Goal: Transaction & Acquisition: Book appointment/travel/reservation

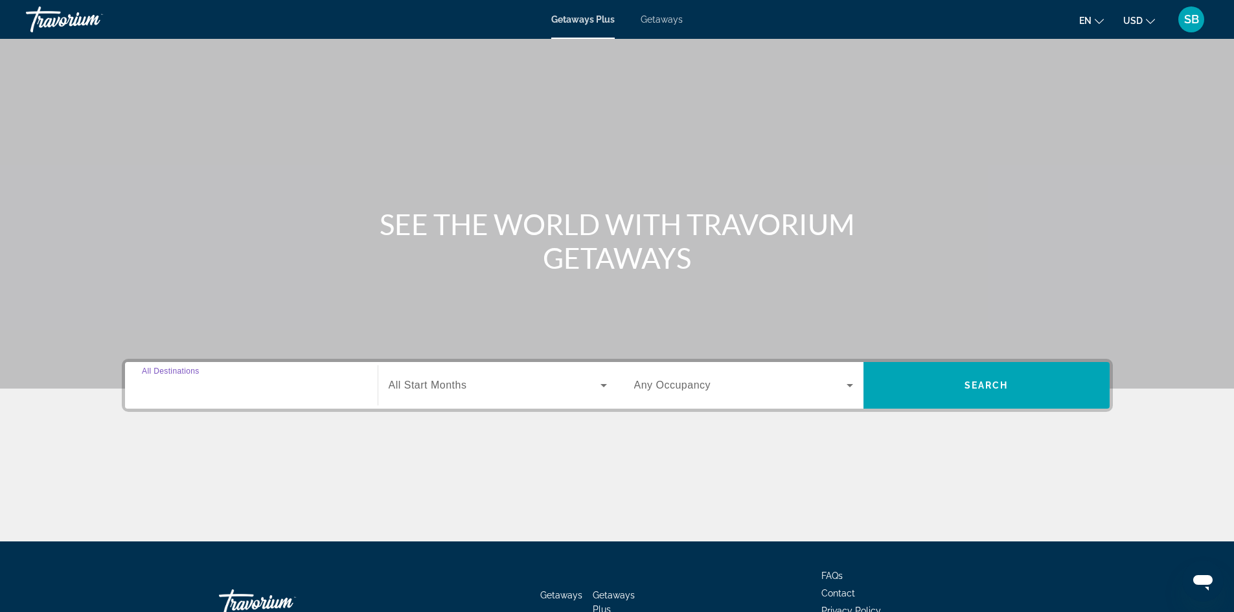
click at [329, 388] on input "Destination All Destinations" at bounding box center [251, 386] width 219 height 16
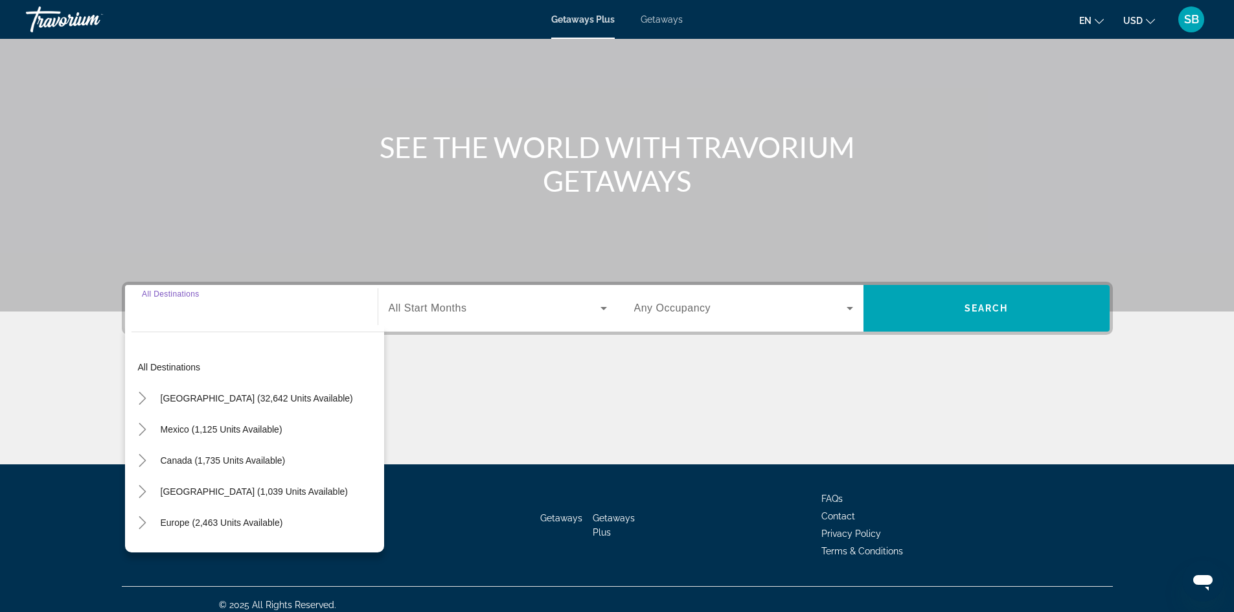
scroll to position [88, 0]
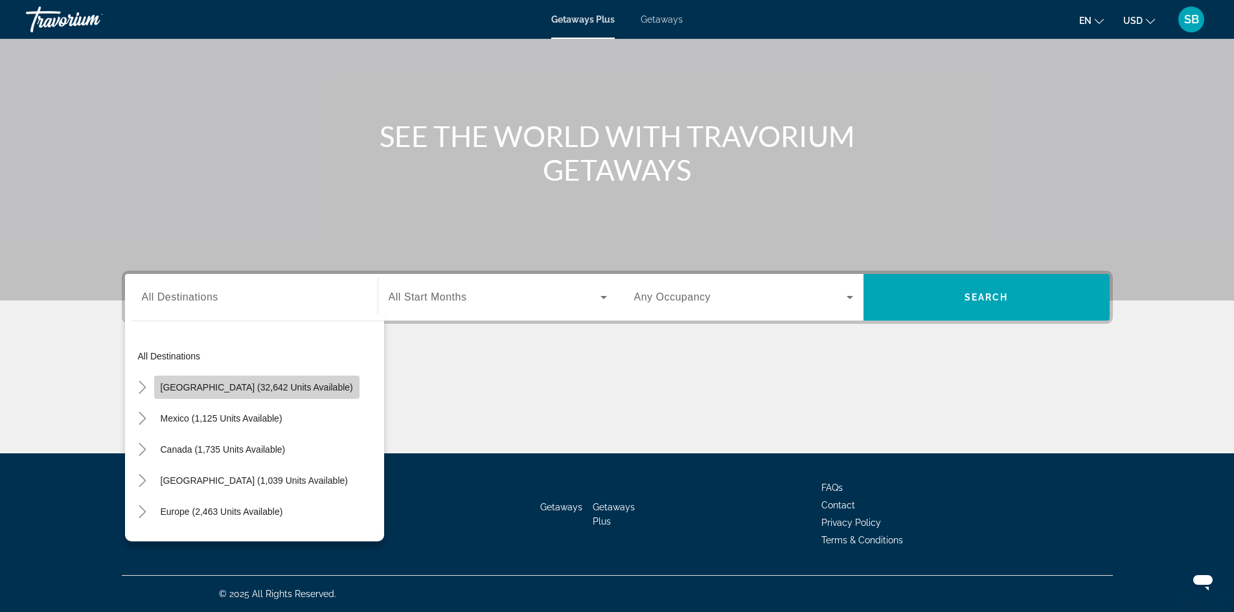
click at [306, 385] on span "[GEOGRAPHIC_DATA] (32,642 units available)" at bounding box center [257, 387] width 192 height 10
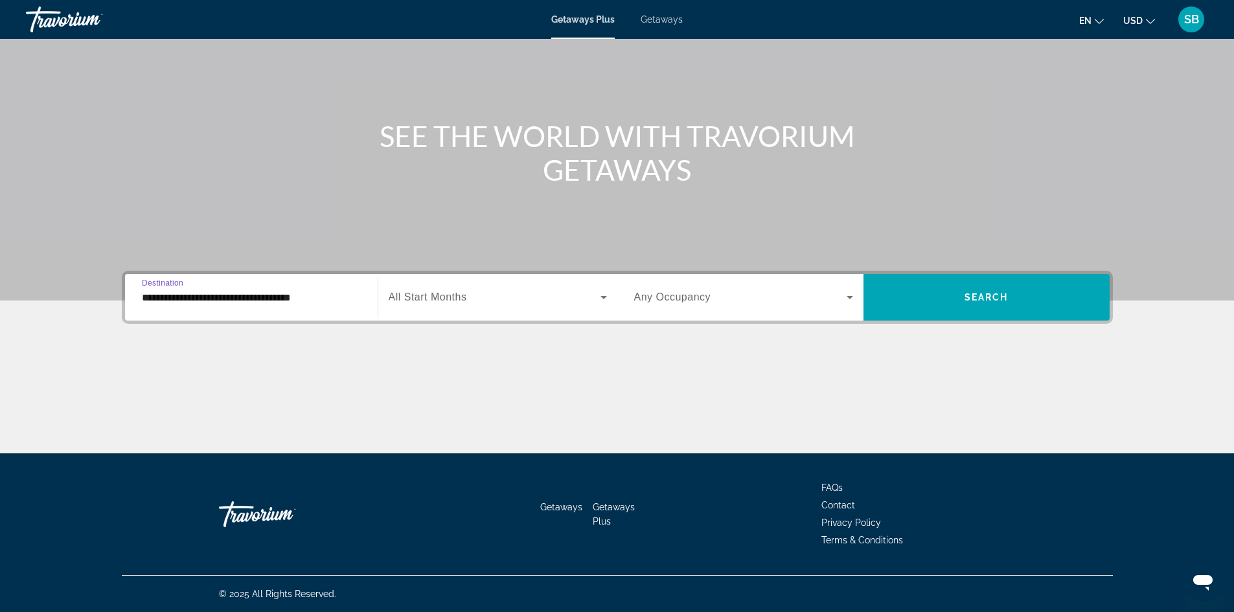
click at [351, 298] on input "**********" at bounding box center [251, 298] width 219 height 16
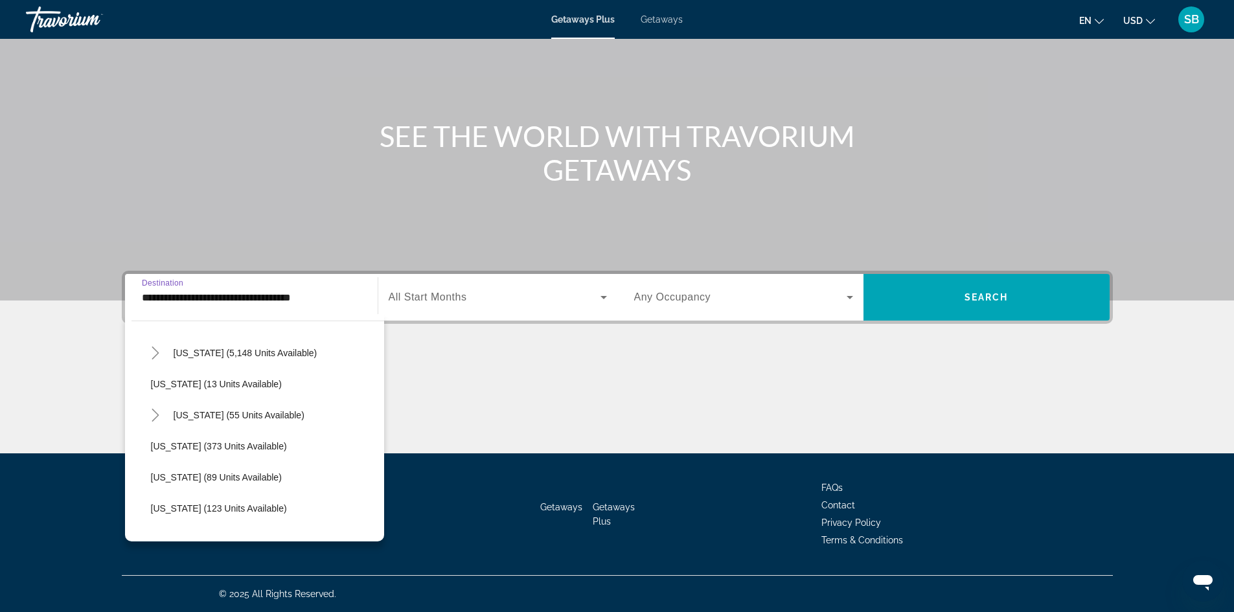
scroll to position [161, 0]
click at [247, 444] on span "Hawaii (55 units available)" at bounding box center [239, 444] width 131 height 10
type input "**********"
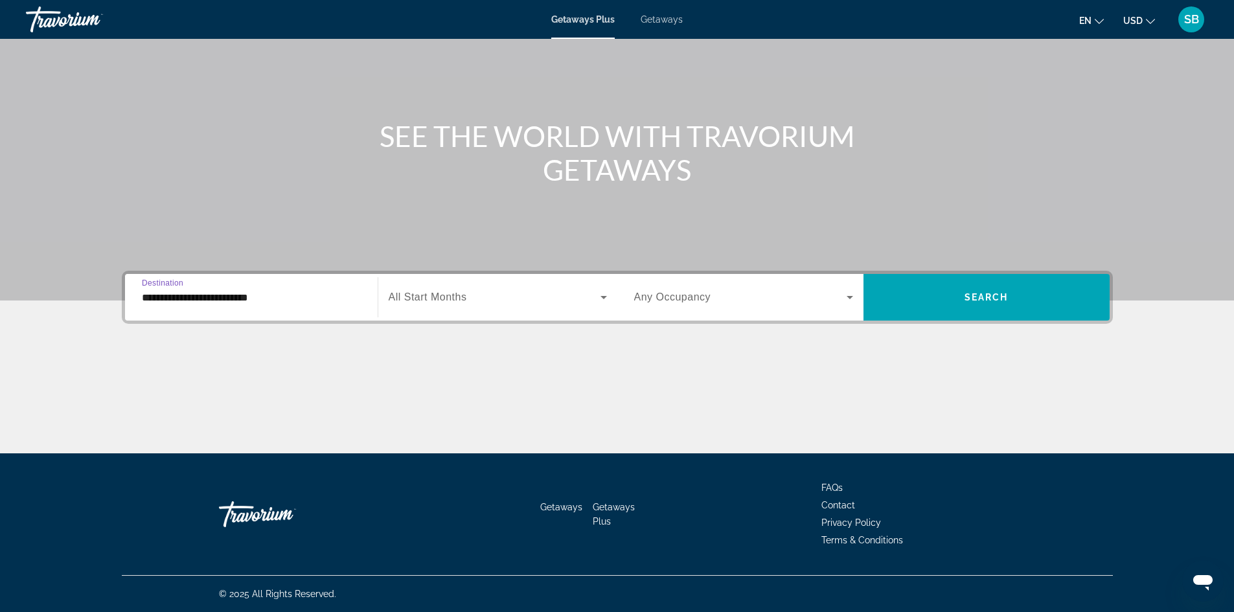
click at [606, 297] on icon "Search widget" at bounding box center [604, 297] width 6 height 3
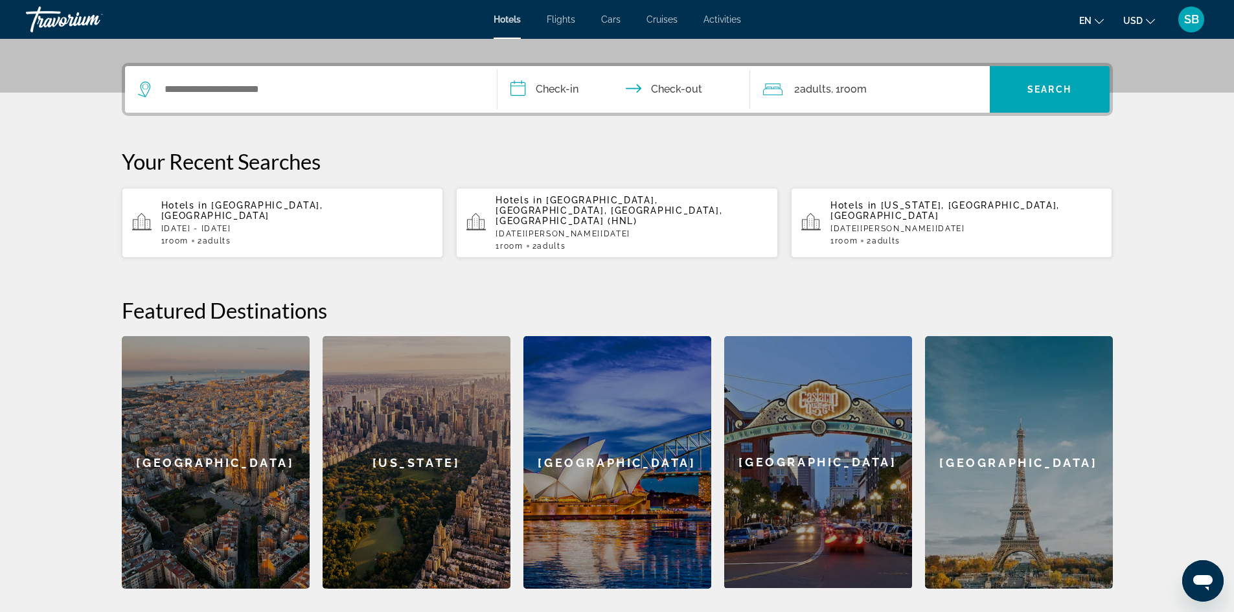
scroll to position [324, 0]
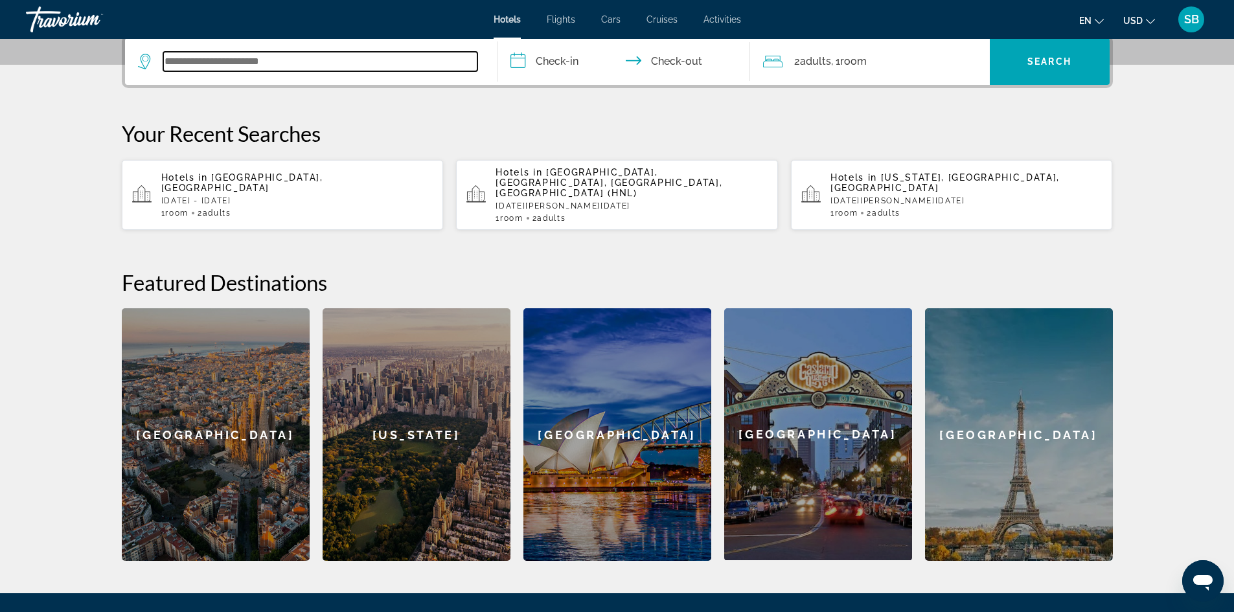
click at [344, 61] on input "Search widget" at bounding box center [320, 61] width 314 height 19
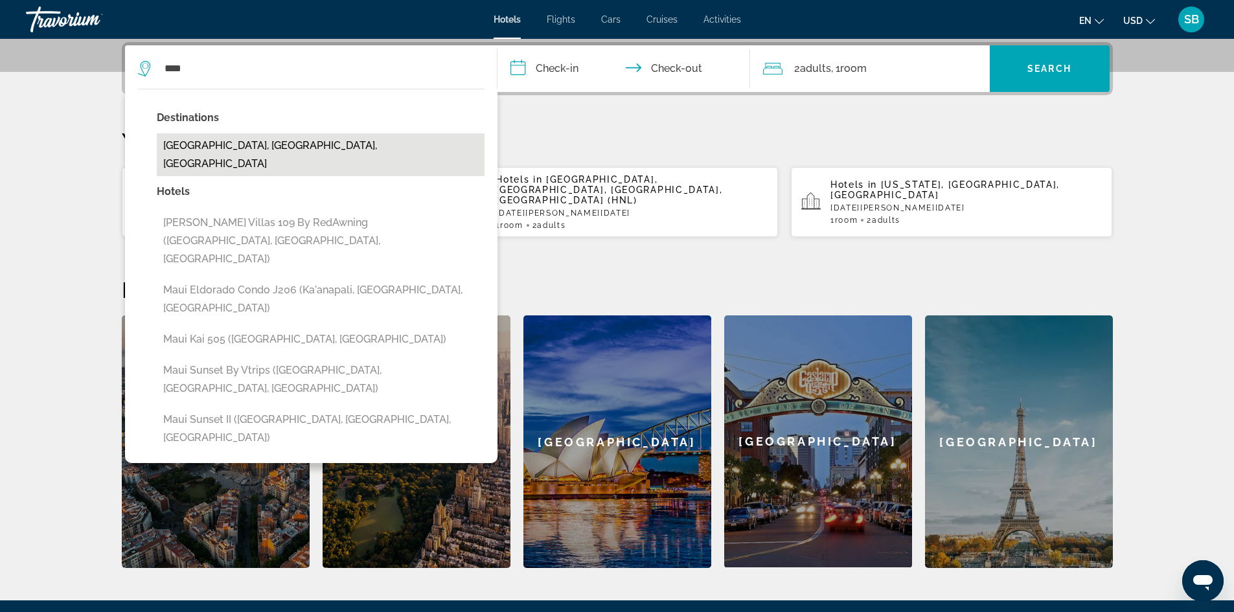
click at [251, 146] on button "[GEOGRAPHIC_DATA], [GEOGRAPHIC_DATA], [GEOGRAPHIC_DATA]" at bounding box center [321, 154] width 328 height 43
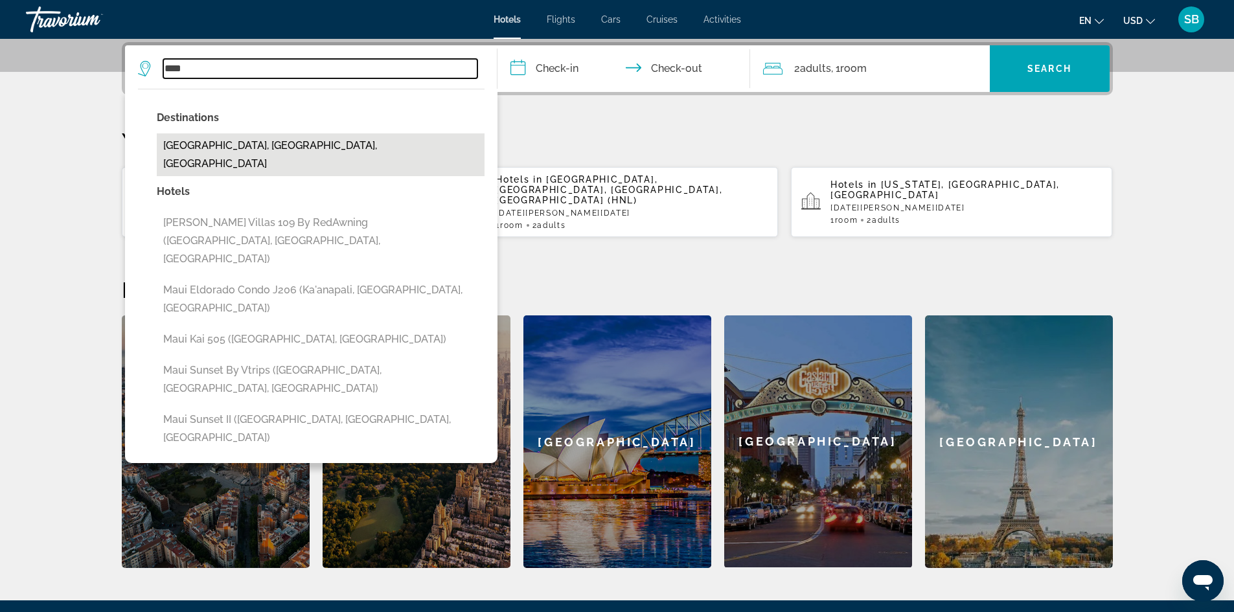
type input "**********"
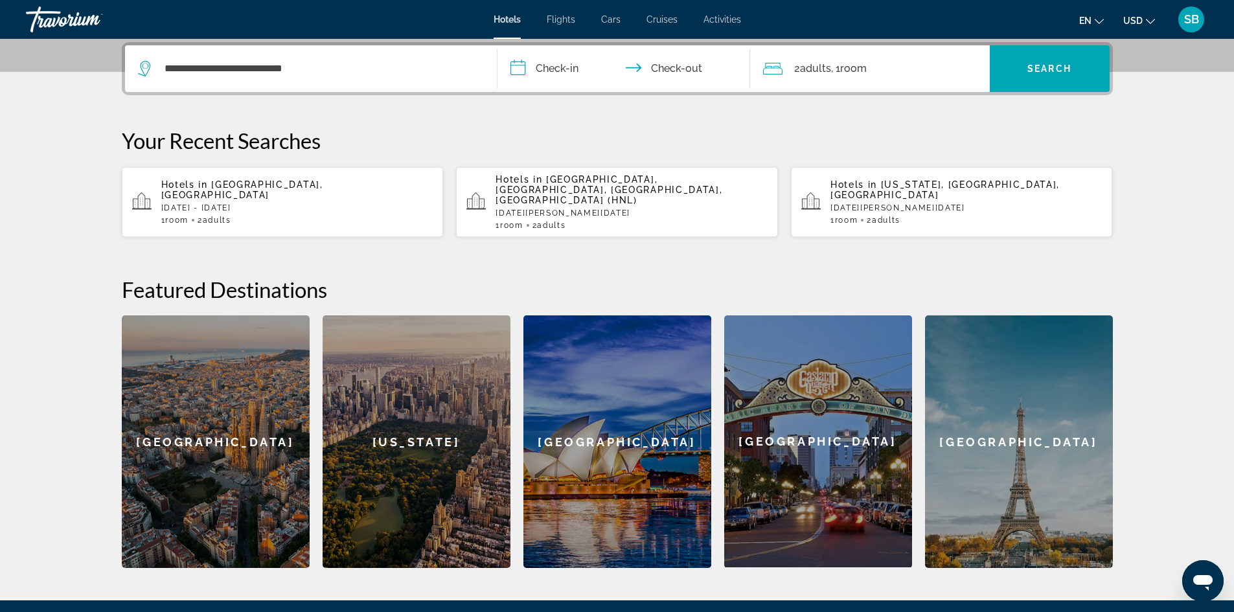
click at [574, 70] on input "**********" at bounding box center [627, 70] width 258 height 51
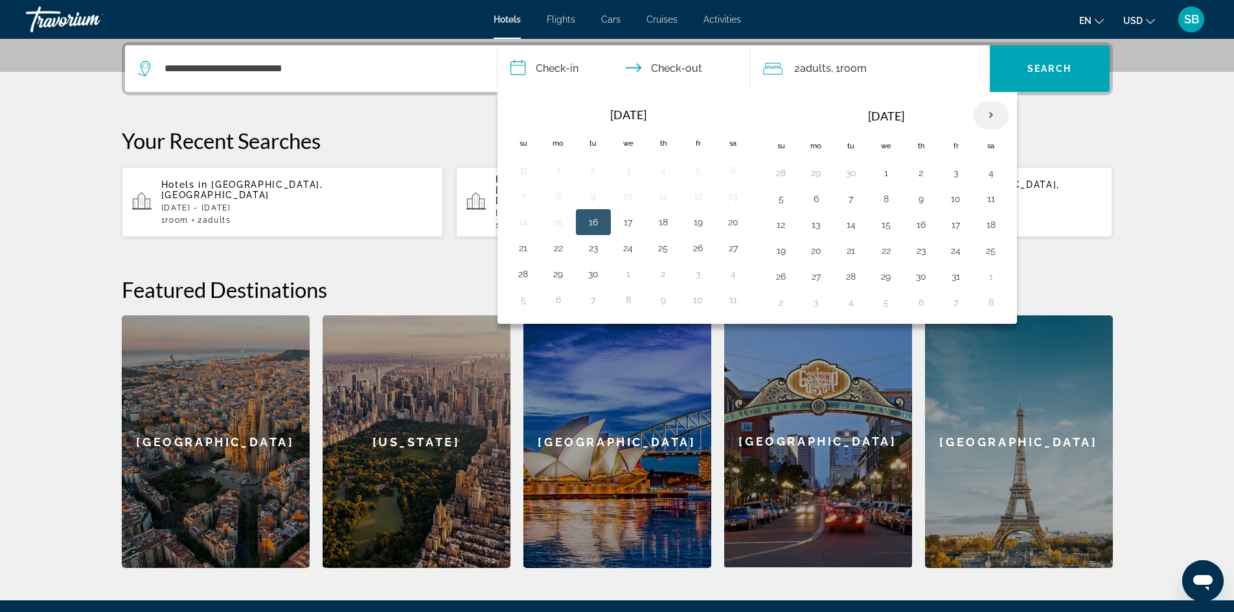
click at [997, 108] on th "Next month" at bounding box center [991, 115] width 35 height 29
click at [993, 116] on th "Next month" at bounding box center [991, 115] width 35 height 29
click at [884, 199] on button "10" at bounding box center [886, 199] width 21 height 18
click at [784, 224] on button "14" at bounding box center [781, 225] width 21 height 18
type input "**********"
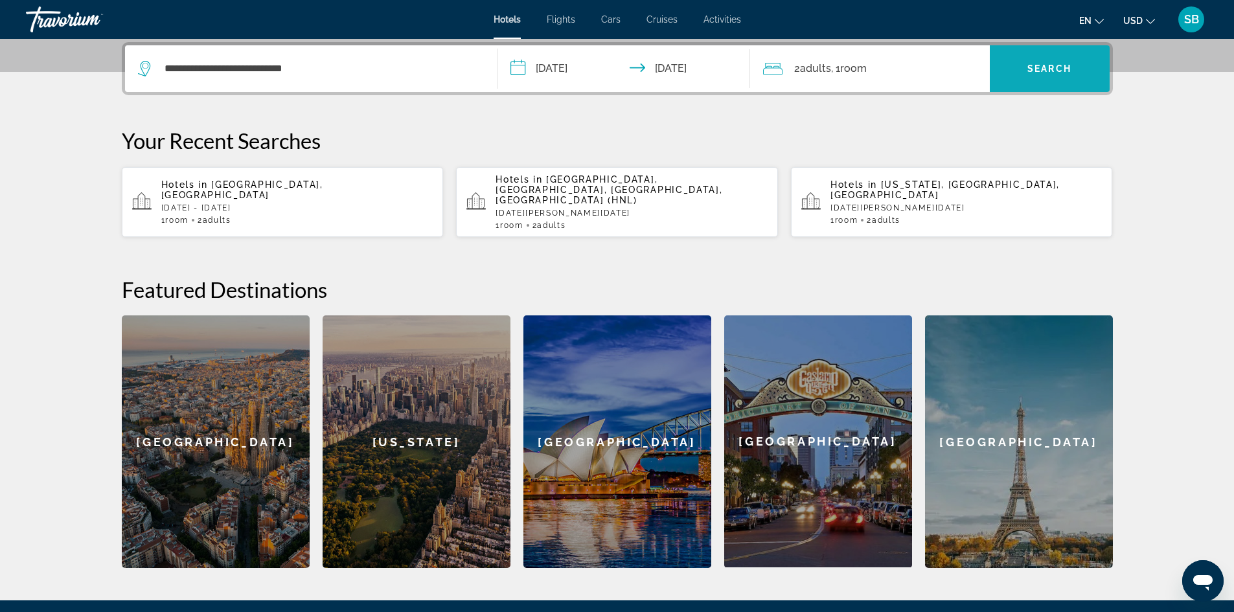
click at [1048, 69] on span "Search" at bounding box center [1050, 68] width 44 height 10
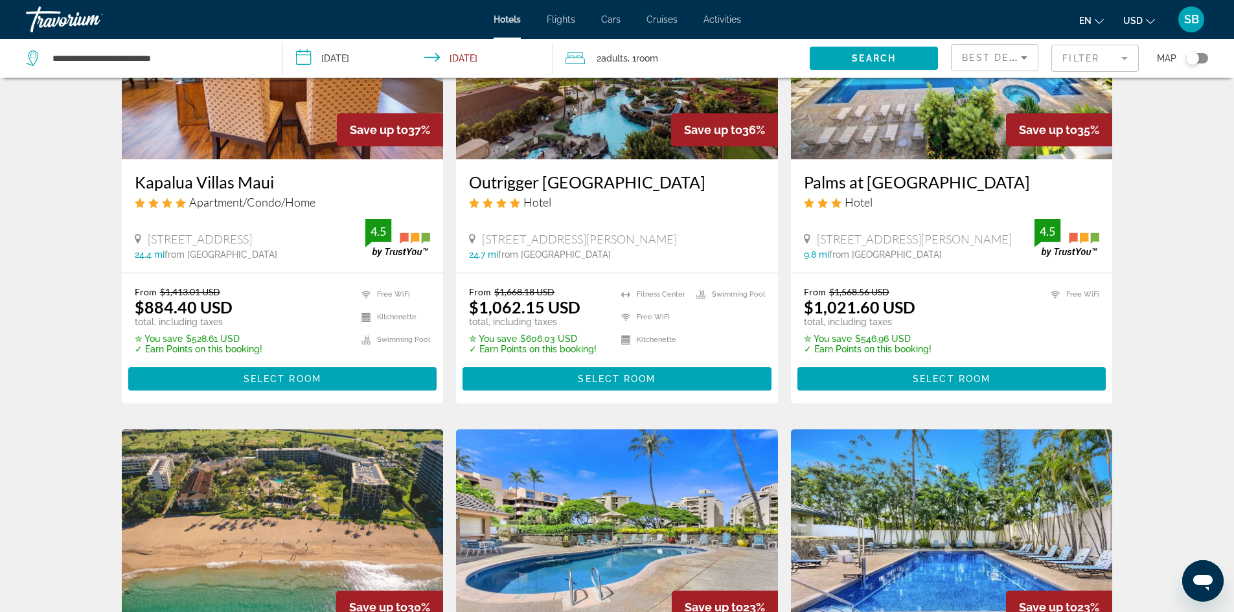
scroll to position [130, 0]
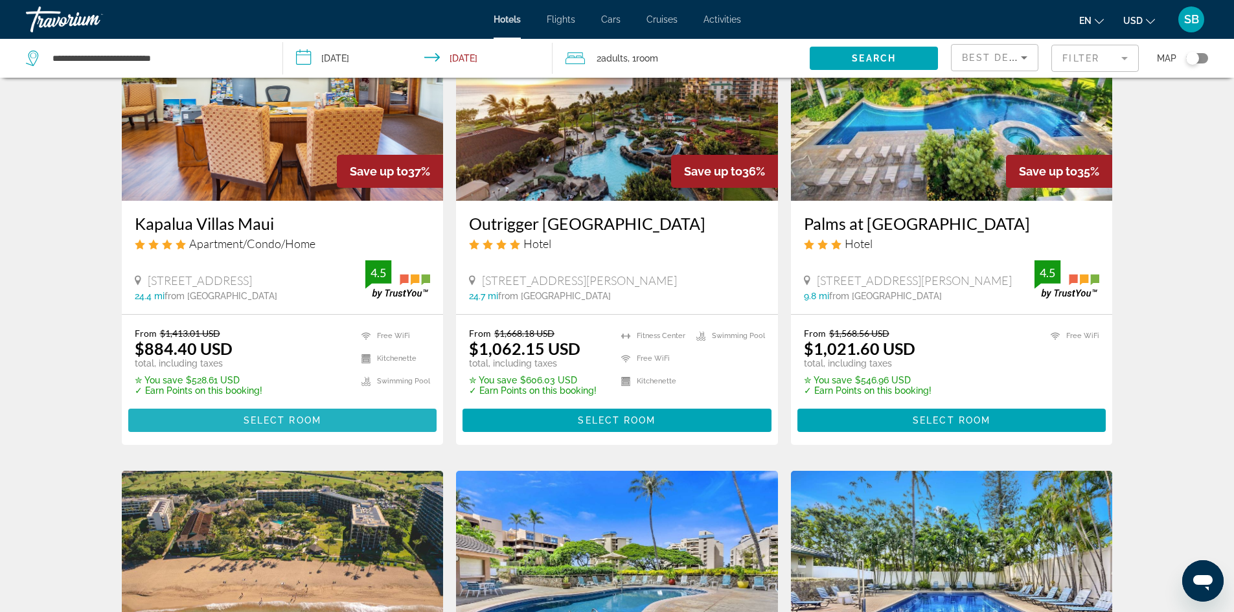
click at [270, 419] on span "Select Room" at bounding box center [283, 420] width 78 height 10
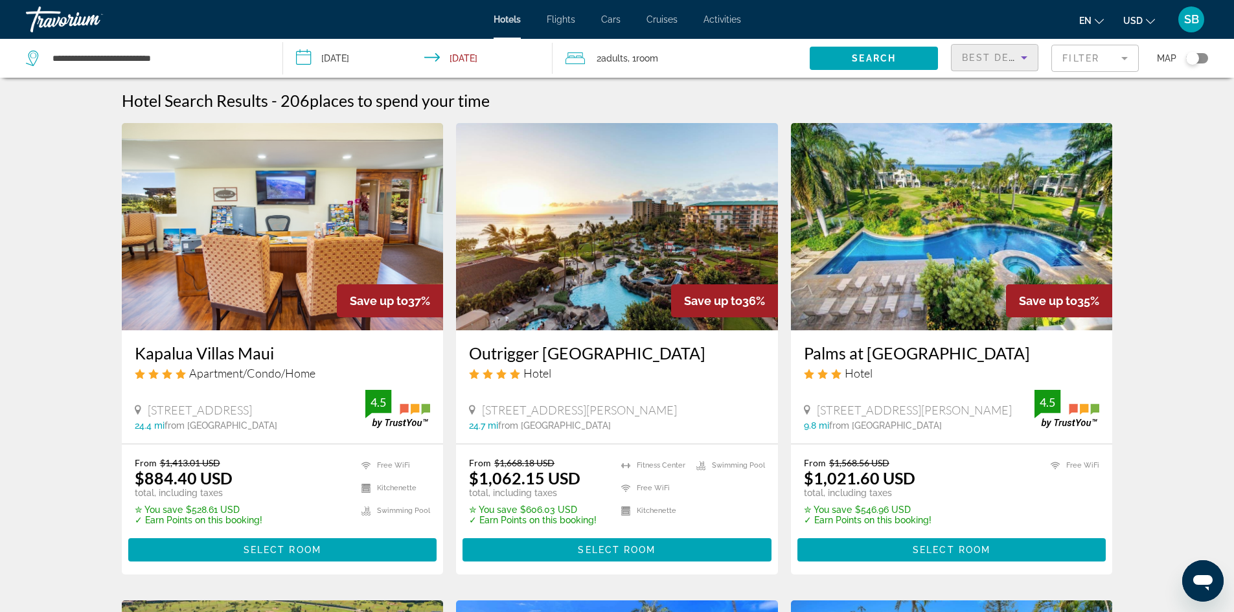
click at [1025, 60] on icon "Sort by" at bounding box center [1025, 58] width 16 height 16
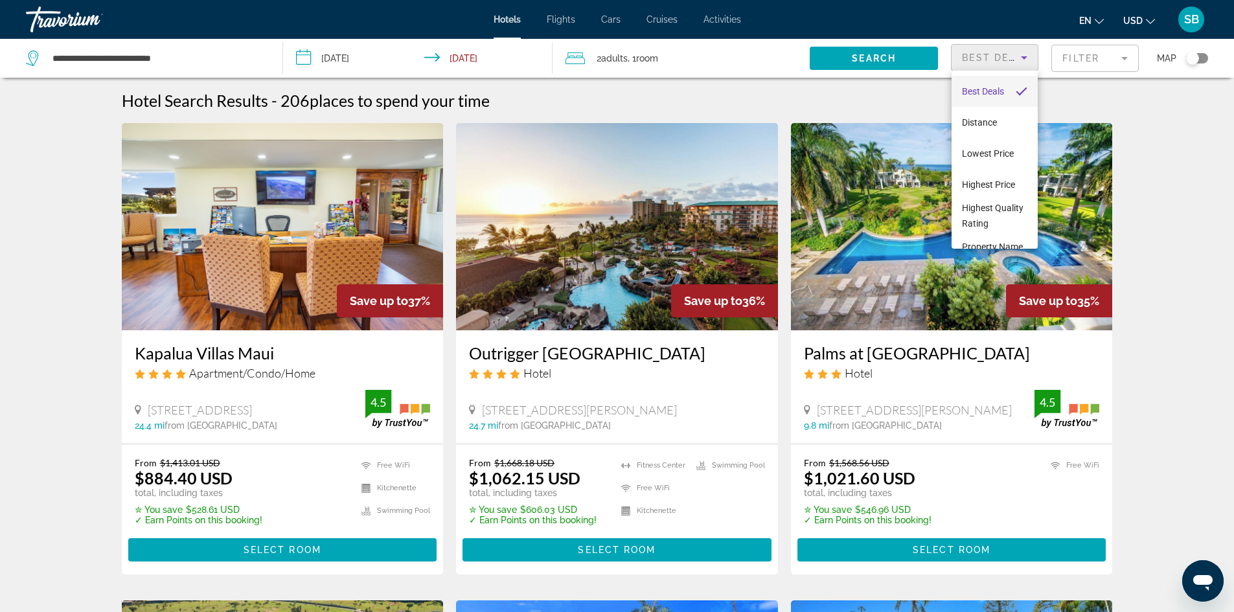
click at [1125, 58] on div at bounding box center [617, 306] width 1234 height 612
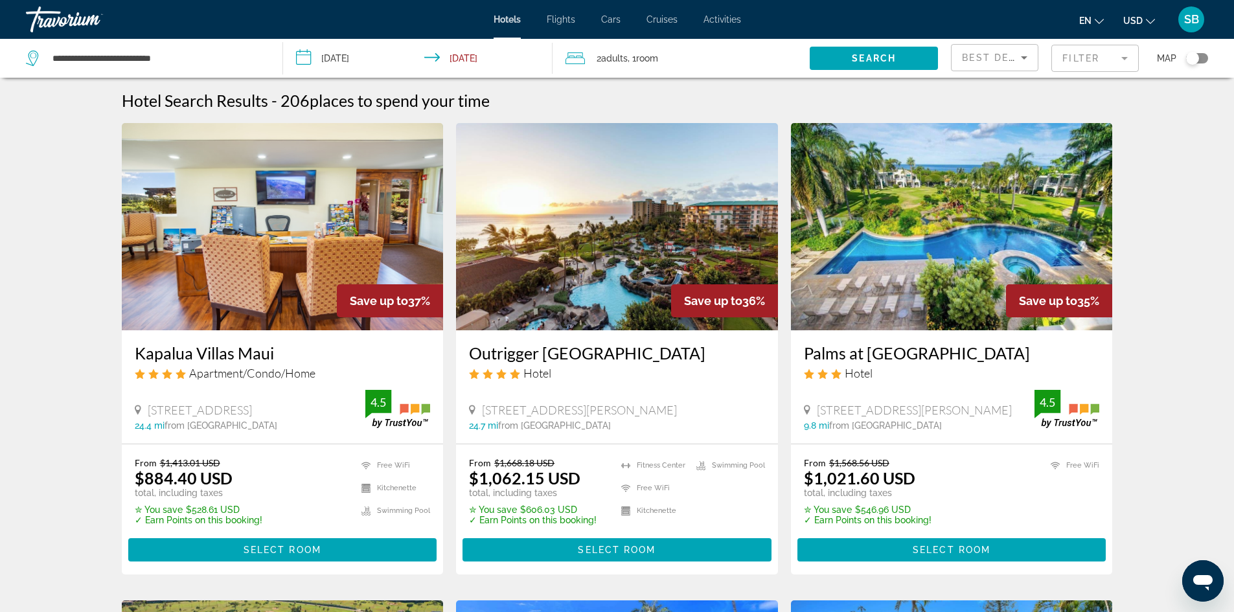
click at [1125, 58] on mat-form-field "Filter" at bounding box center [1095, 58] width 87 height 27
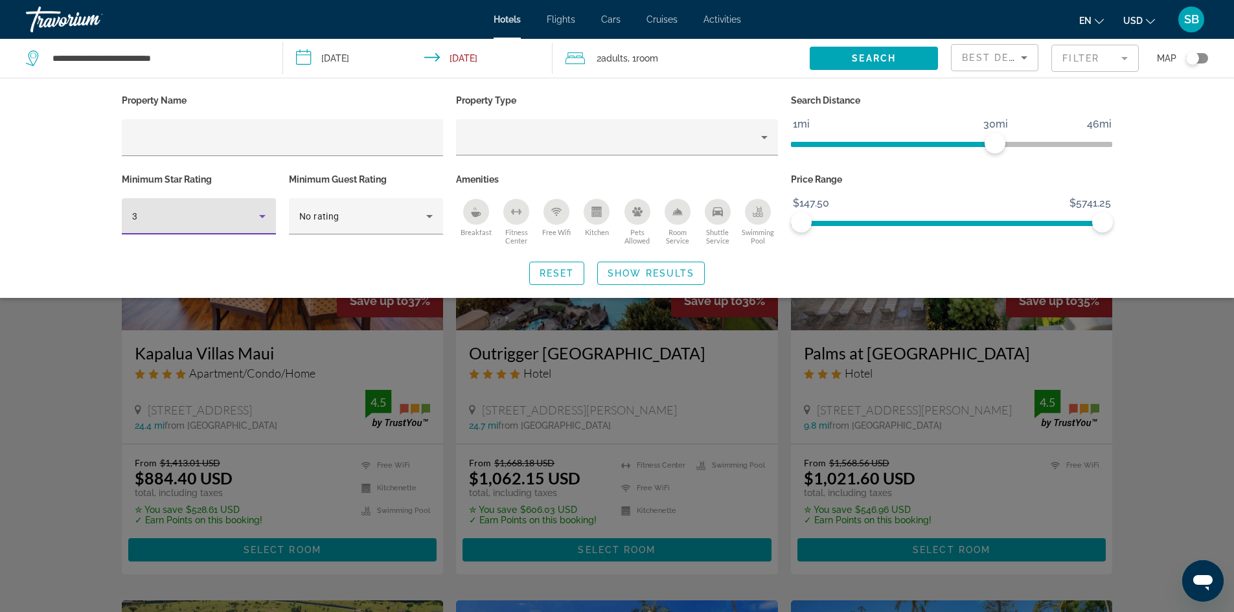
click at [263, 216] on icon "Hotel Filters" at bounding box center [262, 216] width 6 height 3
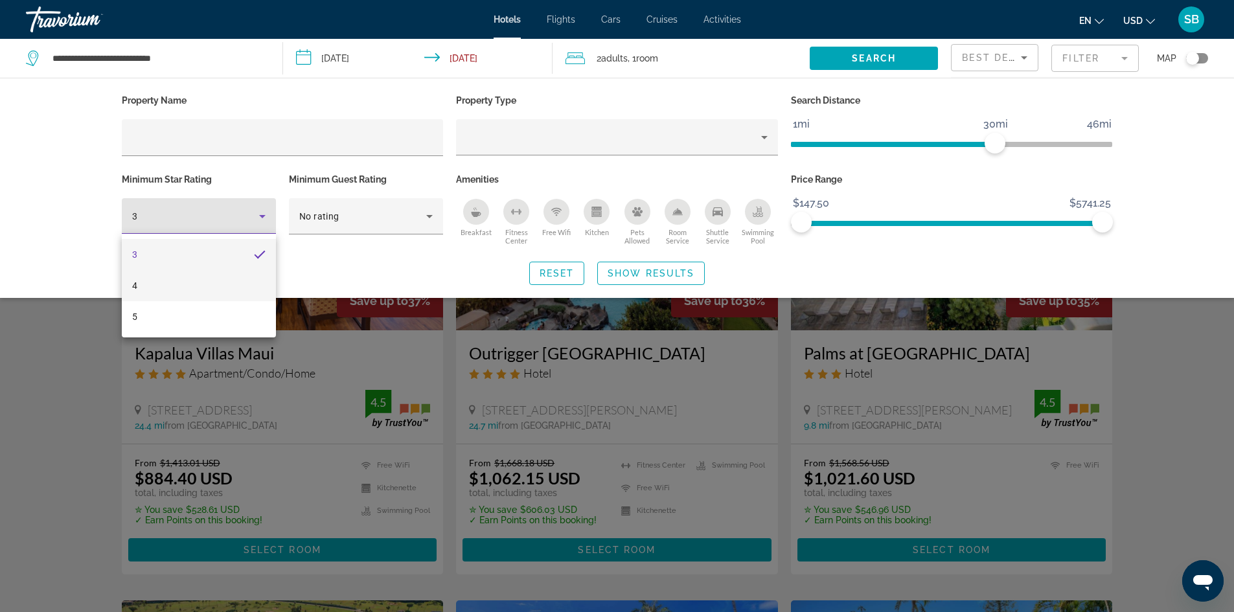
click at [232, 283] on mat-option "4" at bounding box center [199, 285] width 154 height 31
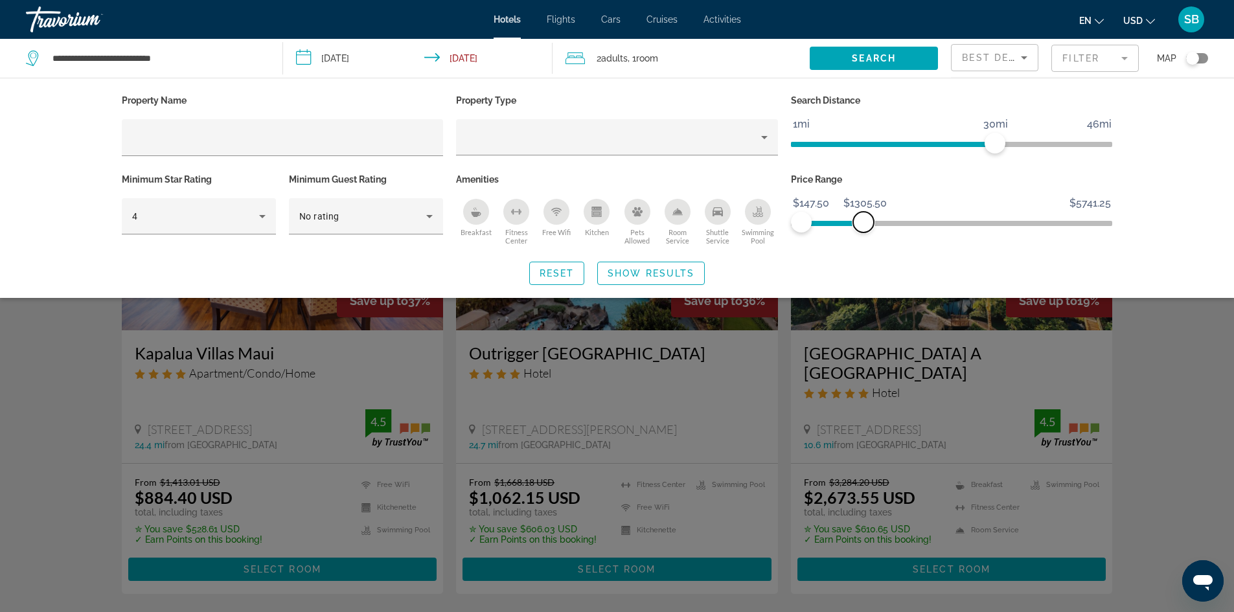
drag, startPoint x: 1105, startPoint y: 223, endPoint x: 864, endPoint y: 229, distance: 241.1
click at [864, 229] on span "ngx-slider-max" at bounding box center [863, 222] width 21 height 21
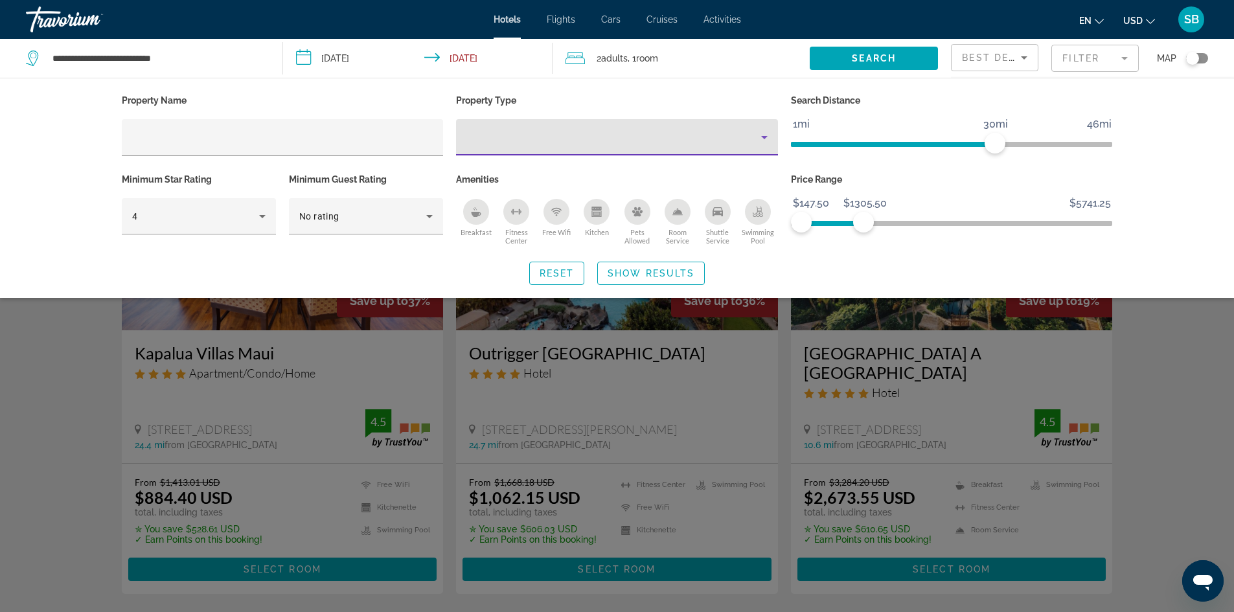
click at [765, 136] on icon "Property type" at bounding box center [764, 137] width 6 height 3
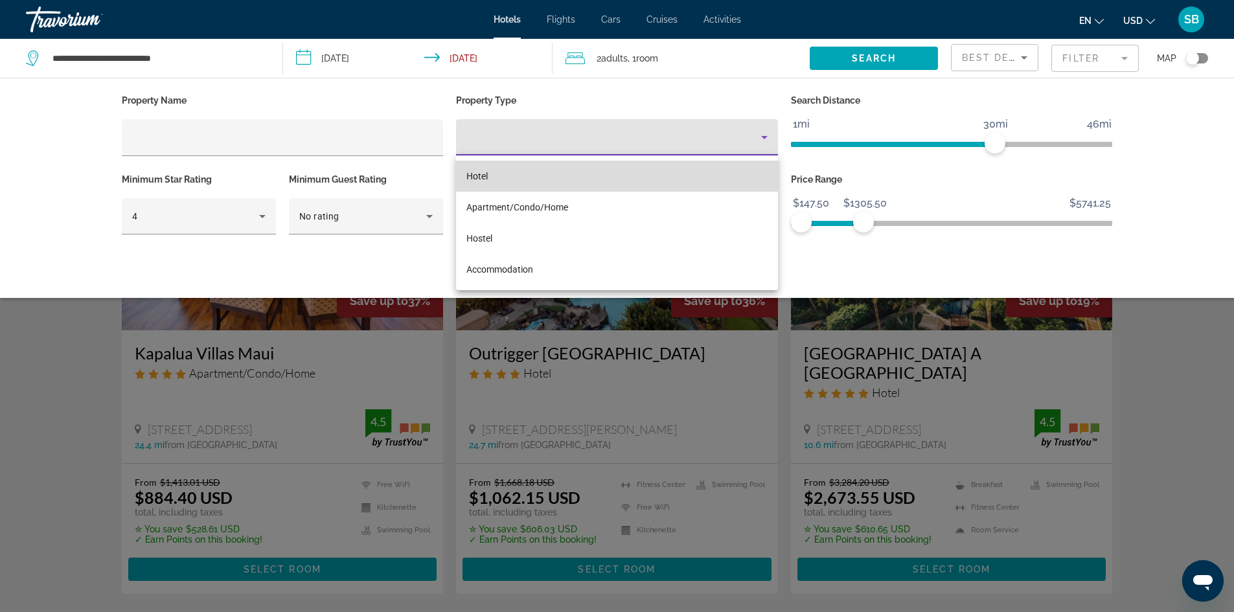
click at [603, 175] on mat-option "Hotel" at bounding box center [617, 176] width 322 height 31
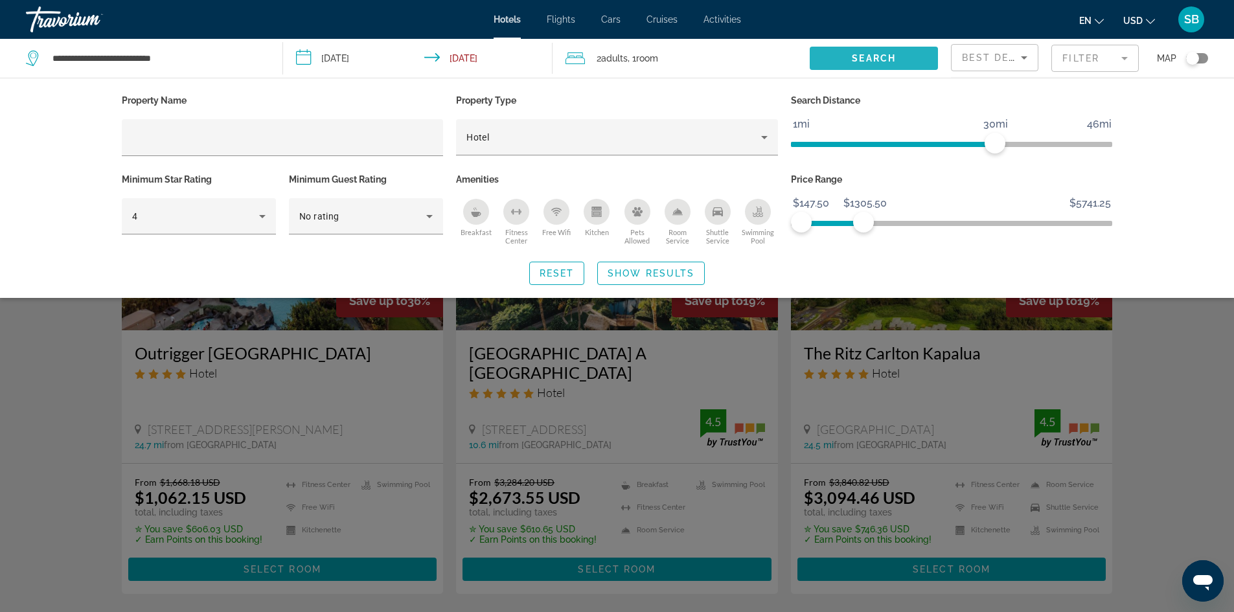
click at [870, 59] on span "Search" at bounding box center [874, 58] width 44 height 10
click at [650, 271] on span "Show Results" at bounding box center [651, 273] width 87 height 10
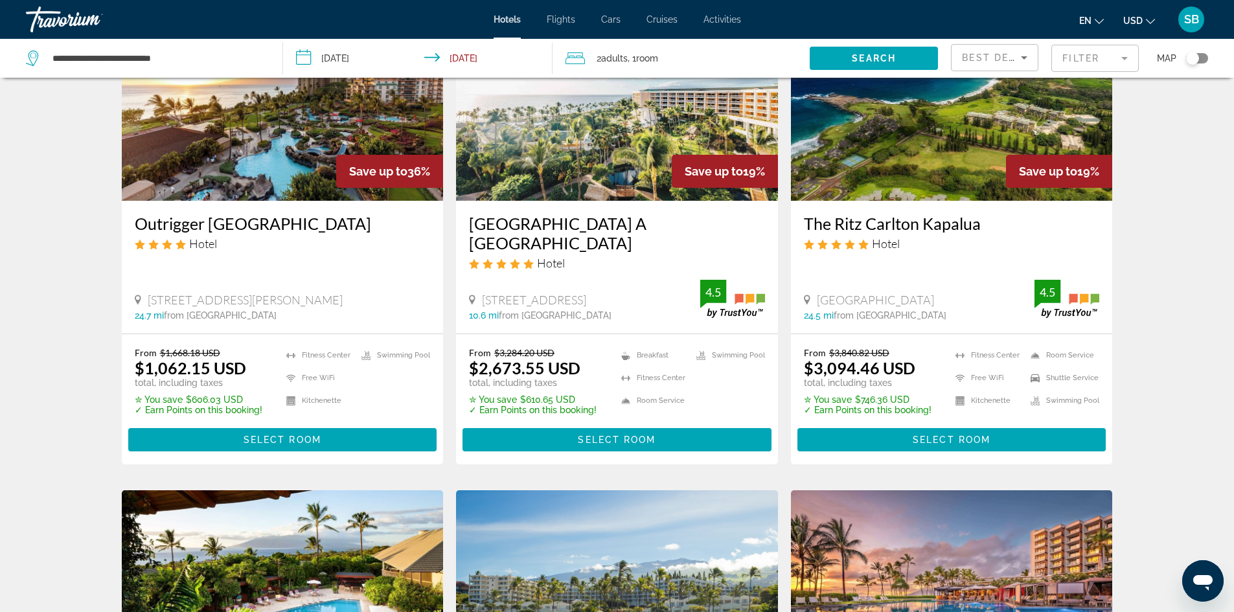
scroll to position [65, 0]
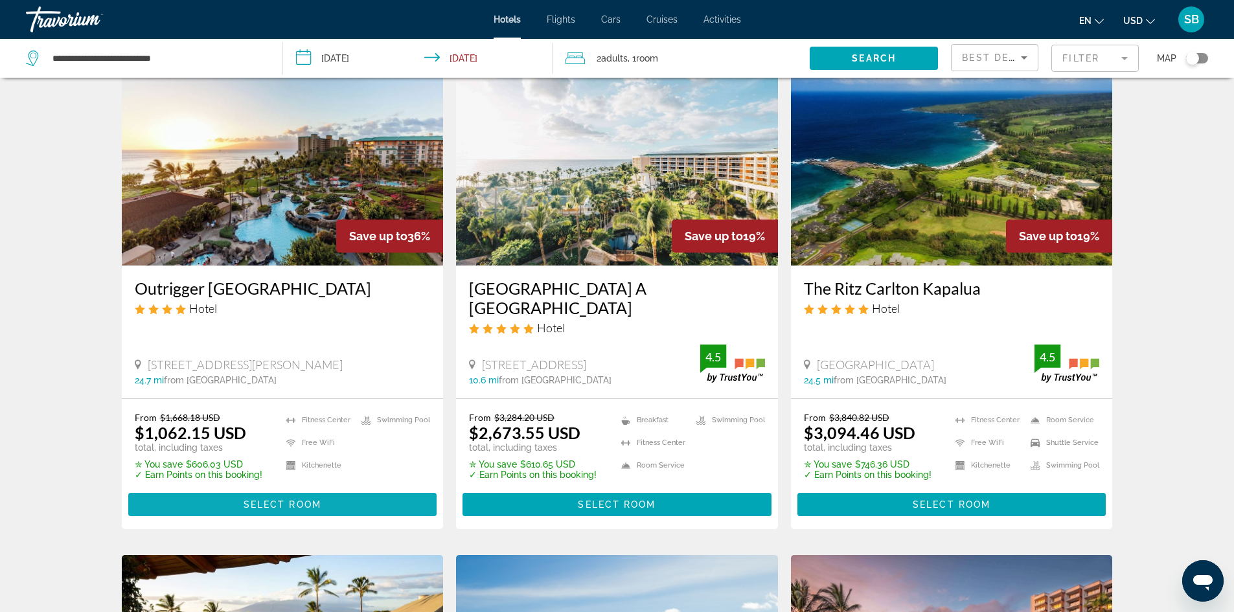
click at [218, 503] on span "Main content" at bounding box center [282, 504] width 309 height 31
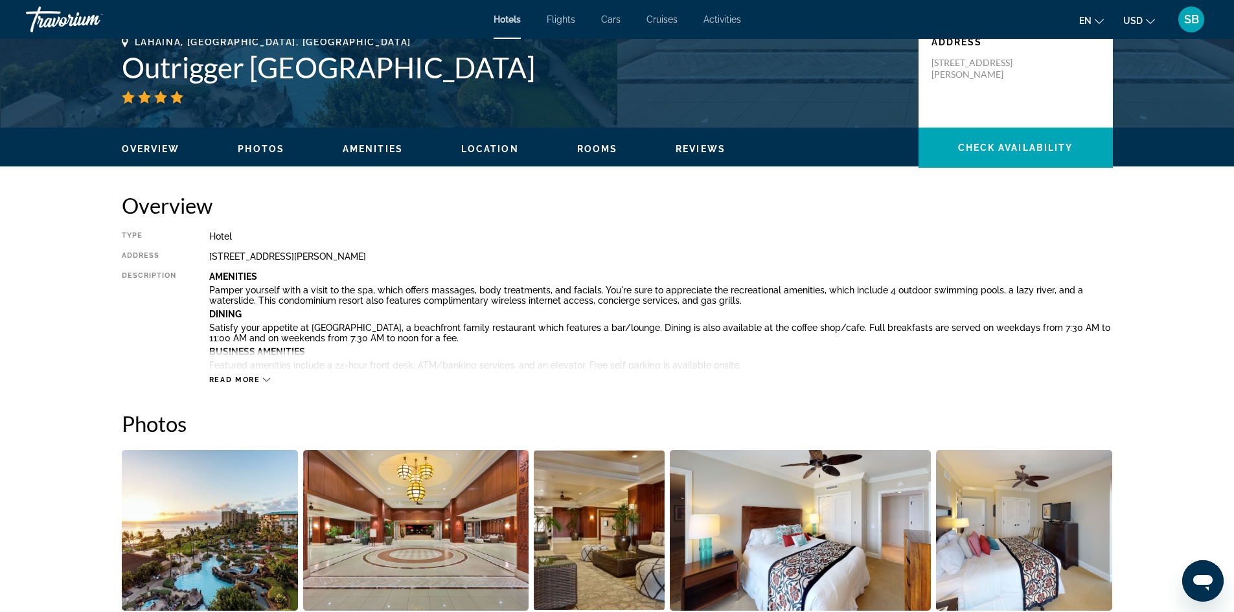
scroll to position [336, 0]
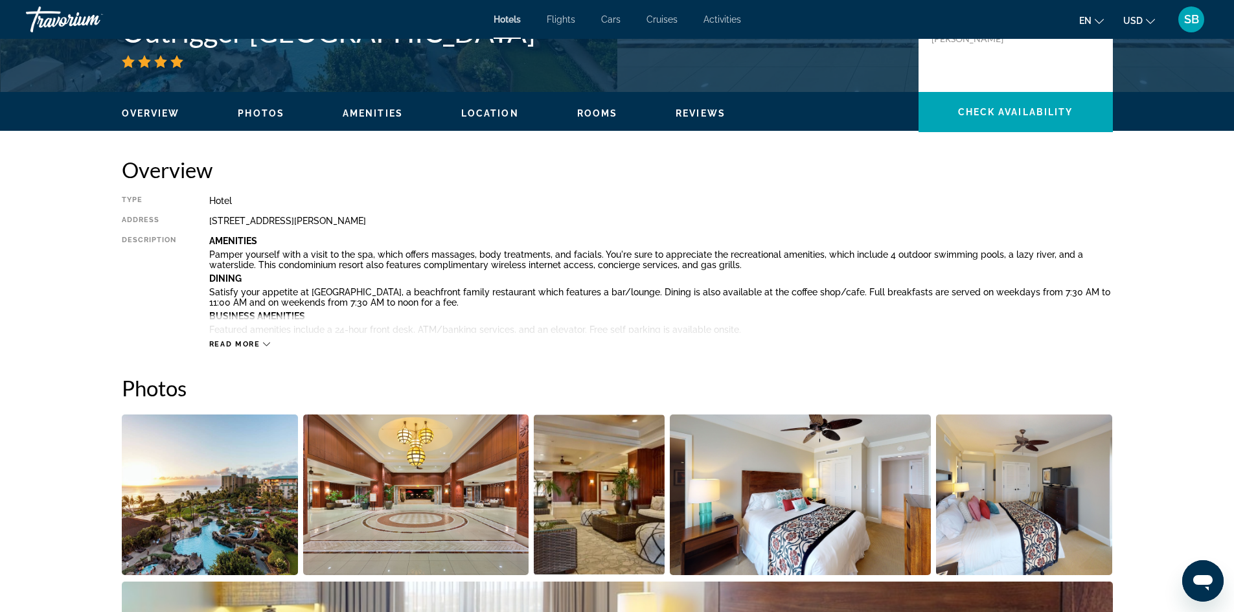
click at [265, 342] on icon "Main content" at bounding box center [266, 344] width 7 height 7
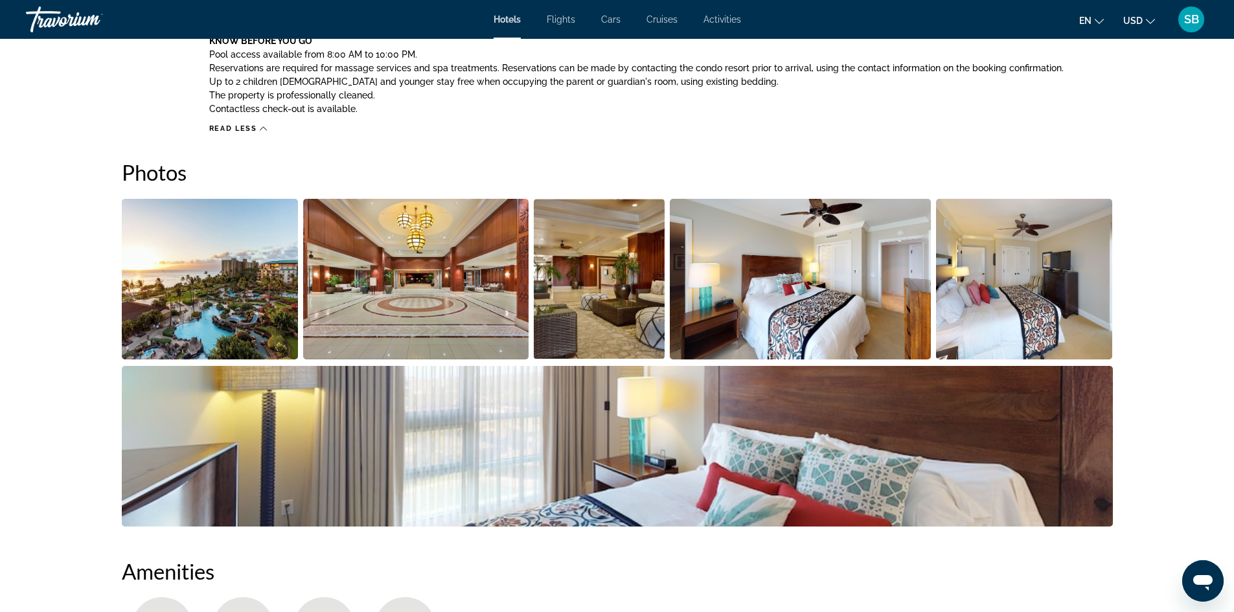
scroll to position [1372, 0]
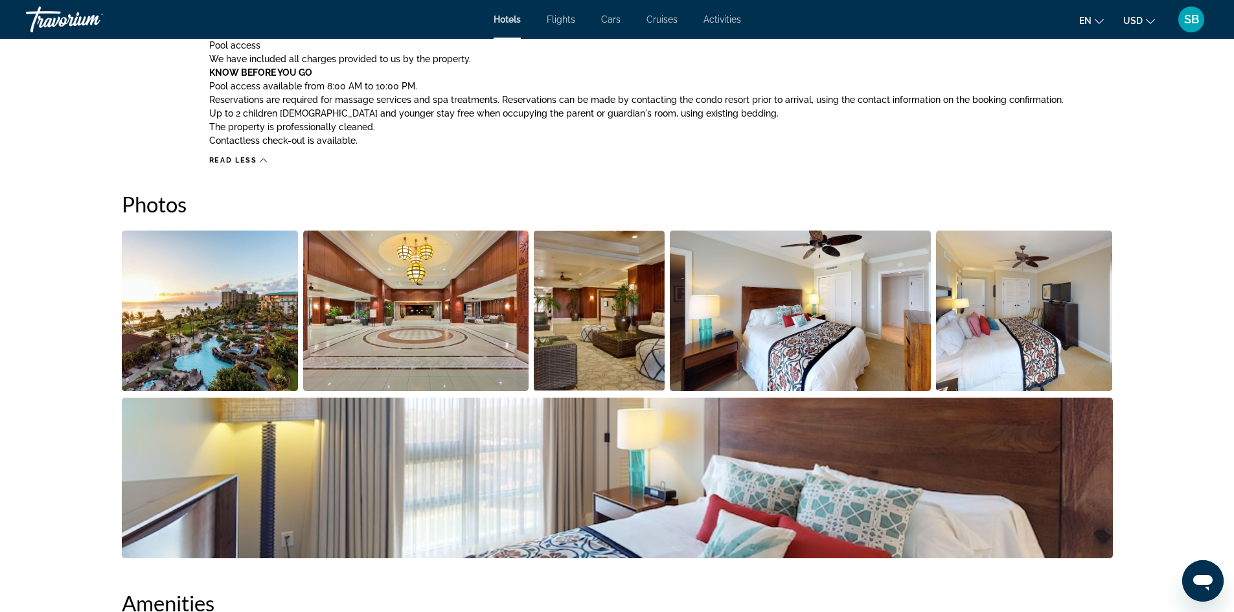
click at [1017, 301] on img "Open full-screen image slider" at bounding box center [1024, 311] width 177 height 161
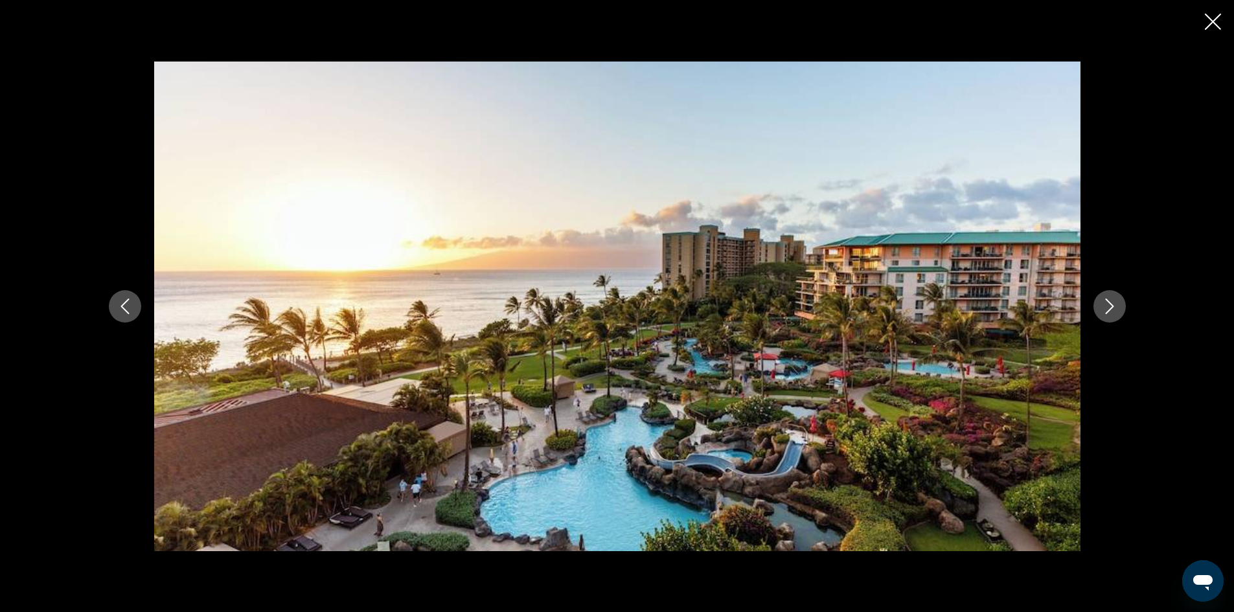
click at [1112, 305] on icon "Next image" at bounding box center [1109, 307] width 8 height 16
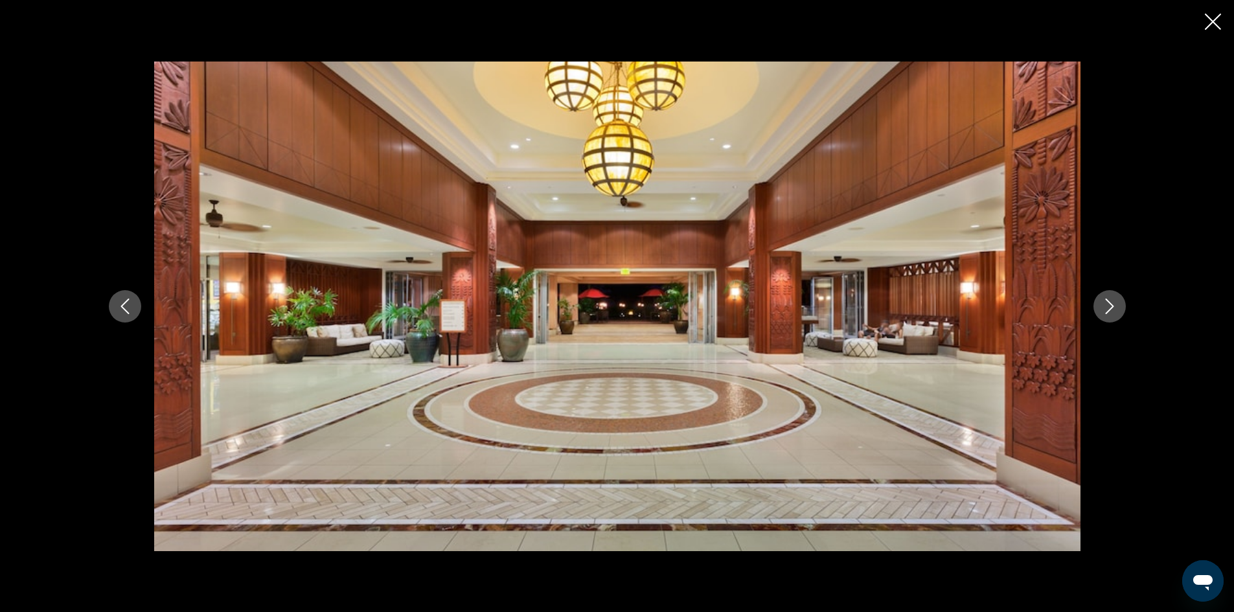
click at [1112, 305] on icon "Next image" at bounding box center [1109, 307] width 8 height 16
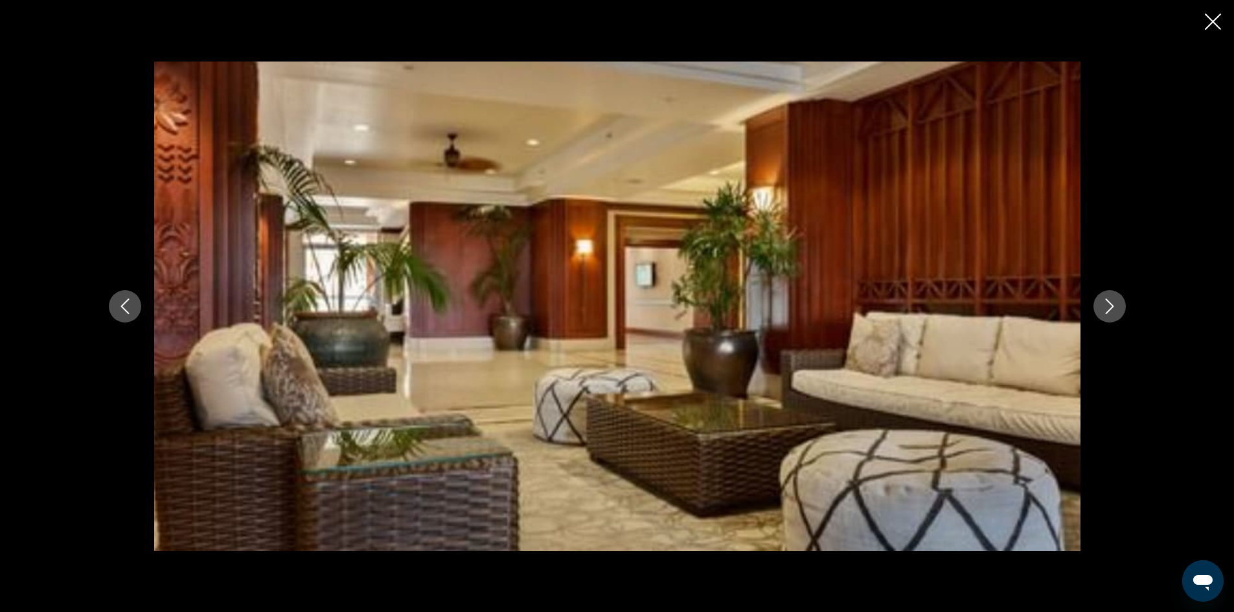
click at [1112, 305] on icon "Next image" at bounding box center [1109, 307] width 8 height 16
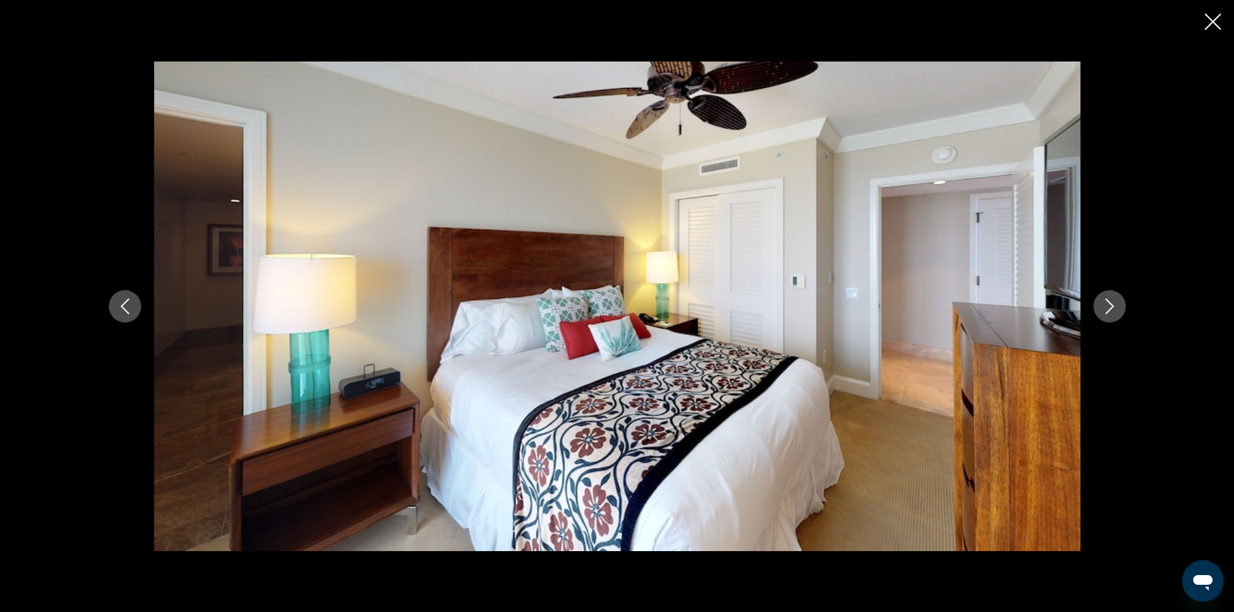
click at [1112, 306] on icon "Next image" at bounding box center [1110, 307] width 16 height 16
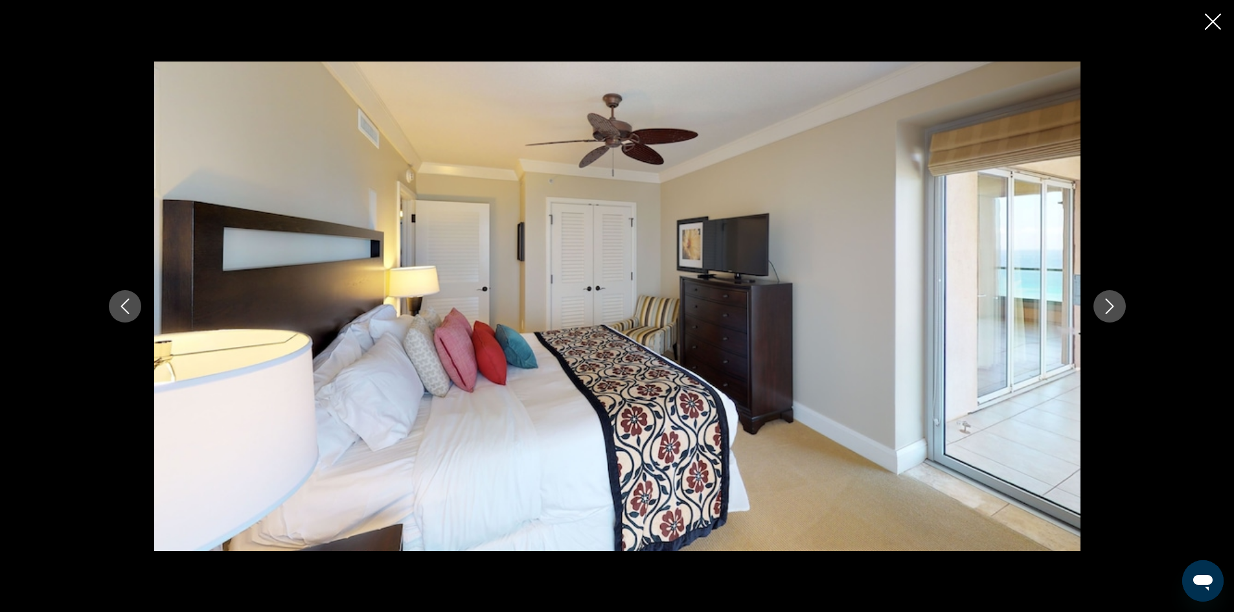
click at [1112, 306] on icon "Next image" at bounding box center [1110, 307] width 16 height 16
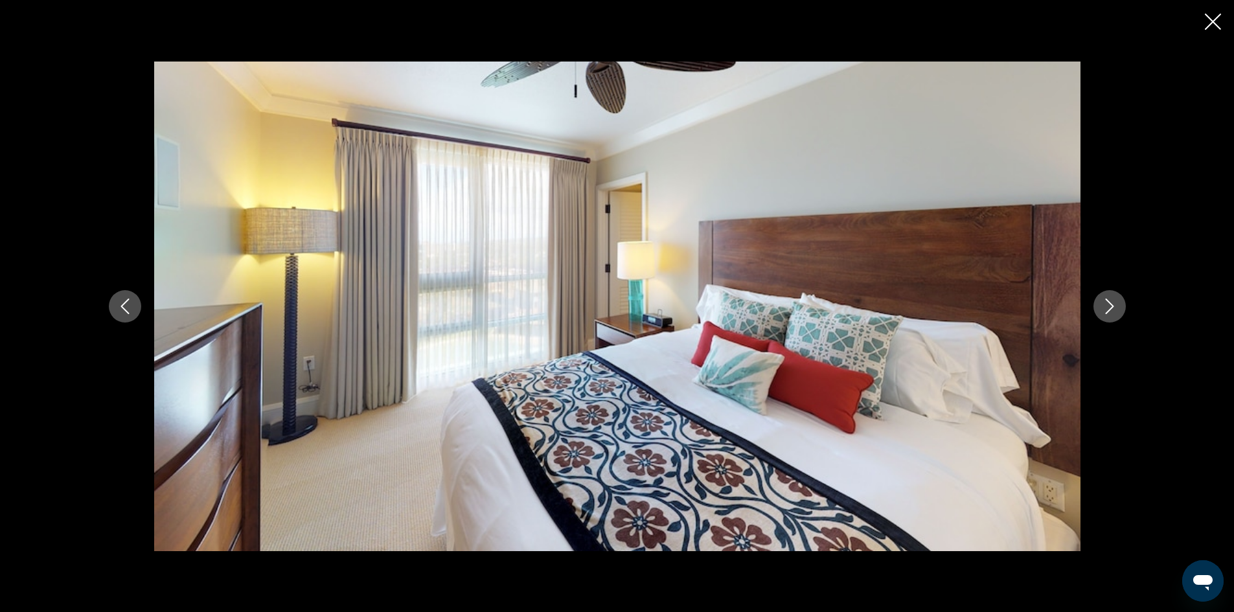
click at [1112, 306] on icon "Next image" at bounding box center [1110, 307] width 16 height 16
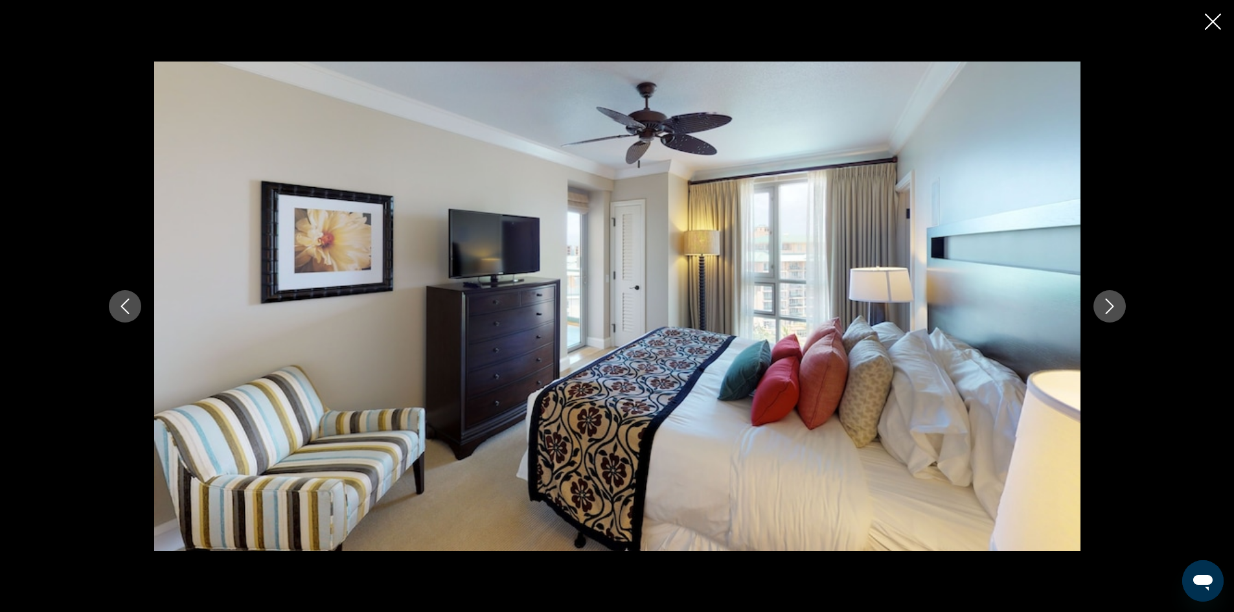
click at [1112, 306] on icon "Next image" at bounding box center [1110, 307] width 16 height 16
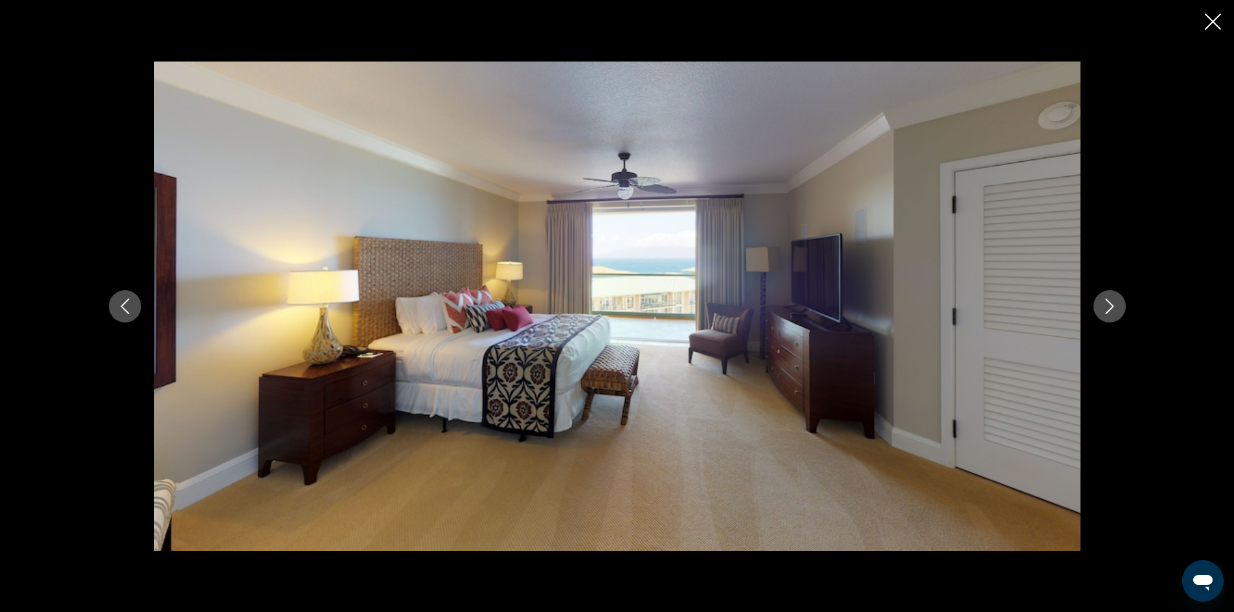
click at [1210, 19] on icon "Close slideshow" at bounding box center [1213, 22] width 16 height 16
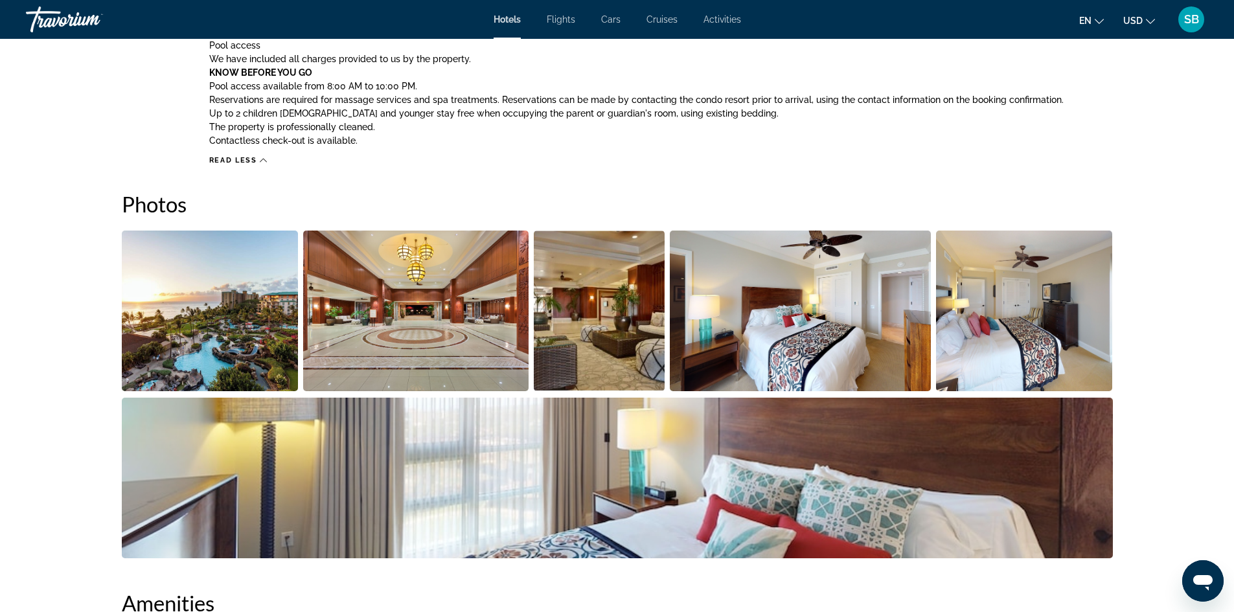
click at [263, 159] on icon "Main content" at bounding box center [263, 161] width 7 height 4
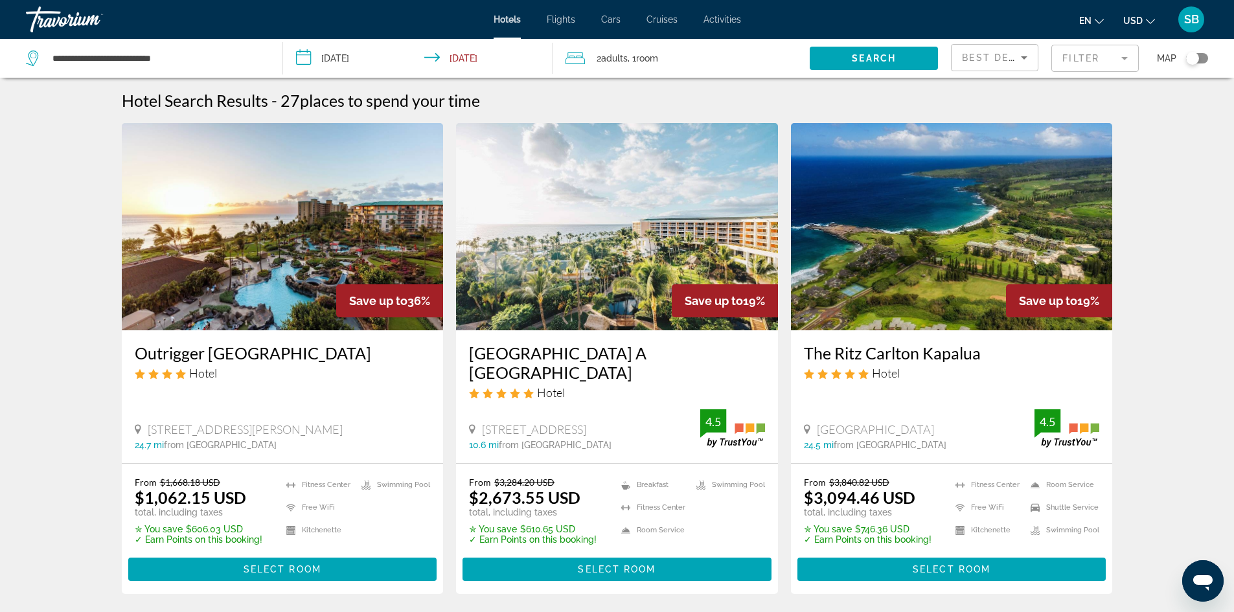
click at [1125, 58] on mat-form-field "Filter" at bounding box center [1095, 58] width 87 height 27
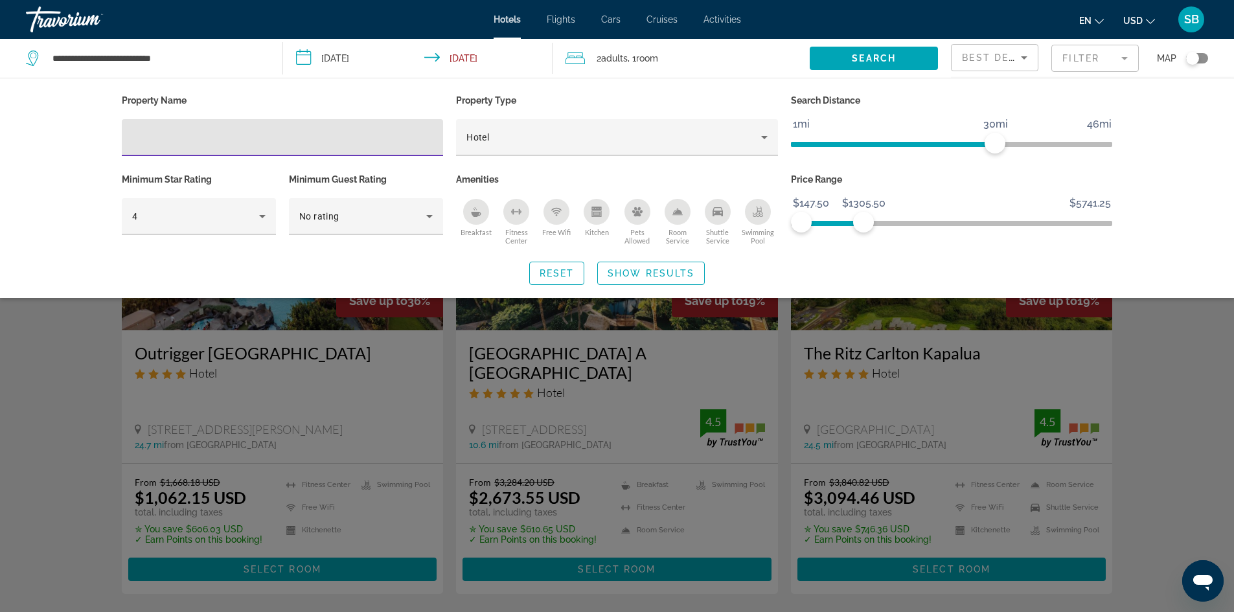
click at [296, 137] on input "Hotel Filters" at bounding box center [282, 138] width 301 height 16
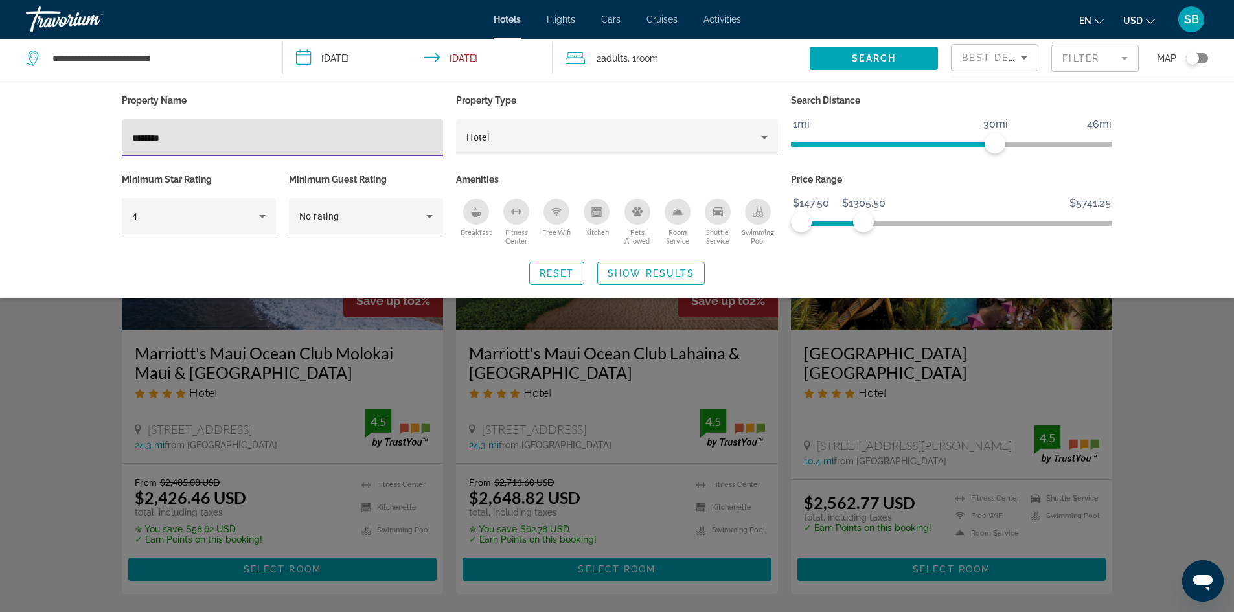
click at [152, 139] on input "********" at bounding box center [282, 138] width 301 height 16
drag, startPoint x: 168, startPoint y: 136, endPoint x: 130, endPoint y: 137, distance: 37.6
click at [130, 137] on div "********" at bounding box center [283, 137] width 322 height 37
type input "********"
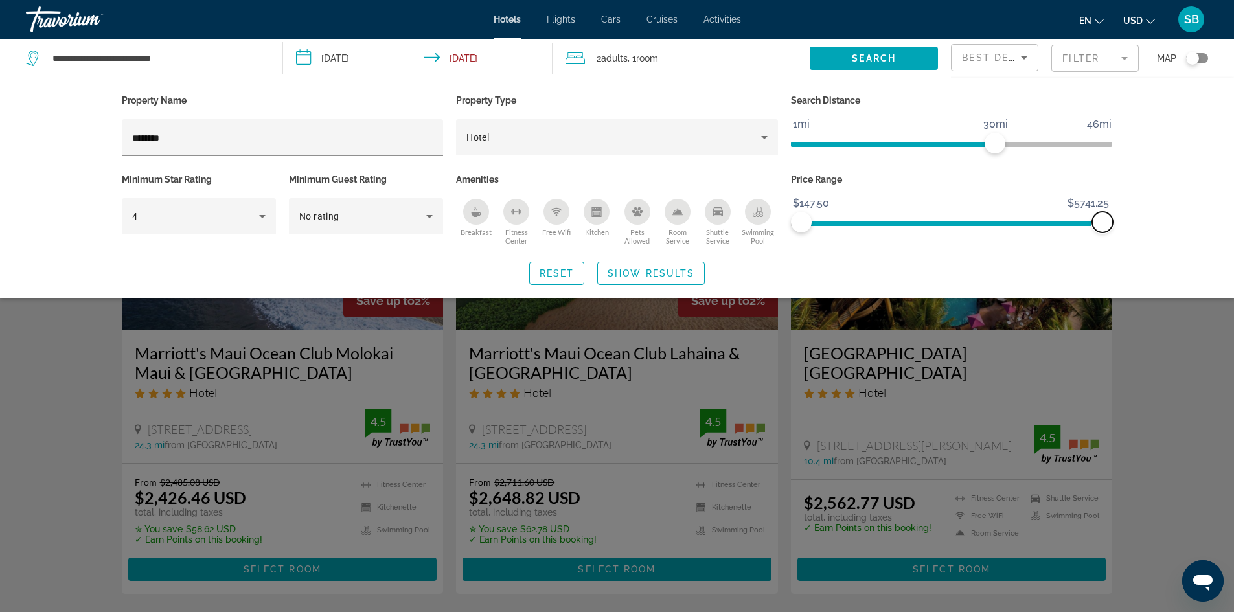
drag, startPoint x: 867, startPoint y: 221, endPoint x: 1128, endPoint y: 228, distance: 261.2
click at [1128, 228] on div "Property Name ******** Property Type Hotel Search Distance 1mi 46mi 30mi Minimu…" at bounding box center [617, 188] width 1043 height 194
click at [645, 272] on span "Show Results" at bounding box center [651, 273] width 87 height 10
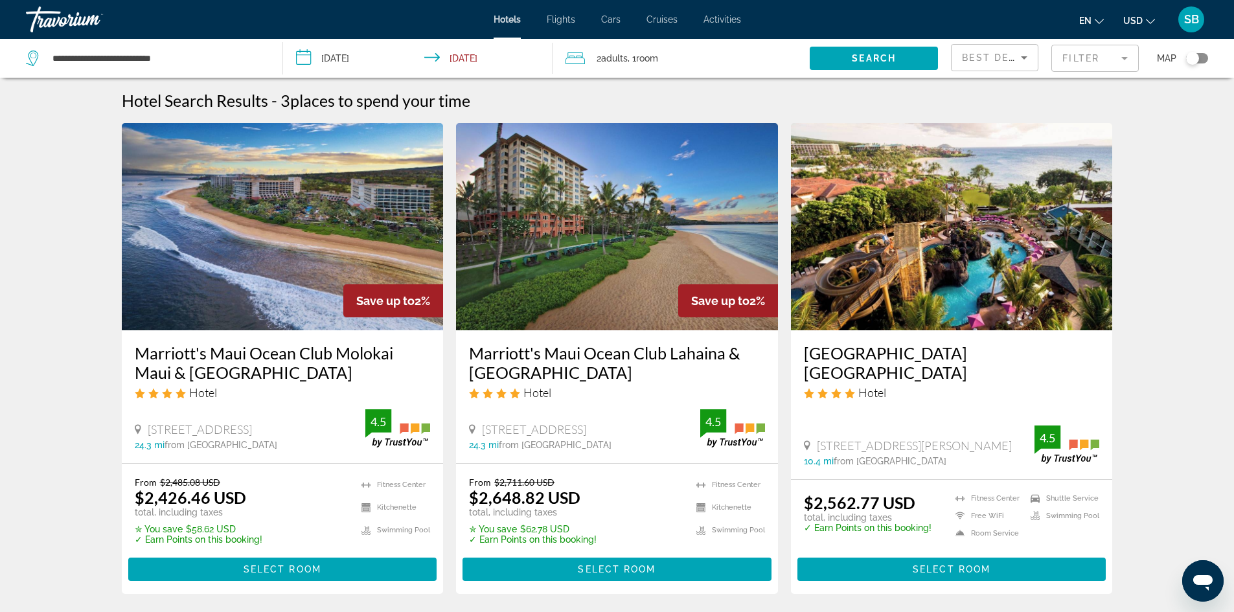
click at [1125, 60] on mat-form-field "Filter" at bounding box center [1095, 58] width 87 height 27
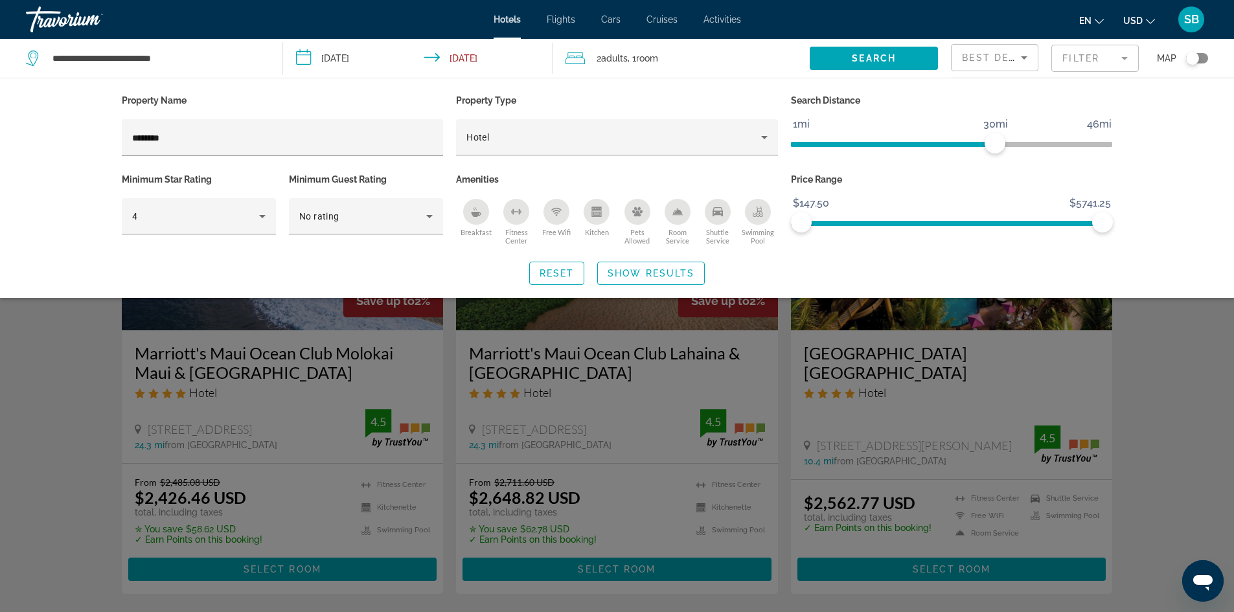
click at [639, 93] on p "Property Type" at bounding box center [617, 100] width 322 height 18
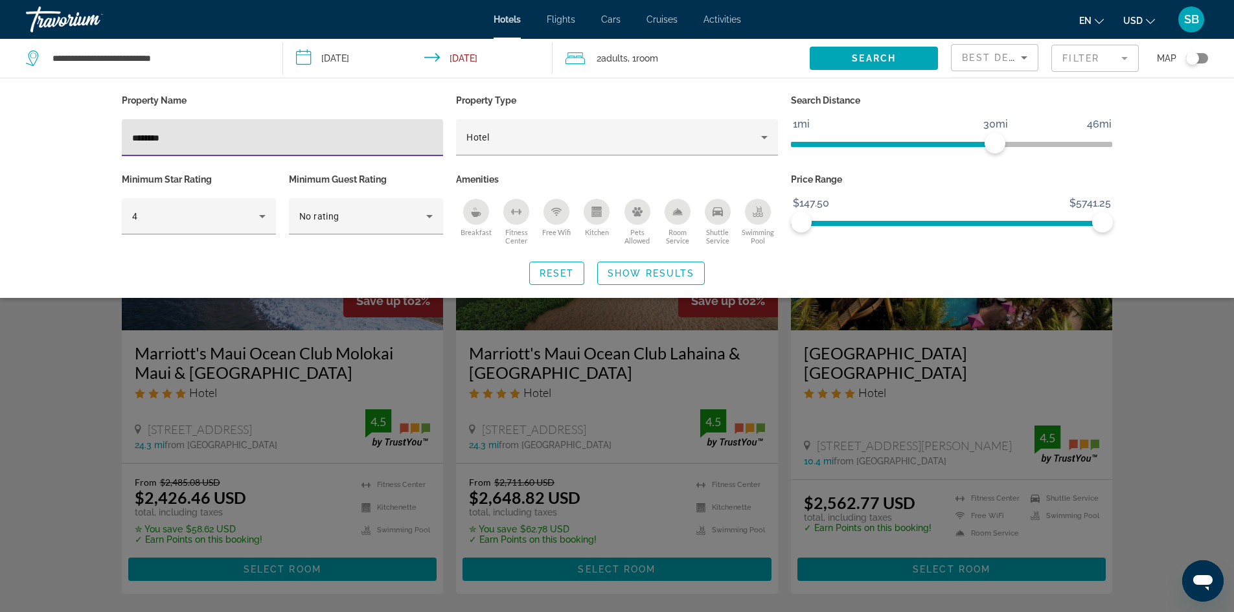
drag, startPoint x: 172, startPoint y: 139, endPoint x: 132, endPoint y: 140, distance: 40.2
click at [132, 140] on input "********" at bounding box center [282, 138] width 301 height 16
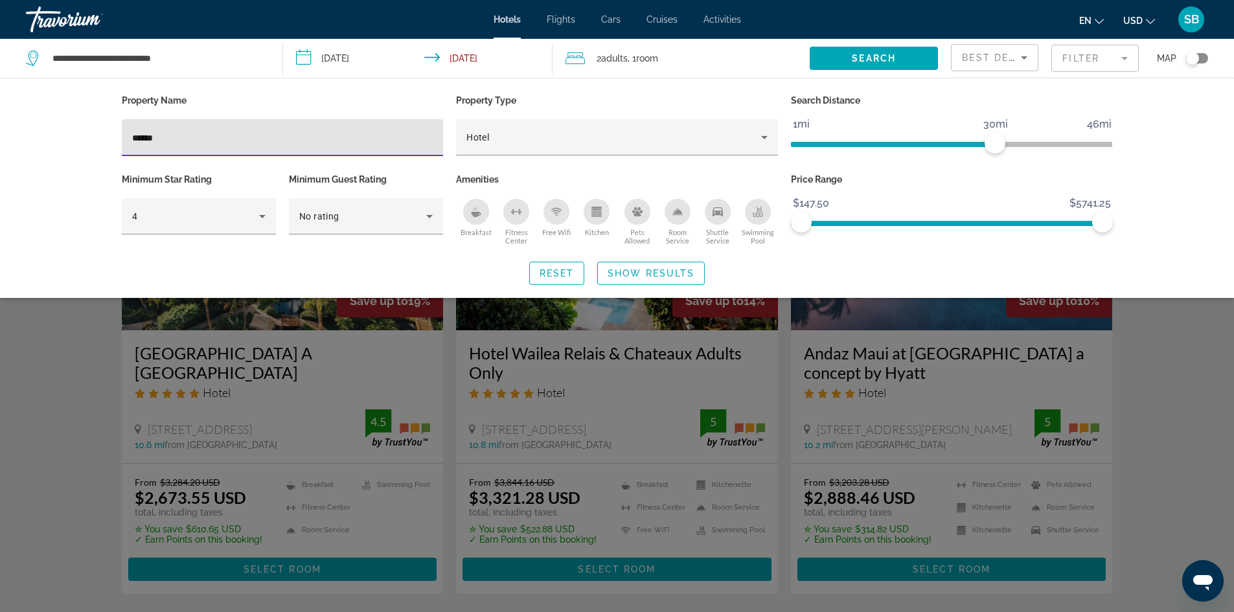
type input "******"
click at [656, 276] on span "Show Results" at bounding box center [651, 273] width 87 height 10
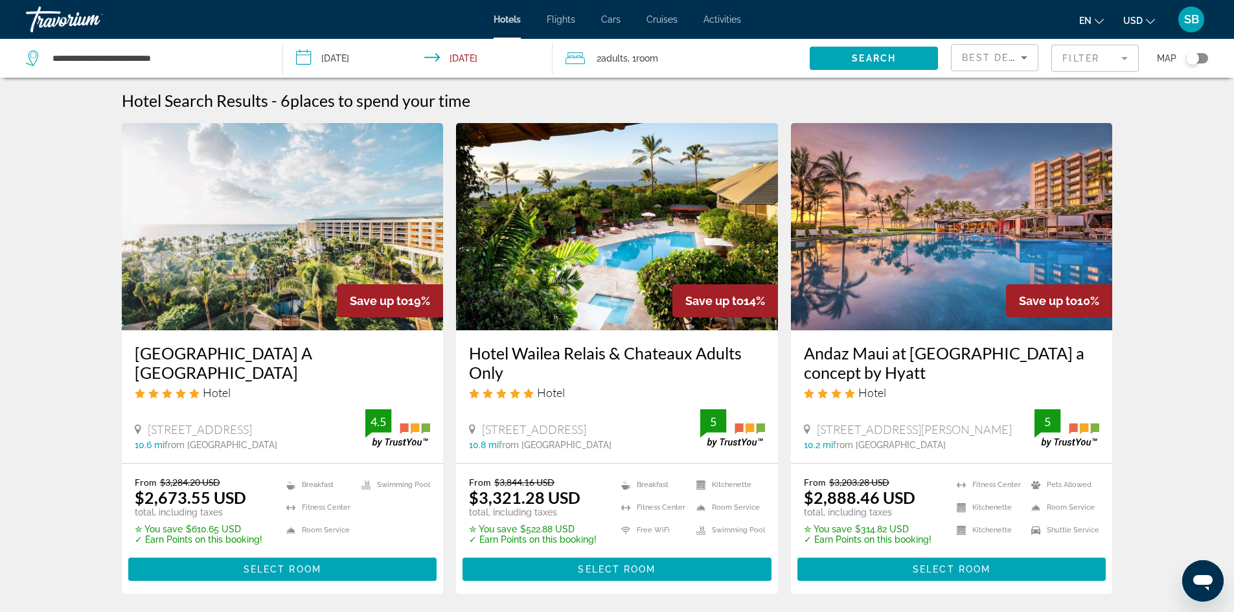
click at [1124, 60] on mat-form-field "Filter" at bounding box center [1095, 58] width 87 height 27
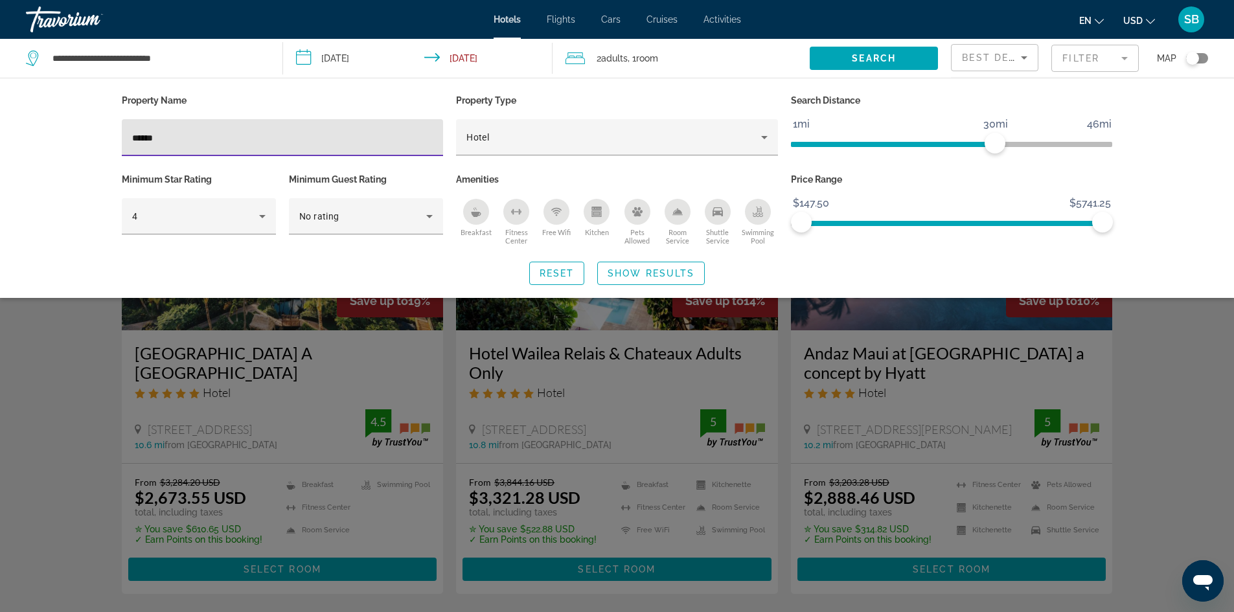
drag, startPoint x: 156, startPoint y: 140, endPoint x: 131, endPoint y: 140, distance: 25.3
click at [131, 140] on div "******" at bounding box center [283, 137] width 322 height 37
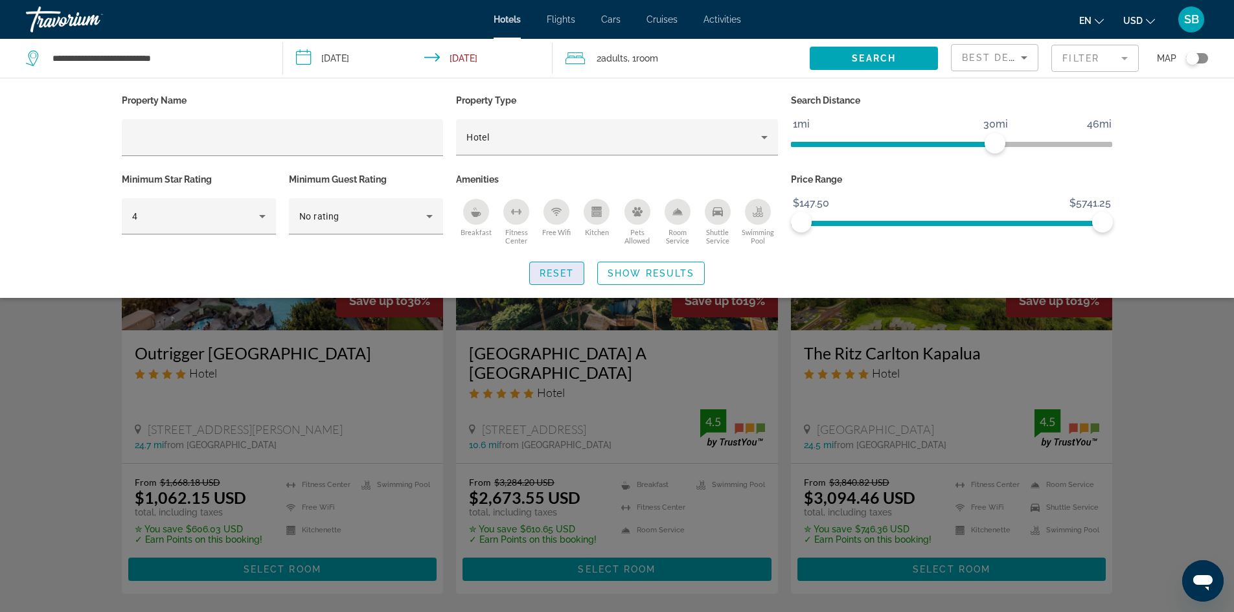
click at [562, 270] on span "Reset" at bounding box center [557, 273] width 35 height 10
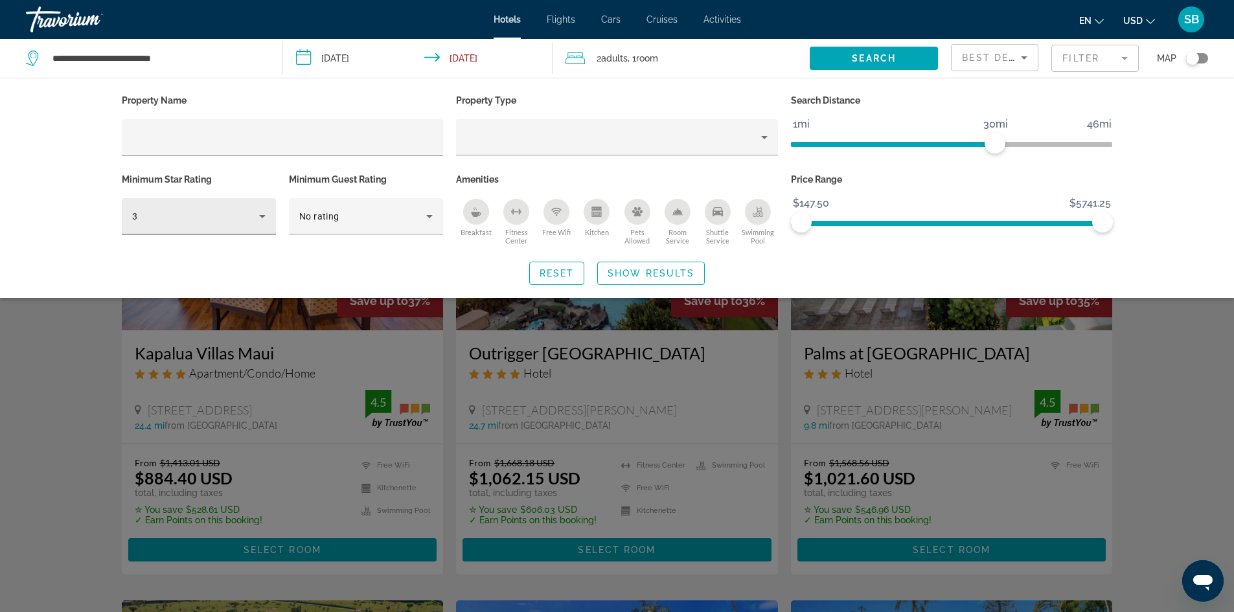
click at [262, 212] on icon "Hotel Filters" at bounding box center [263, 217] width 16 height 16
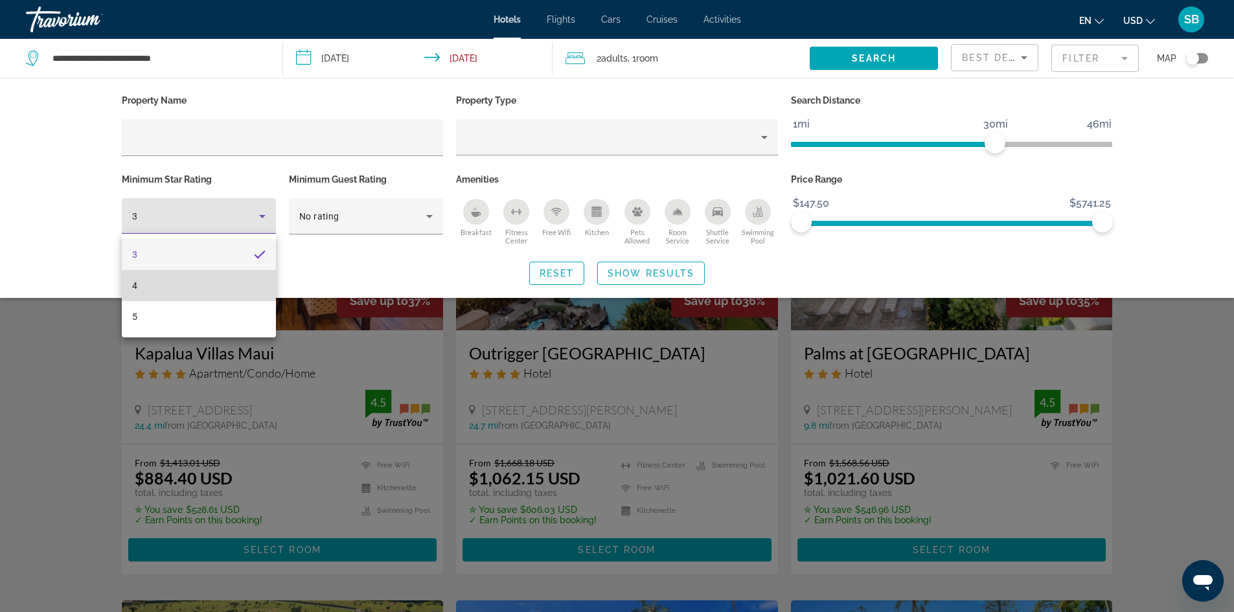
click at [216, 286] on mat-option "4" at bounding box center [199, 285] width 154 height 31
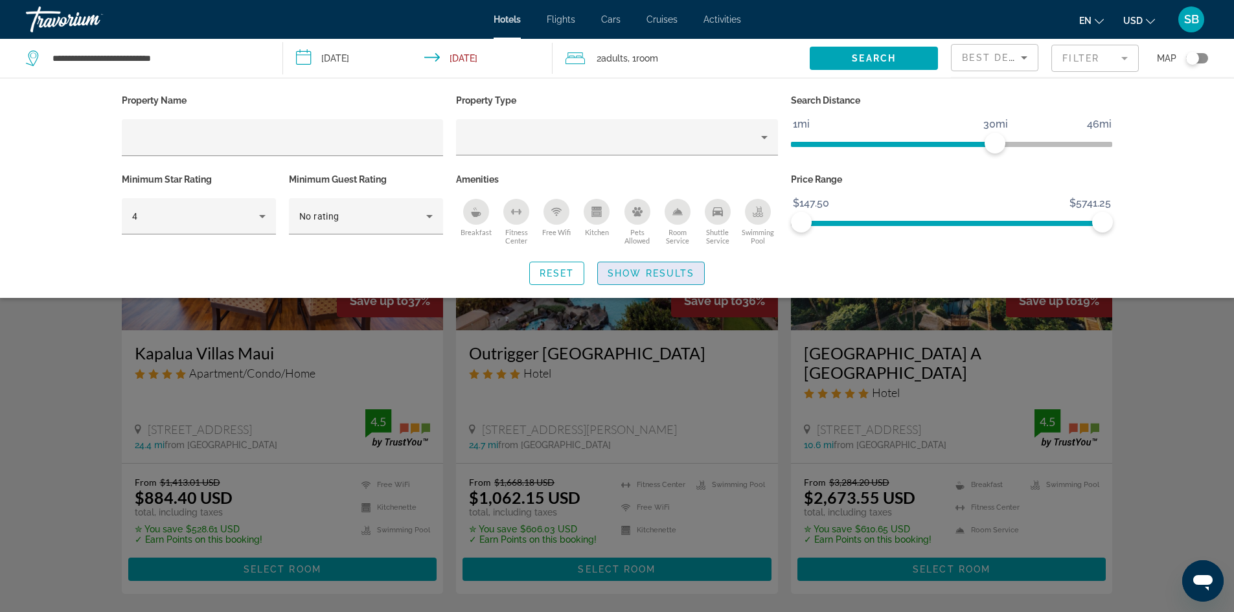
click at [641, 274] on span "Show Results" at bounding box center [651, 273] width 87 height 10
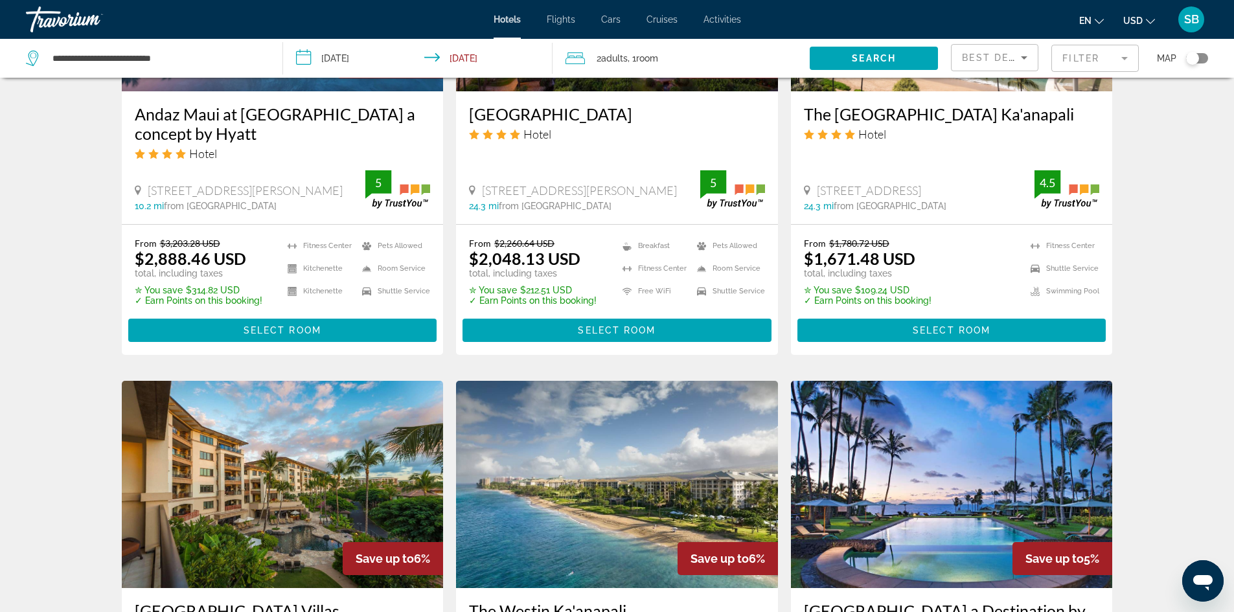
scroll to position [1231, 0]
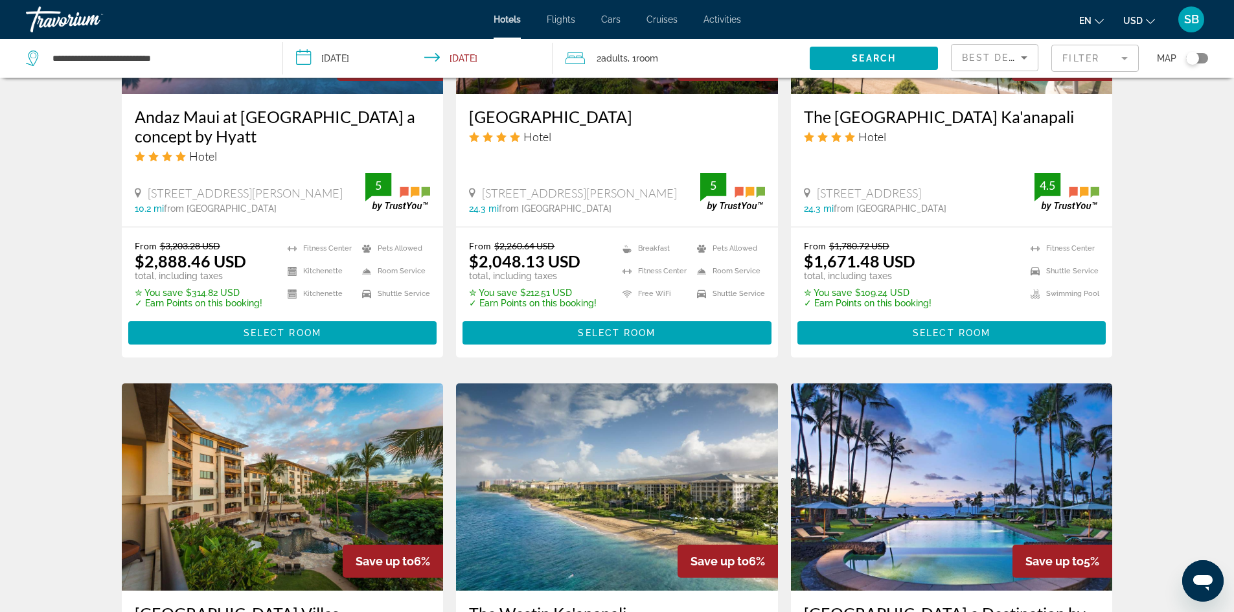
click at [946, 159] on div "The [GEOGRAPHIC_DATA] Ka'anapali Hotel [STREET_ADDRESS] 24.3 mi from [GEOGRAPHI…" at bounding box center [952, 160] width 322 height 133
click at [956, 331] on span "Select Room" at bounding box center [952, 333] width 78 height 10
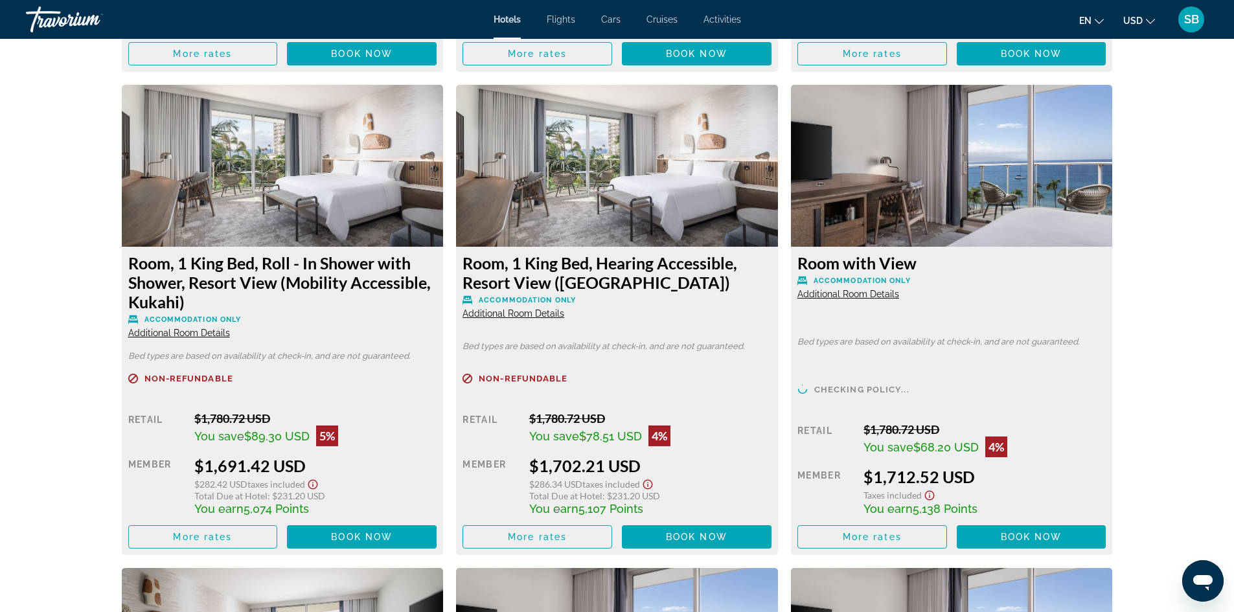
scroll to position [2171, 0]
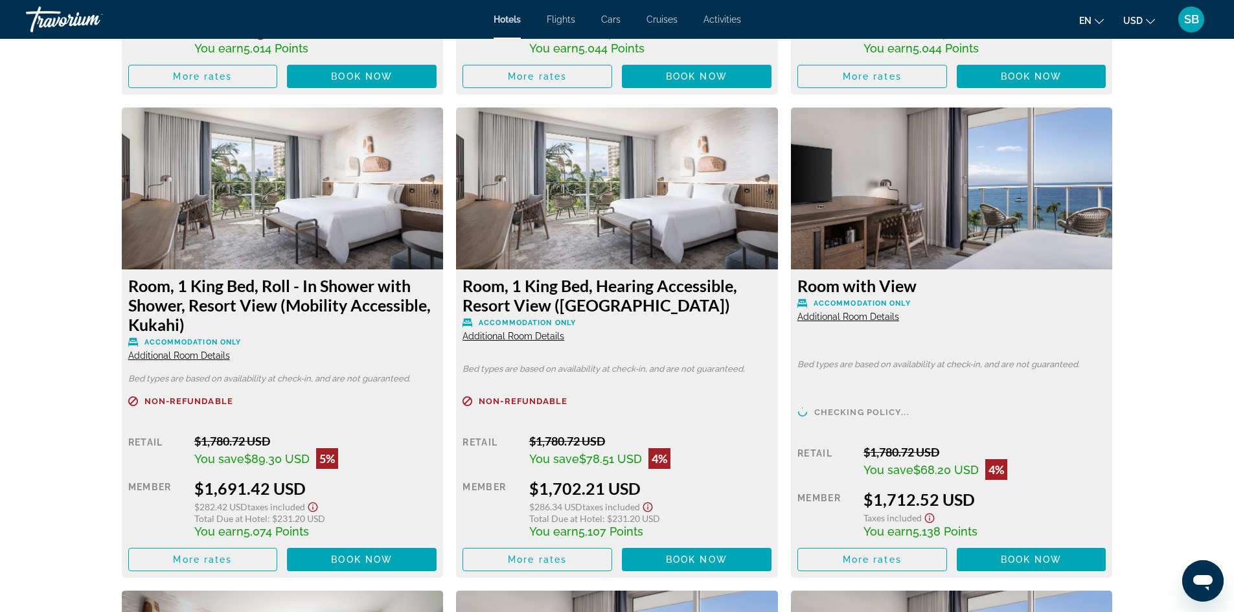
click at [276, 362] on div "Room, 1 King Bed, Roll - In Shower with Shower, Resort View (Mobility Accessibl…" at bounding box center [283, 424] width 322 height 308
click at [263, 218] on img "Main content" at bounding box center [283, 189] width 322 height 162
click at [205, 557] on span "More rates" at bounding box center [202, 560] width 59 height 10
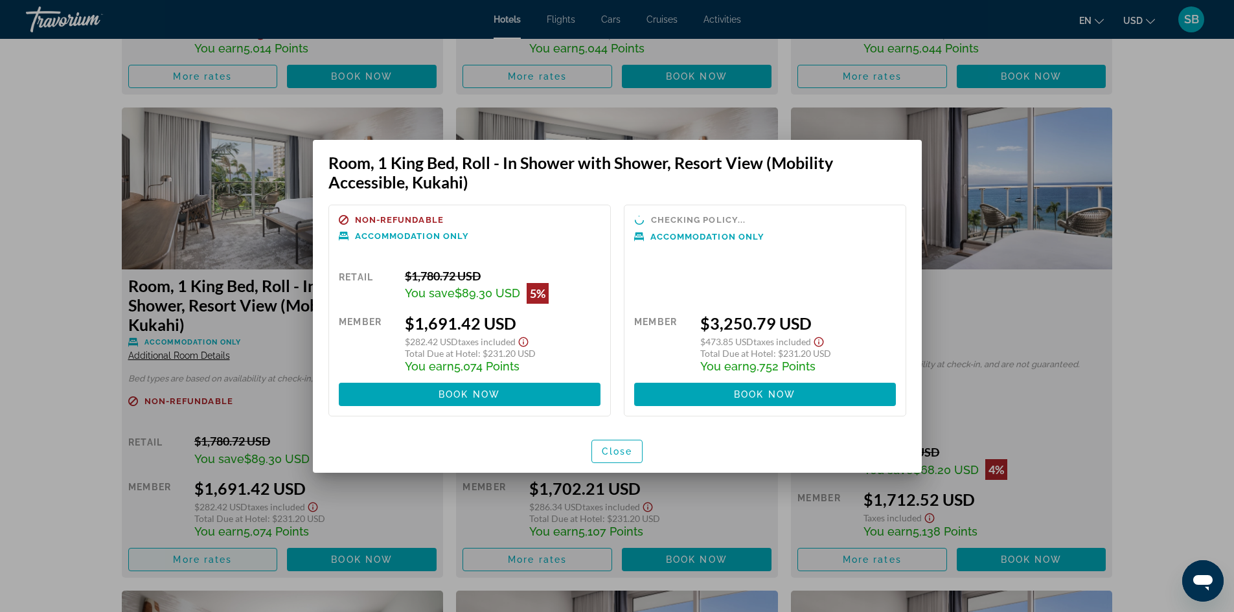
scroll to position [0, 0]
click at [625, 455] on span "Close" at bounding box center [617, 451] width 31 height 10
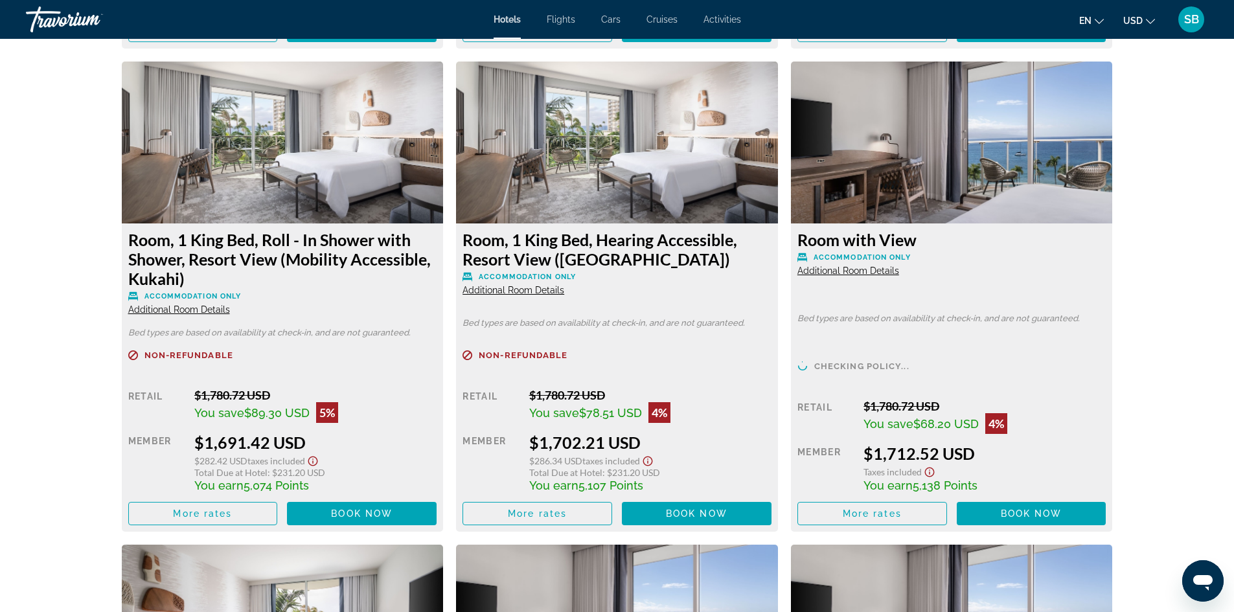
scroll to position [2236, 0]
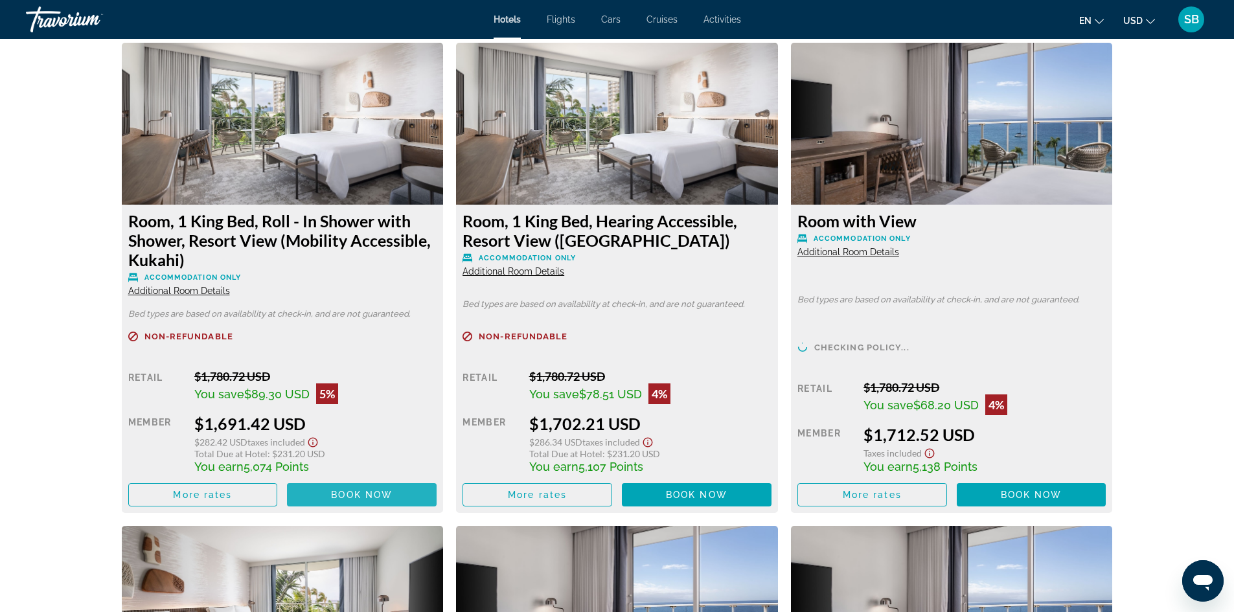
click at [361, 496] on span "Book now" at bounding box center [362, 495] width 62 height 10
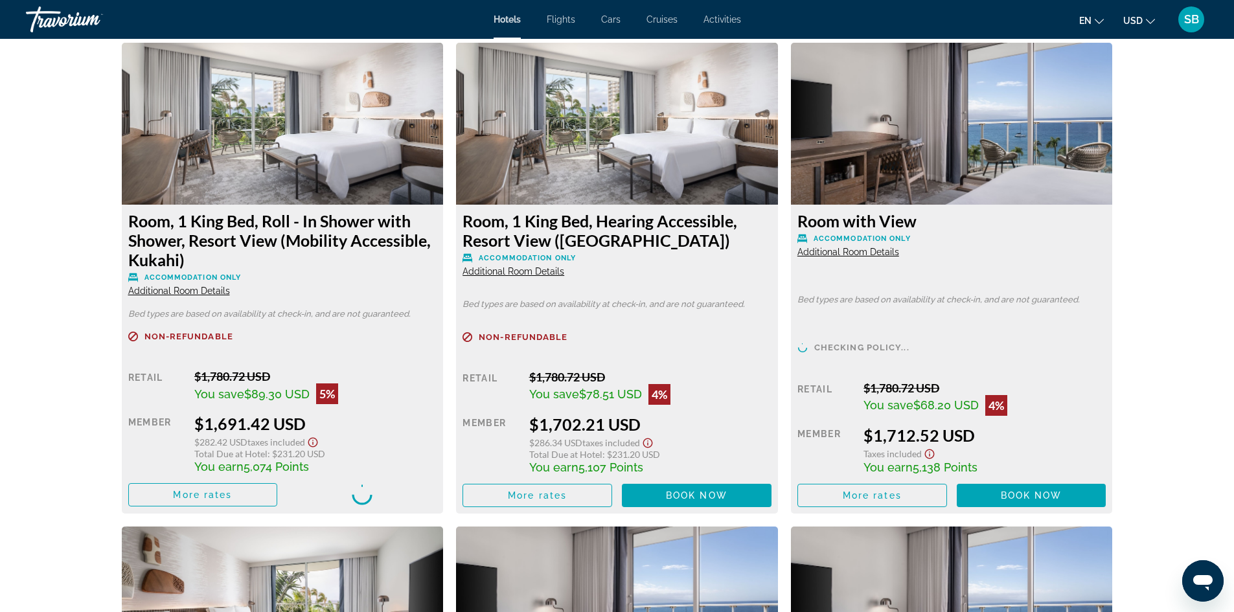
click at [176, 287] on span "Additional Room Details" at bounding box center [179, 291] width 102 height 10
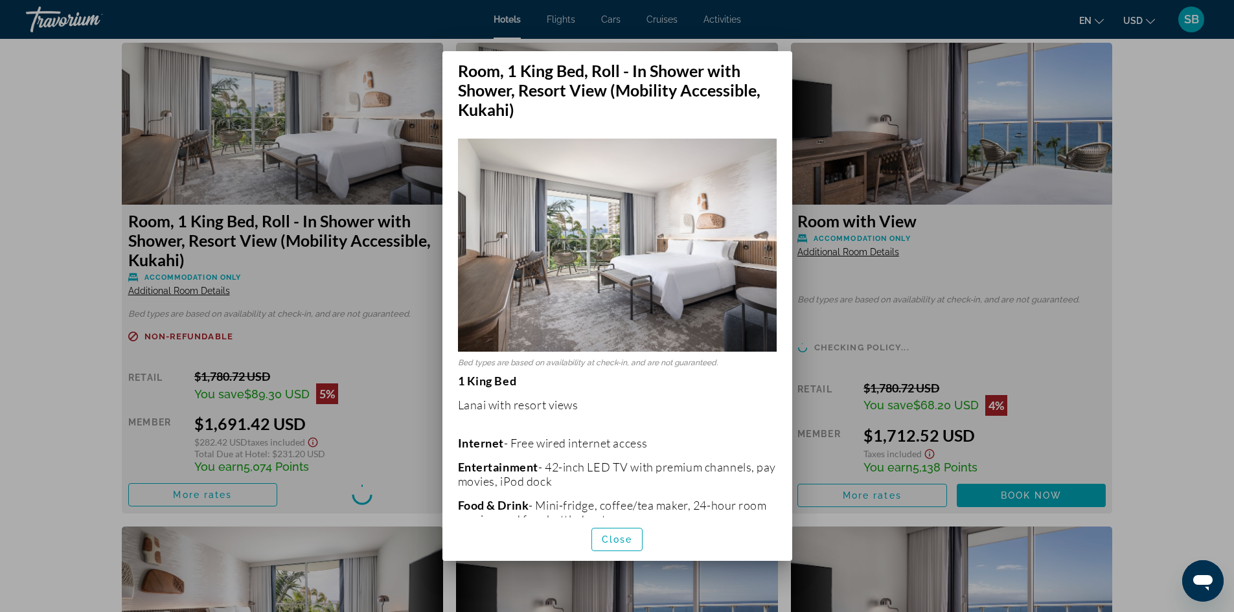
scroll to position [0, 0]
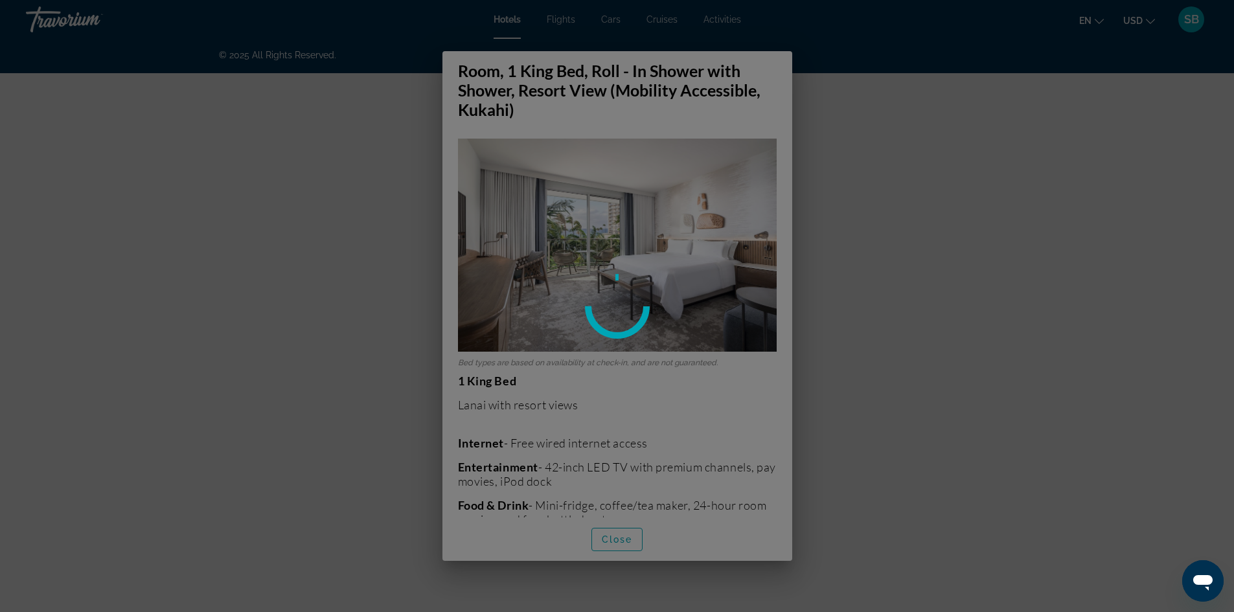
click at [614, 538] on div at bounding box center [617, 306] width 1234 height 612
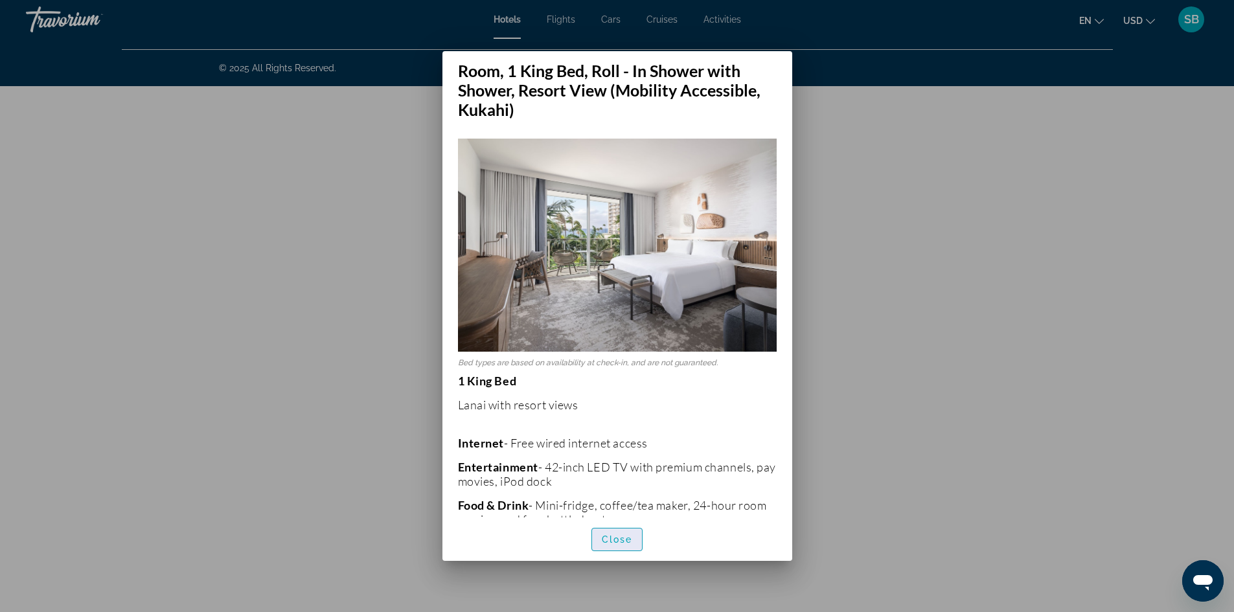
click at [620, 544] on span "Close" at bounding box center [617, 540] width 31 height 10
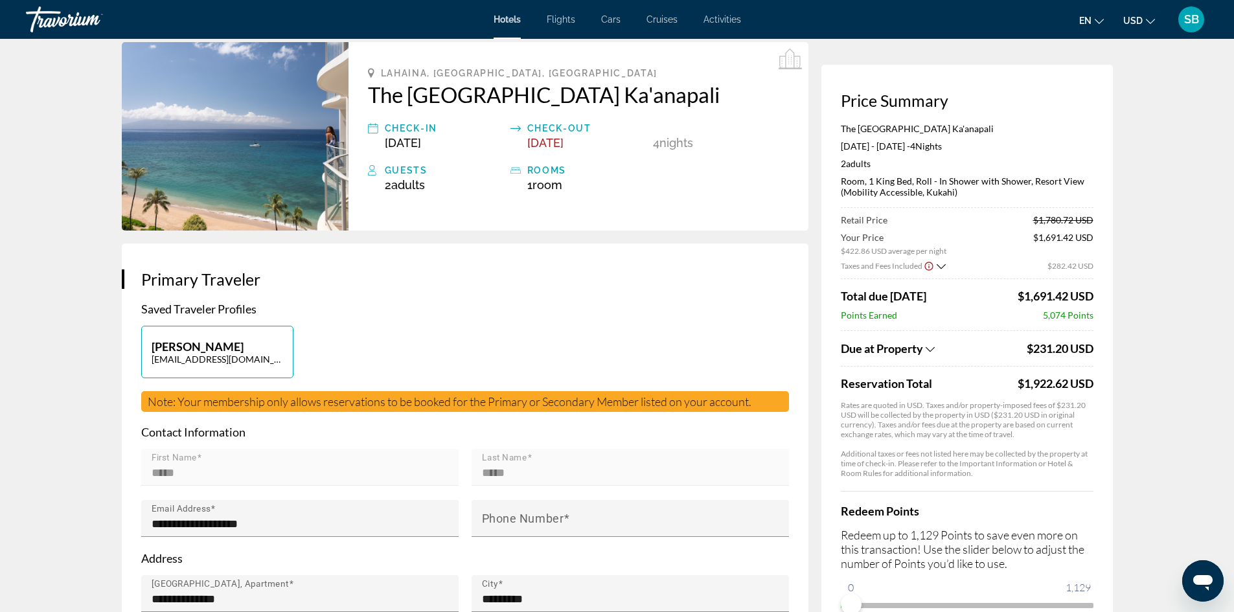
scroll to position [20, 0]
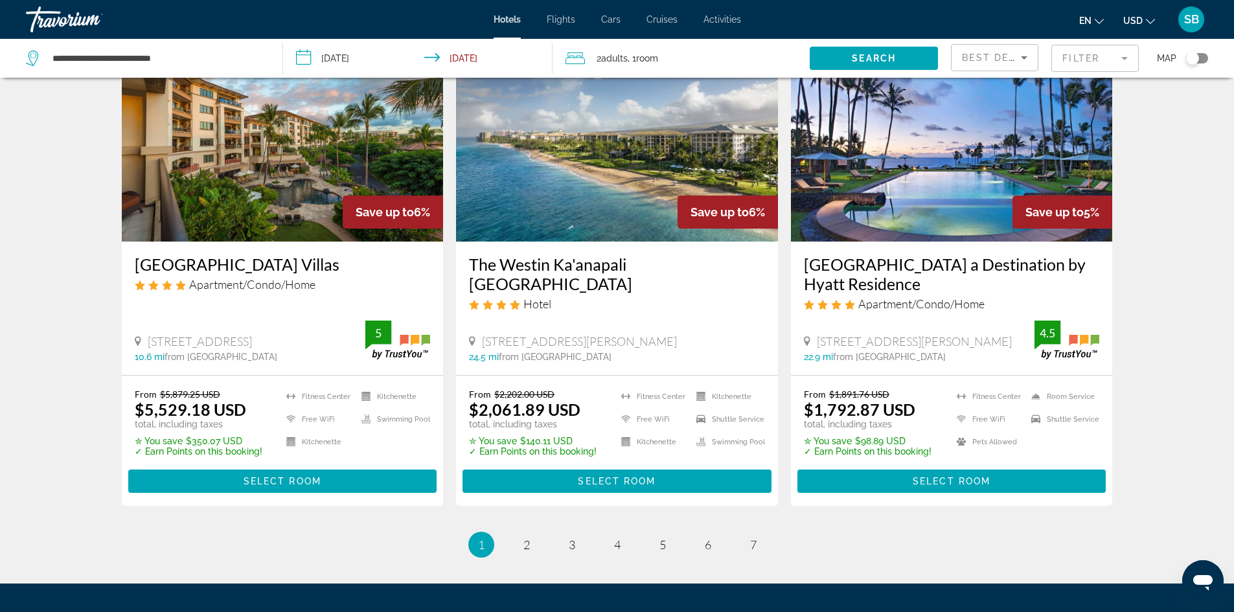
scroll to position [1620, 0]
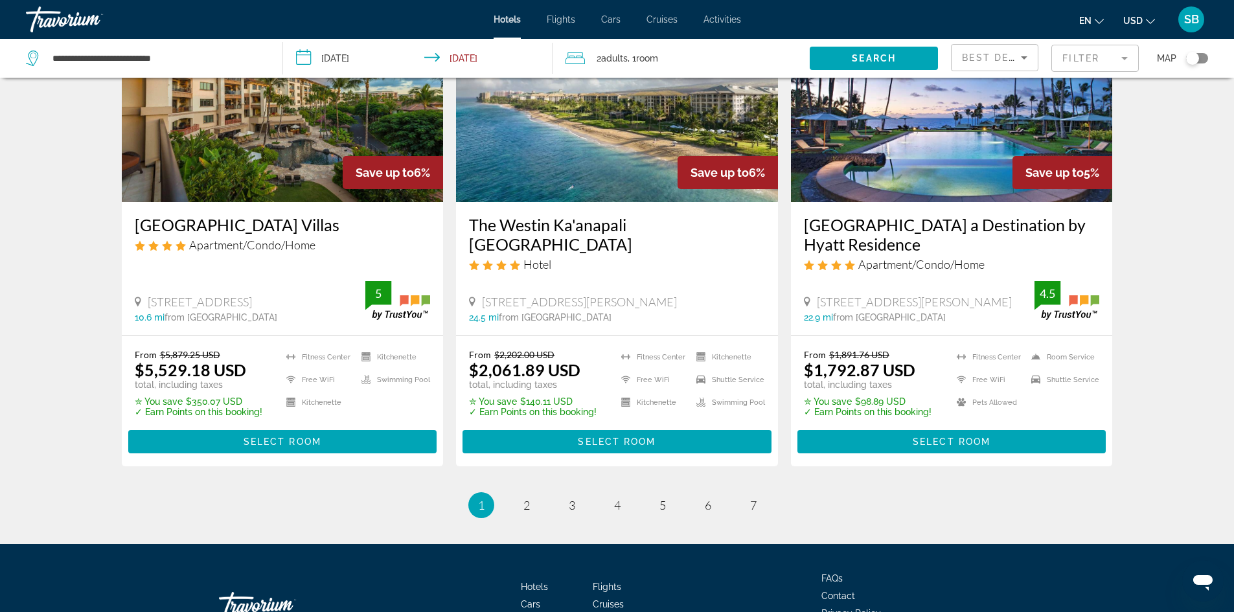
click at [949, 194] on img "Main content" at bounding box center [952, 98] width 322 height 207
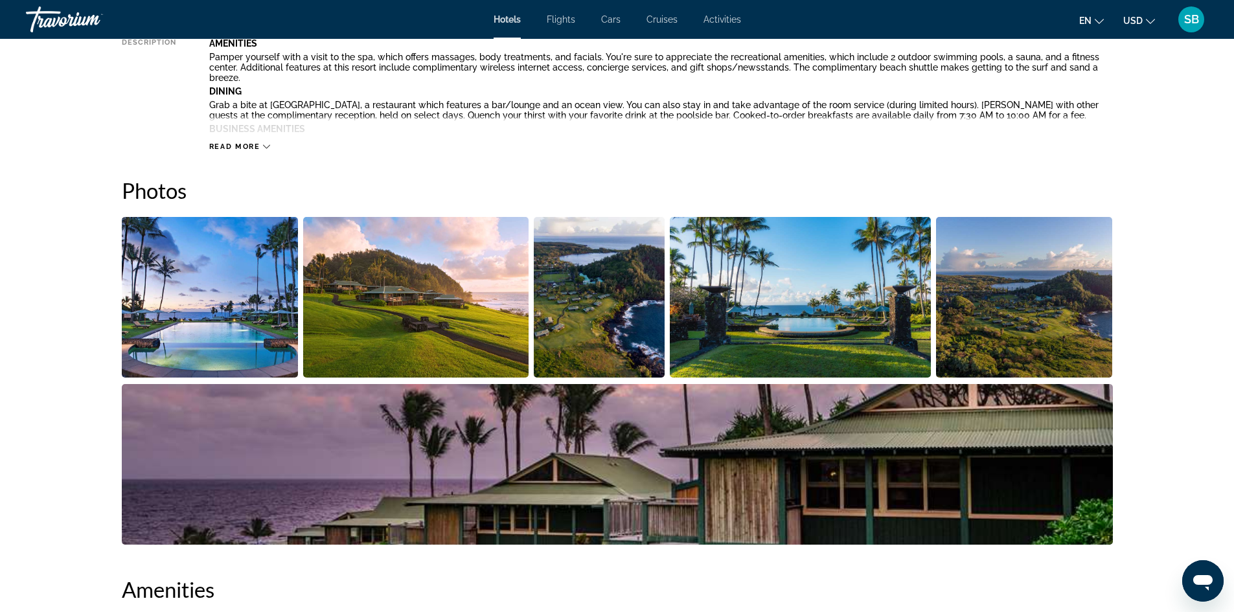
scroll to position [518, 0]
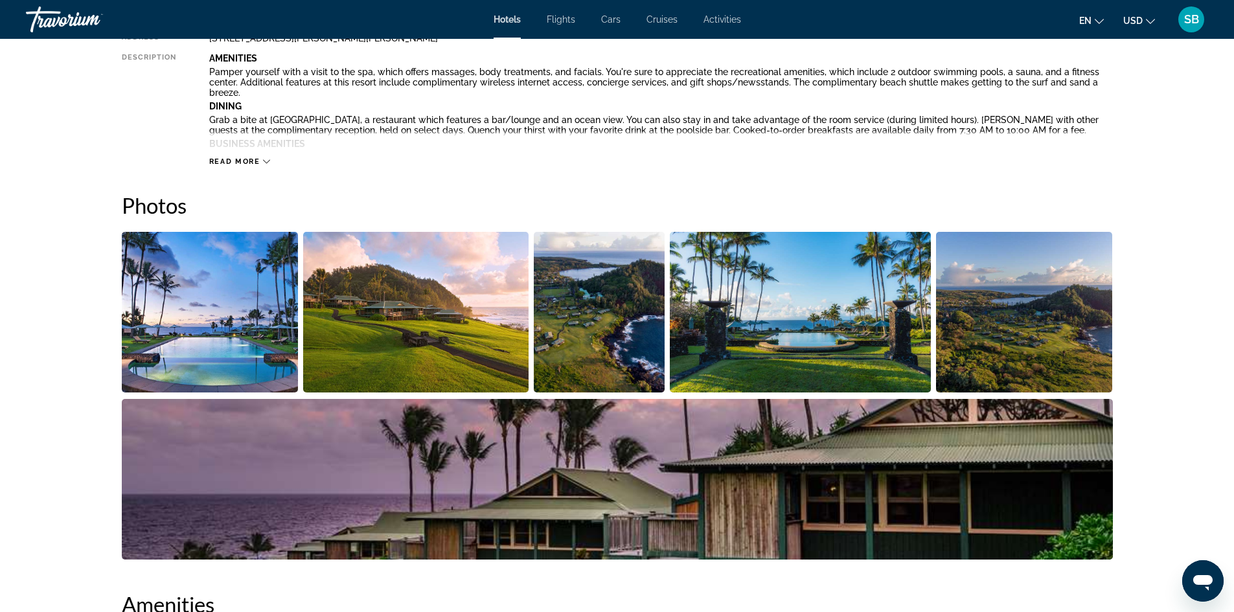
click at [589, 311] on img "Open full-screen image slider" at bounding box center [600, 312] width 132 height 161
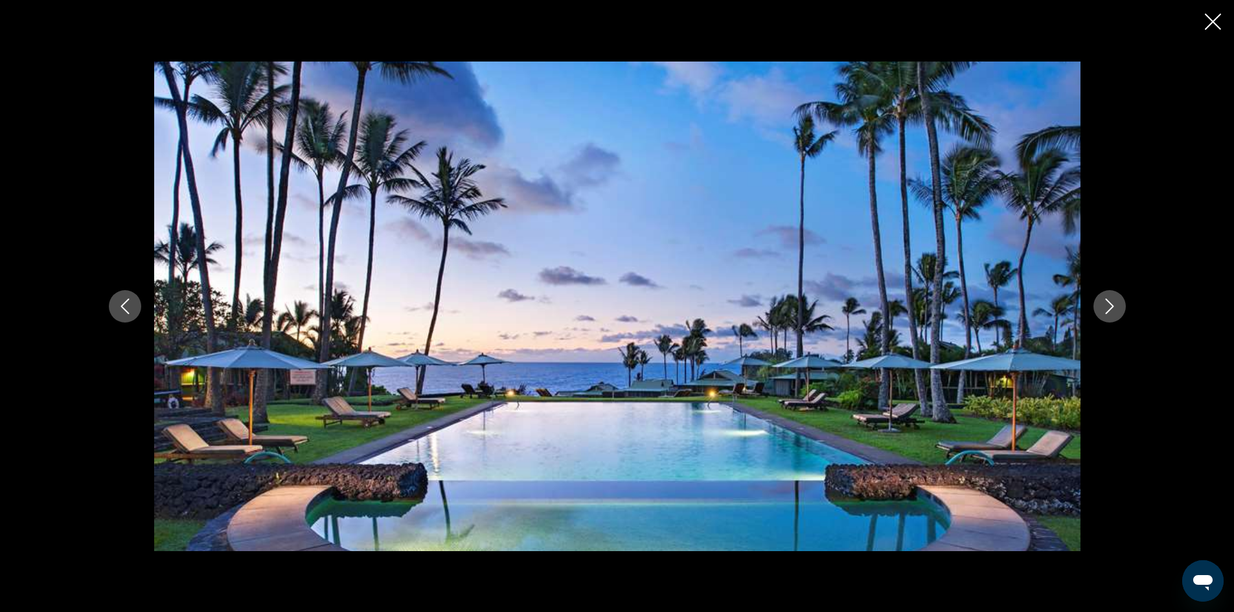
click at [1111, 308] on icon "Next image" at bounding box center [1109, 307] width 8 height 16
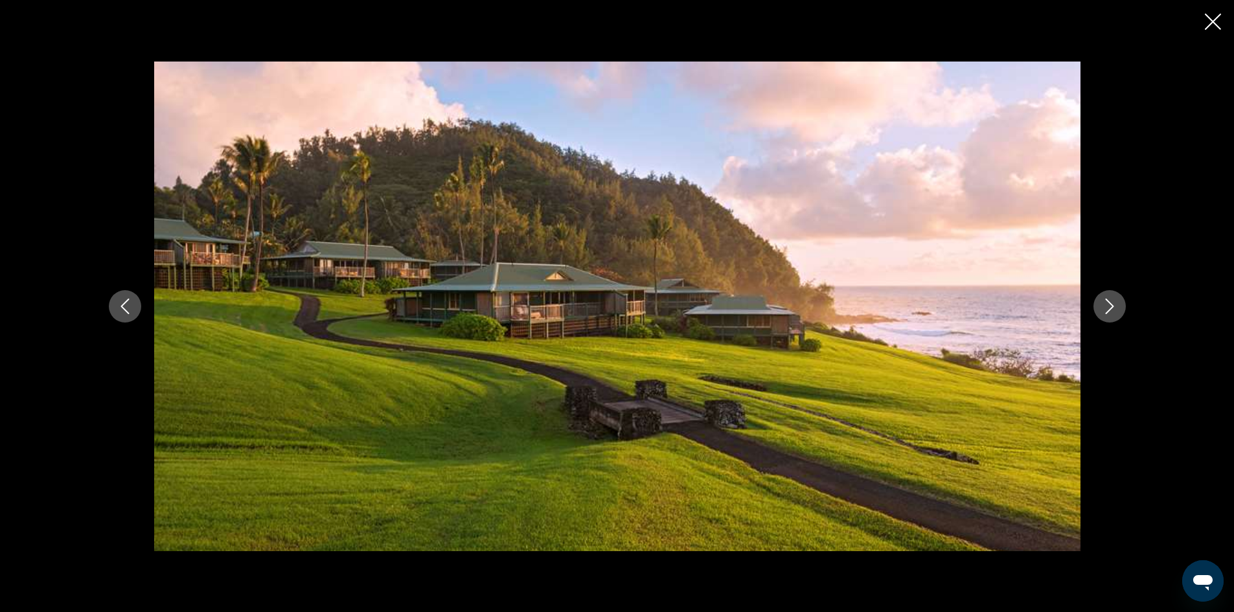
click at [1111, 308] on icon "Next image" at bounding box center [1109, 307] width 8 height 16
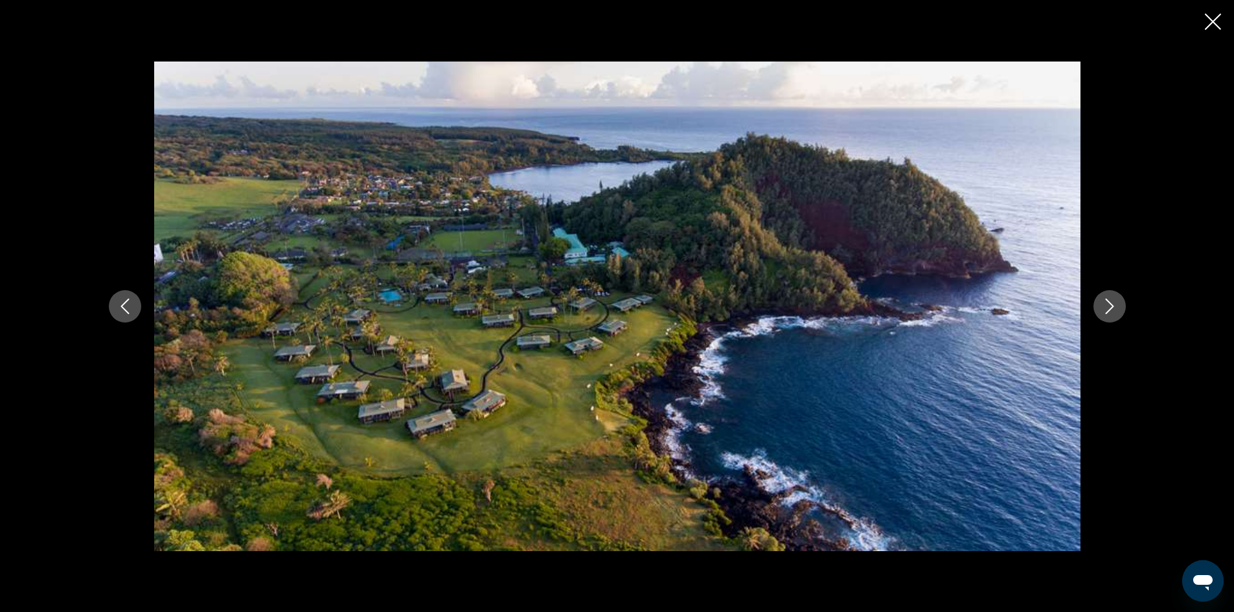
click at [1111, 308] on icon "Next image" at bounding box center [1109, 307] width 8 height 16
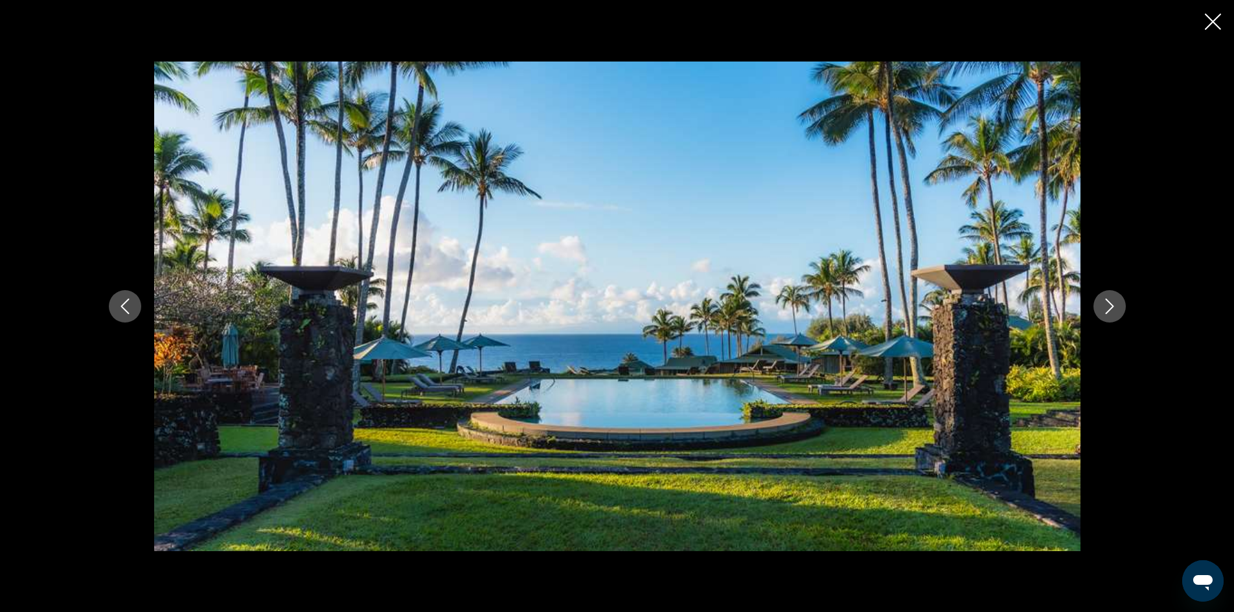
click at [1111, 308] on icon "Next image" at bounding box center [1109, 307] width 8 height 16
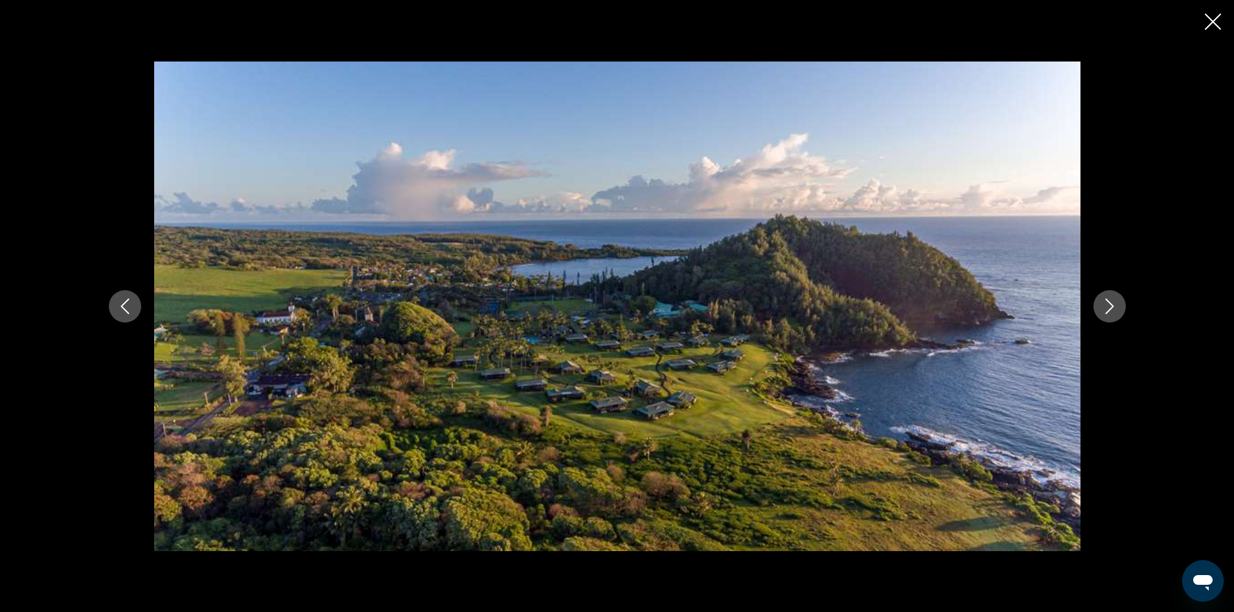
click at [1112, 301] on icon "Next image" at bounding box center [1110, 307] width 16 height 16
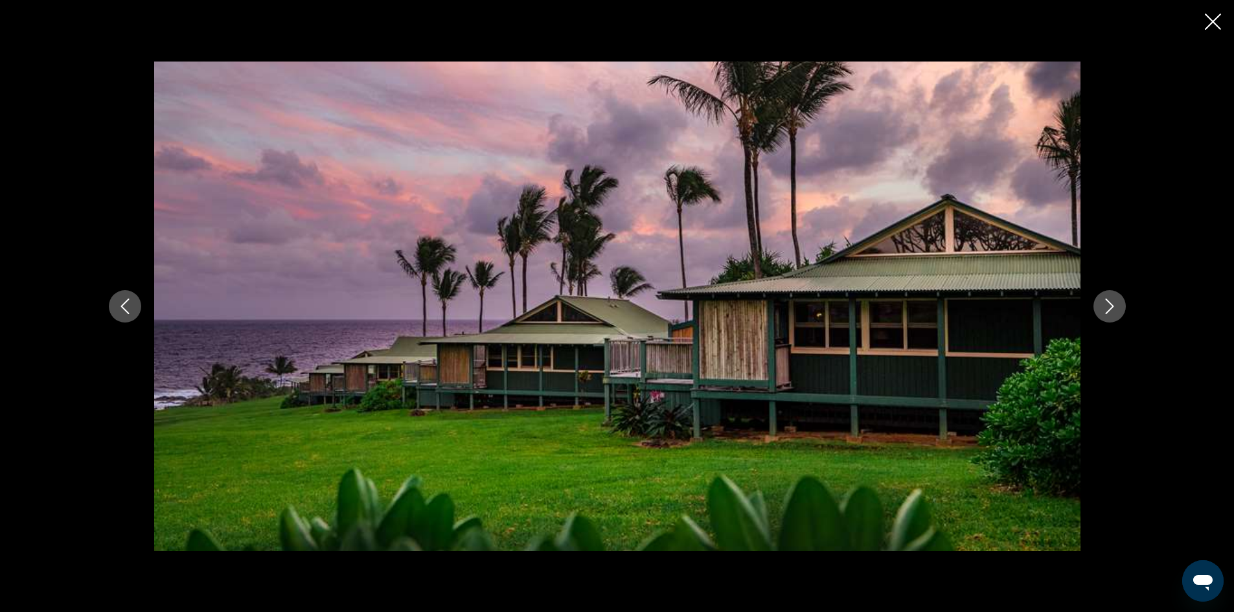
click at [1112, 301] on icon "Next image" at bounding box center [1110, 307] width 16 height 16
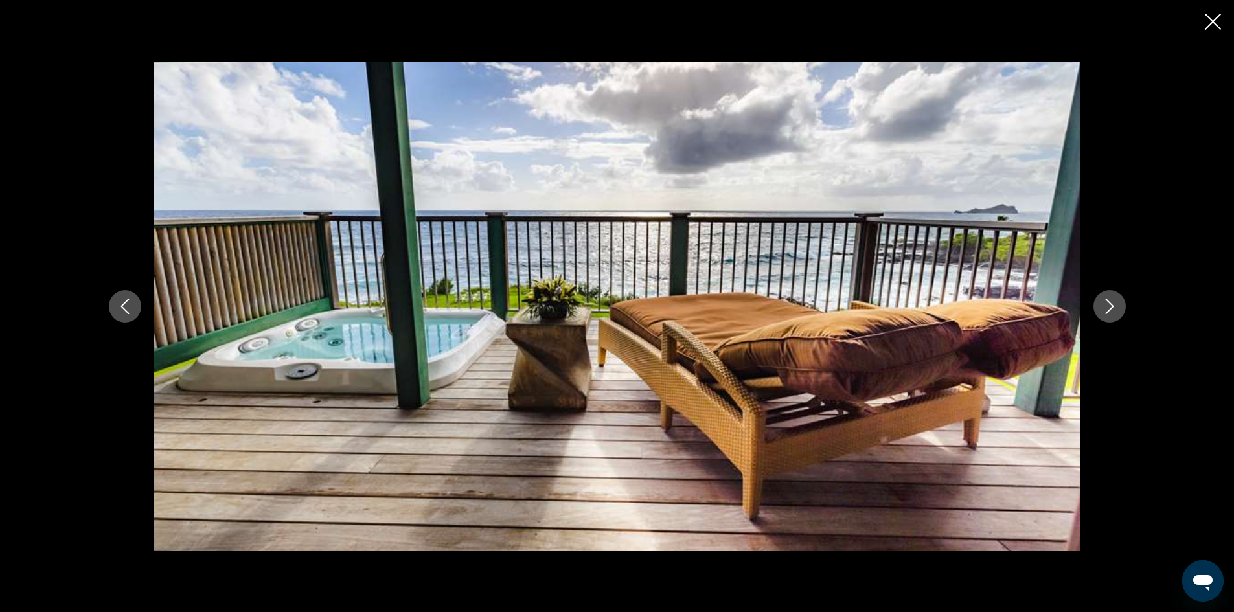
click at [1112, 301] on icon "Next image" at bounding box center [1110, 307] width 16 height 16
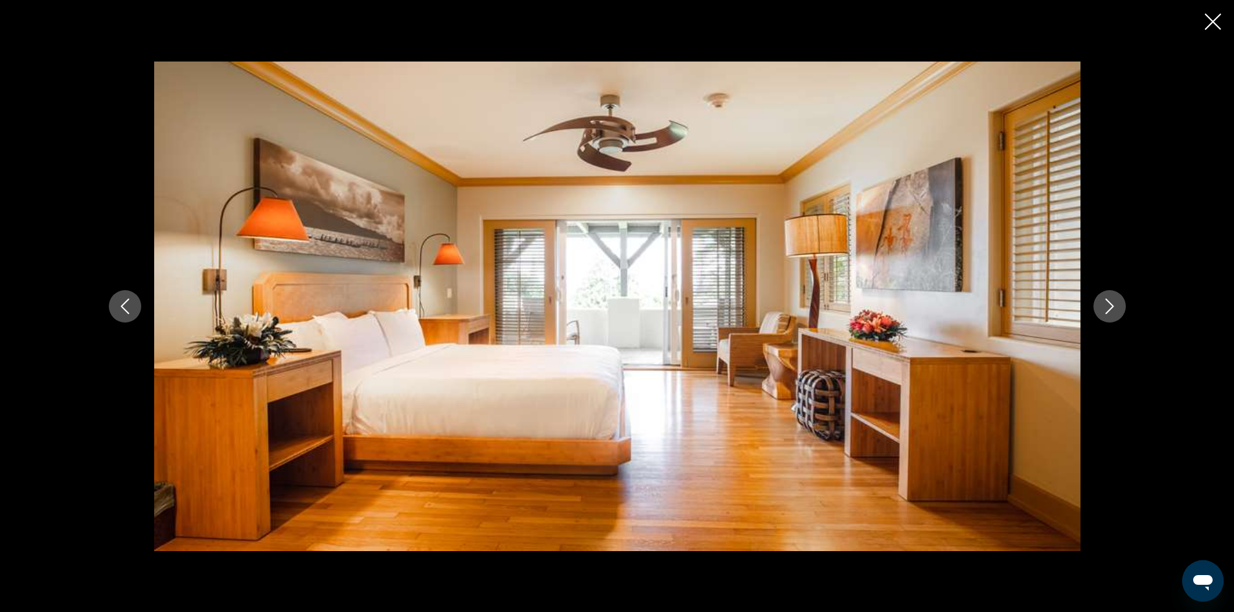
click at [1110, 304] on icon "Next image" at bounding box center [1109, 307] width 8 height 16
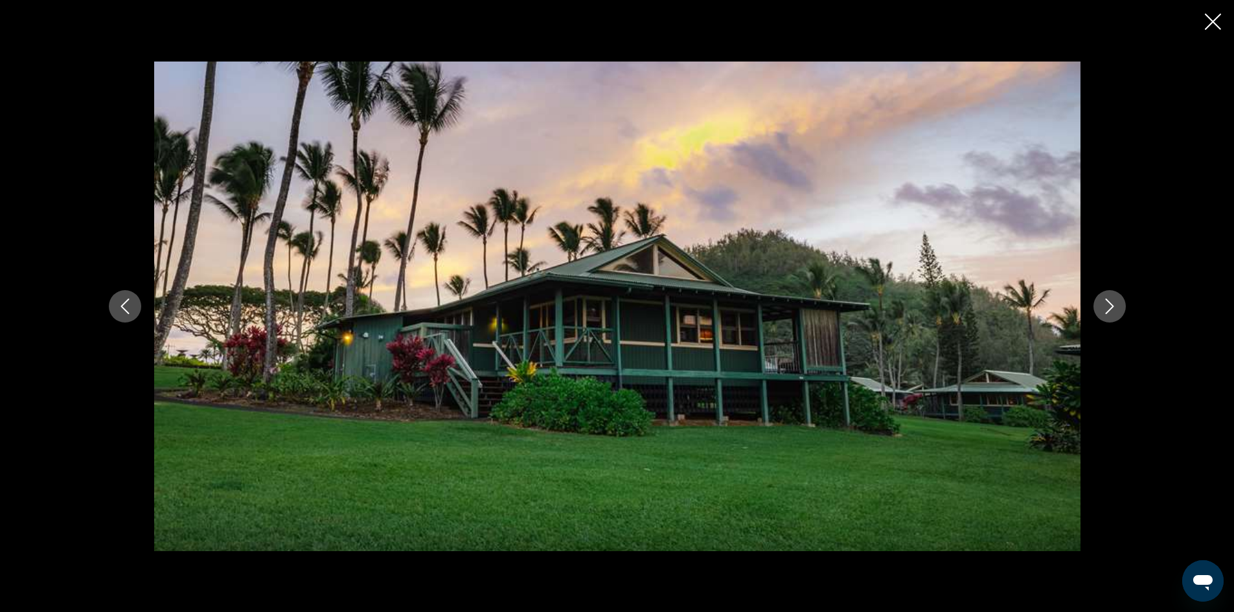
click at [1110, 304] on icon "Next image" at bounding box center [1109, 307] width 8 height 16
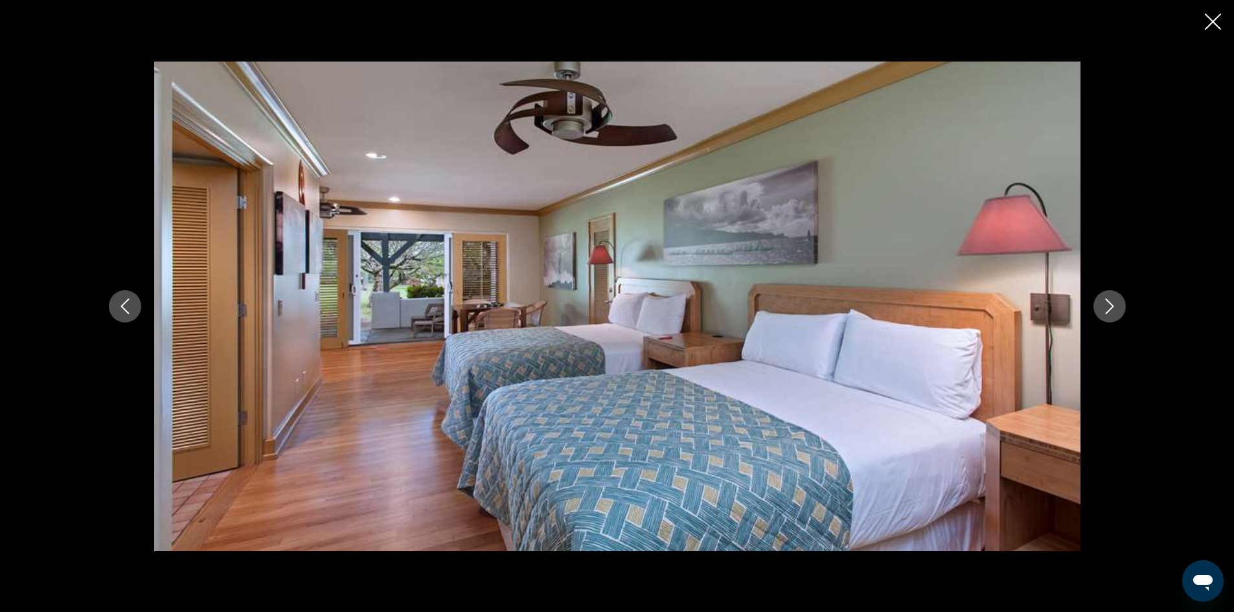
click at [1110, 304] on icon "Next image" at bounding box center [1109, 307] width 8 height 16
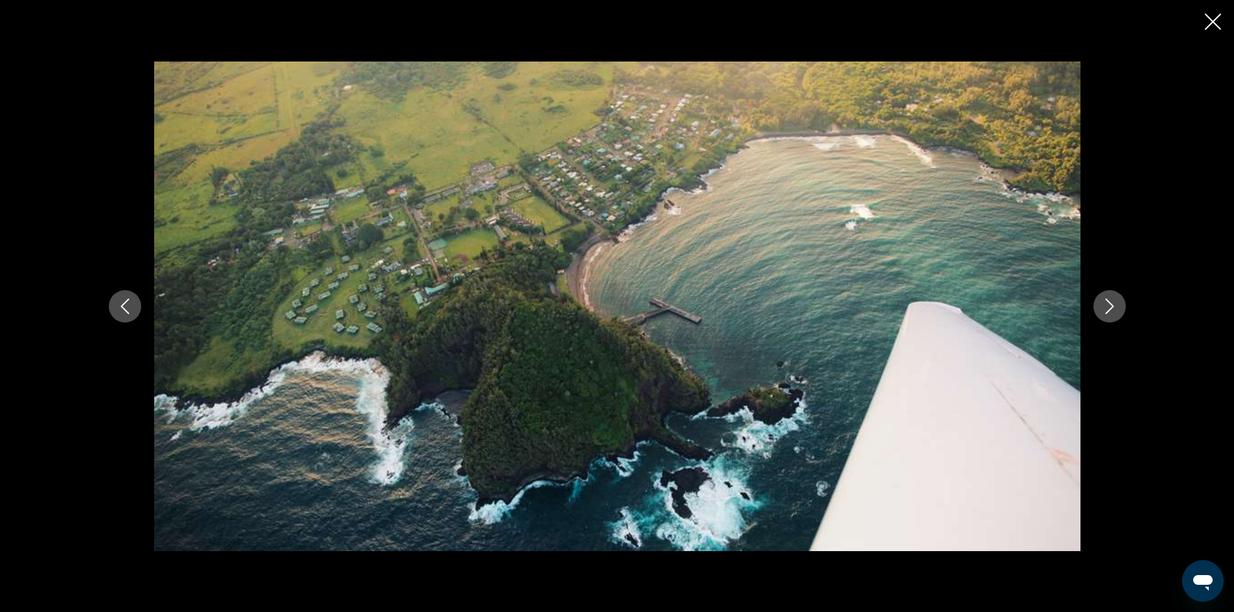
click at [1111, 305] on icon "Next image" at bounding box center [1109, 307] width 8 height 16
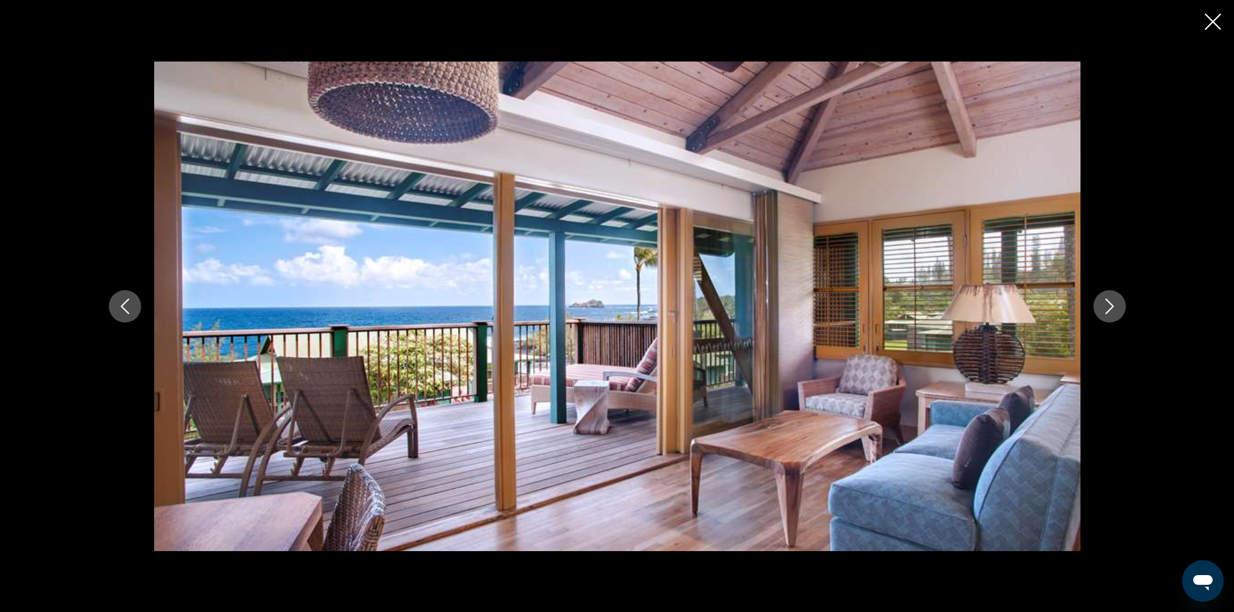
click at [1111, 305] on icon "Next image" at bounding box center [1109, 307] width 8 height 16
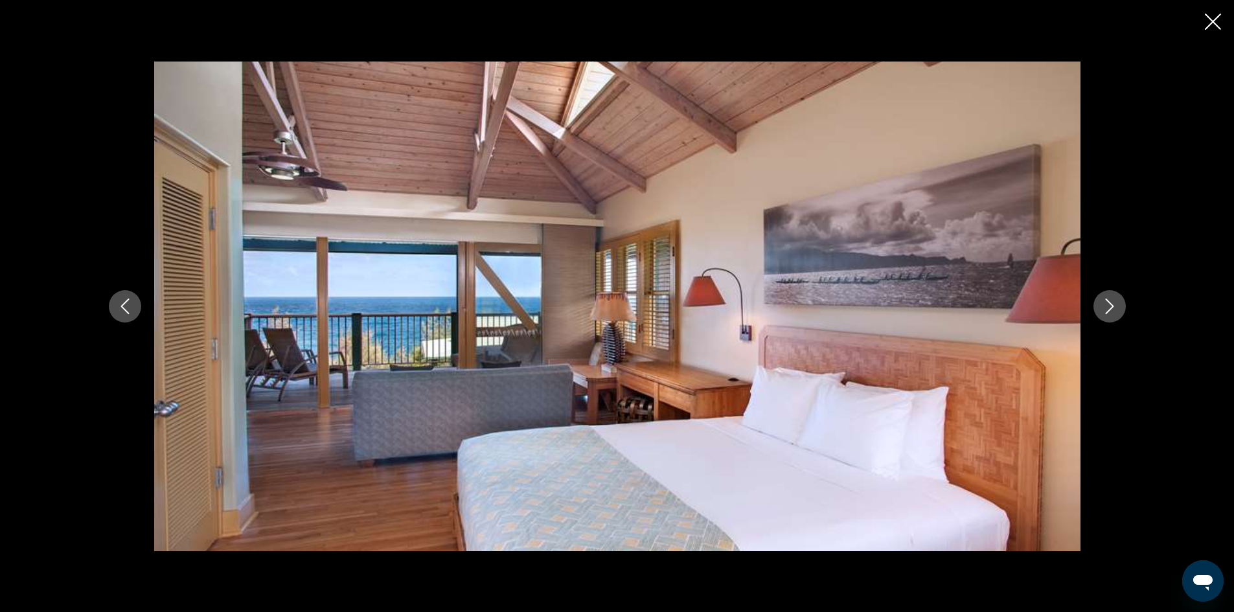
click at [1111, 305] on icon "Next image" at bounding box center [1109, 307] width 8 height 16
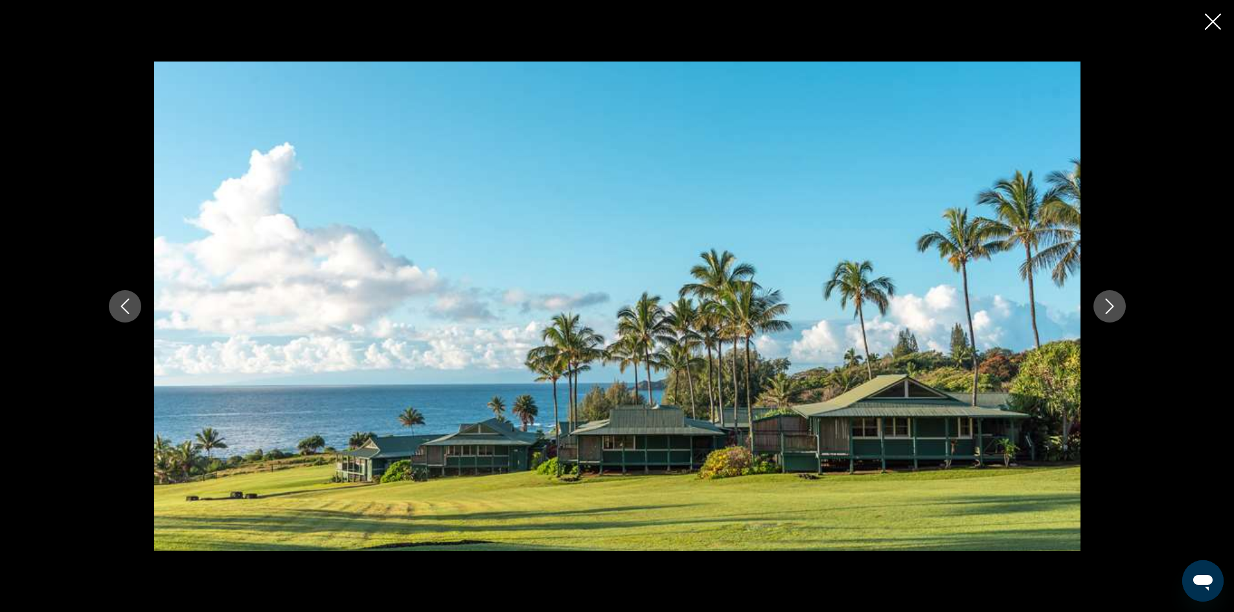
click at [1213, 20] on icon "Close slideshow" at bounding box center [1213, 22] width 16 height 16
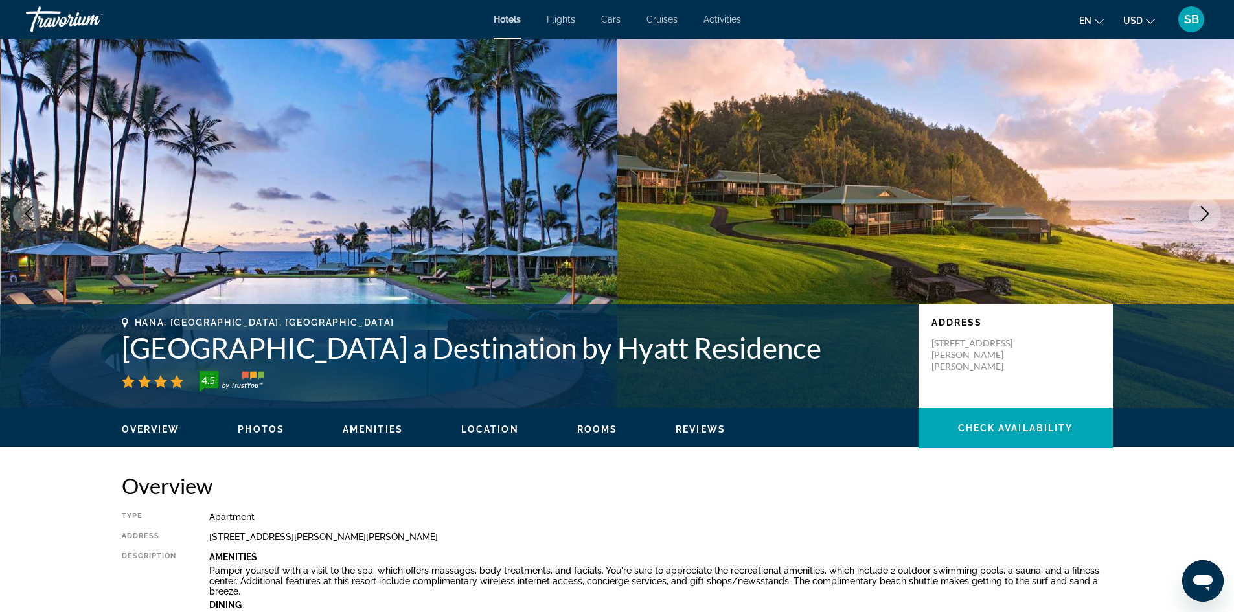
scroll to position [0, 0]
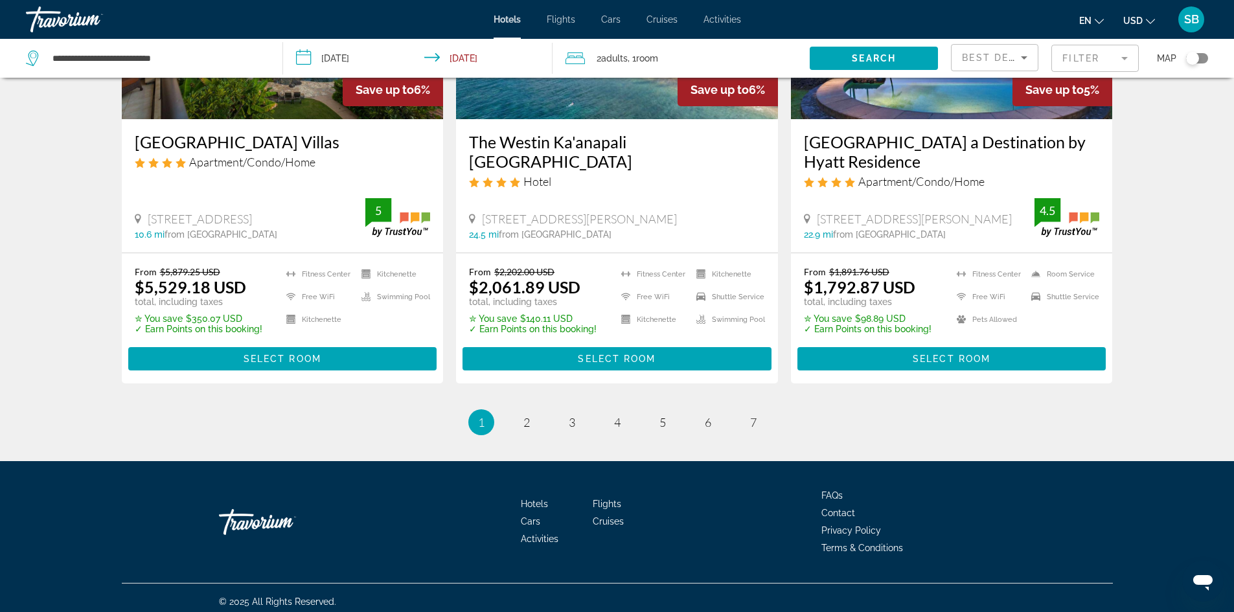
scroll to position [1710, 0]
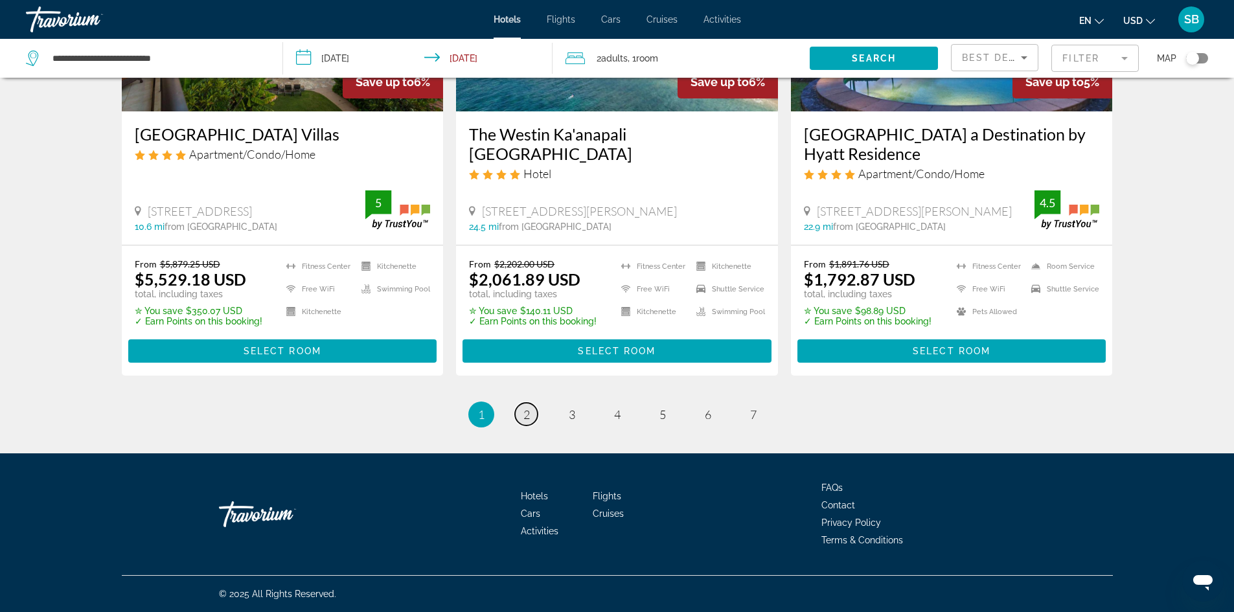
click at [527, 419] on span "2" at bounding box center [526, 415] width 6 height 14
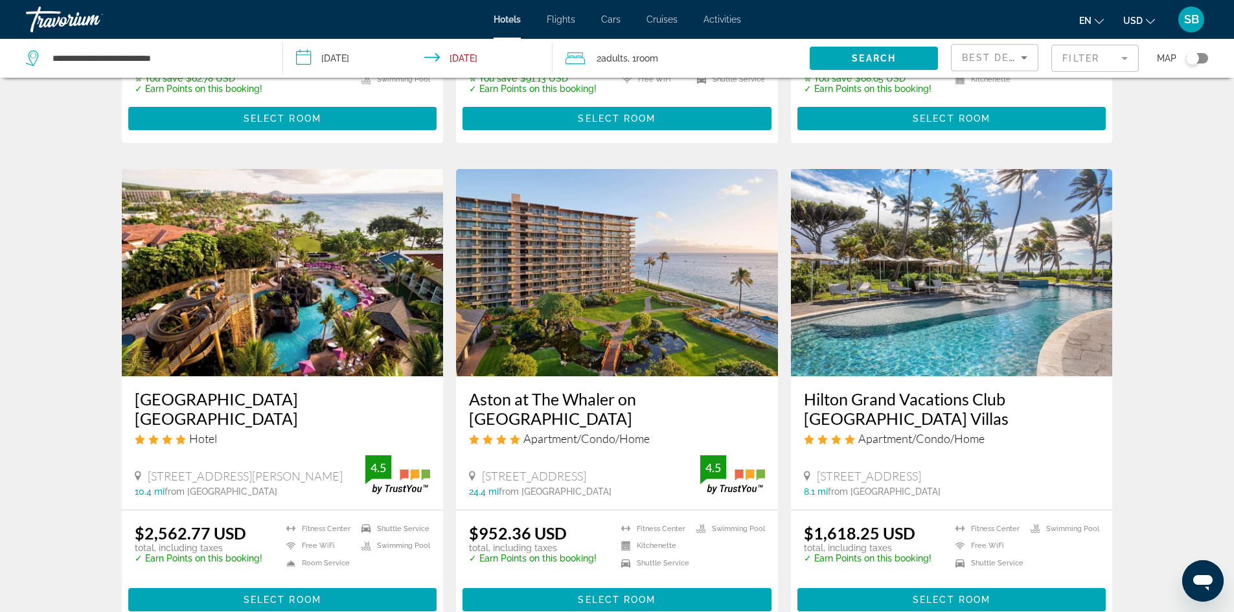
scroll to position [972, 0]
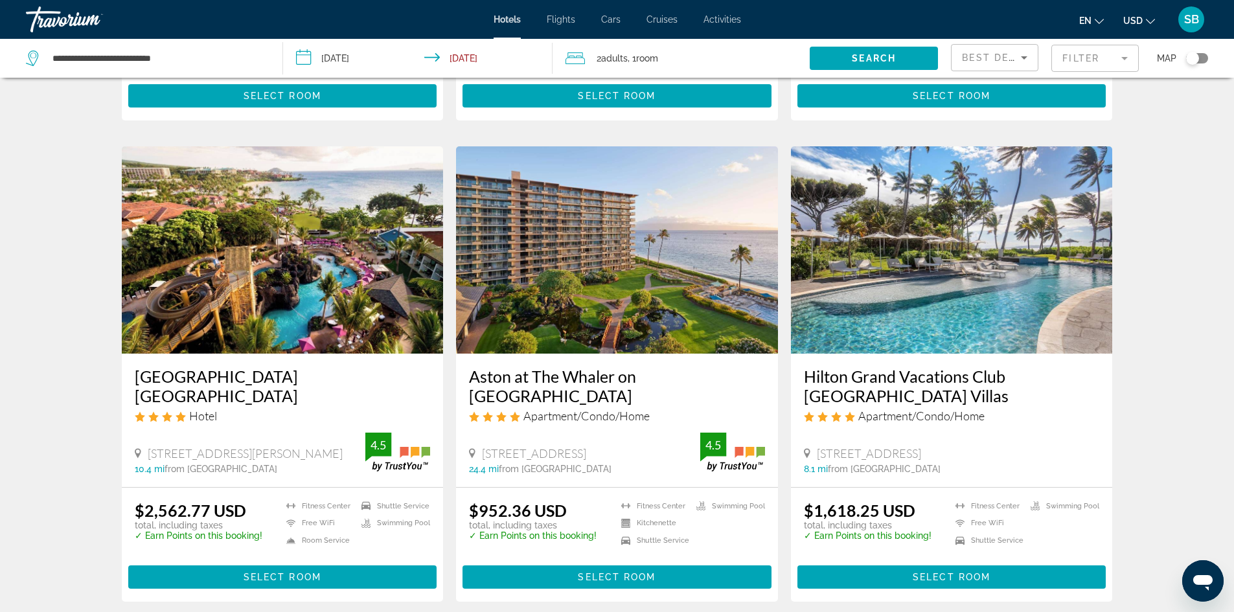
click at [974, 371] on h3 "Hilton Grand Vacations Club [GEOGRAPHIC_DATA] Villas" at bounding box center [952, 386] width 296 height 39
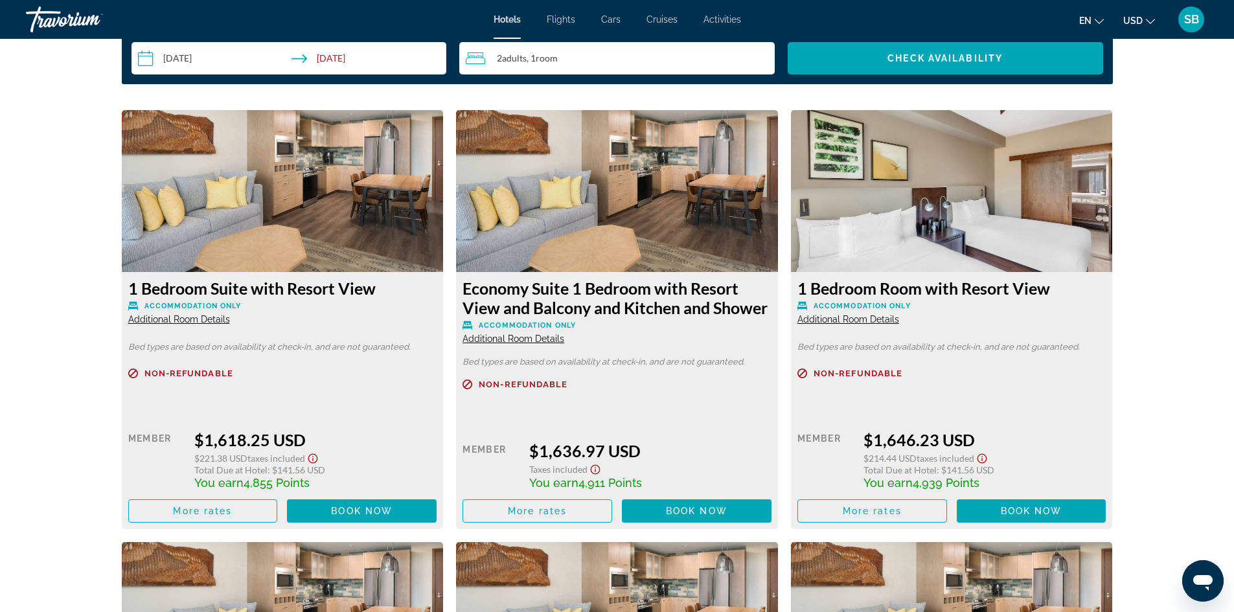
scroll to position [1749, 0]
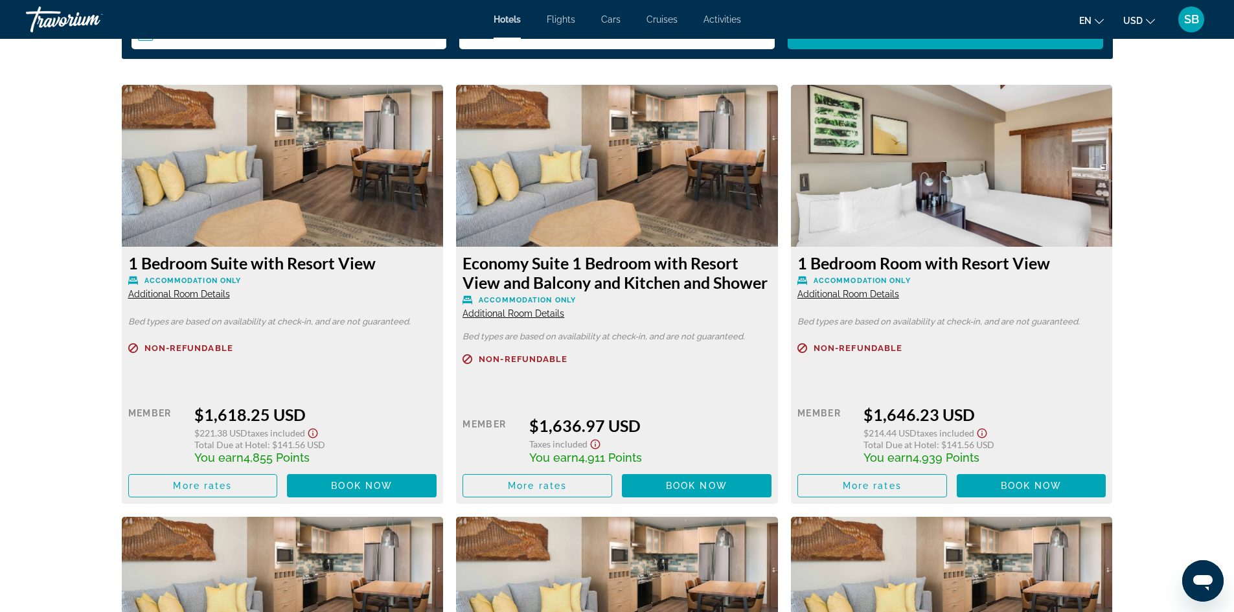
click at [173, 293] on span "Additional Room Details" at bounding box center [179, 294] width 102 height 10
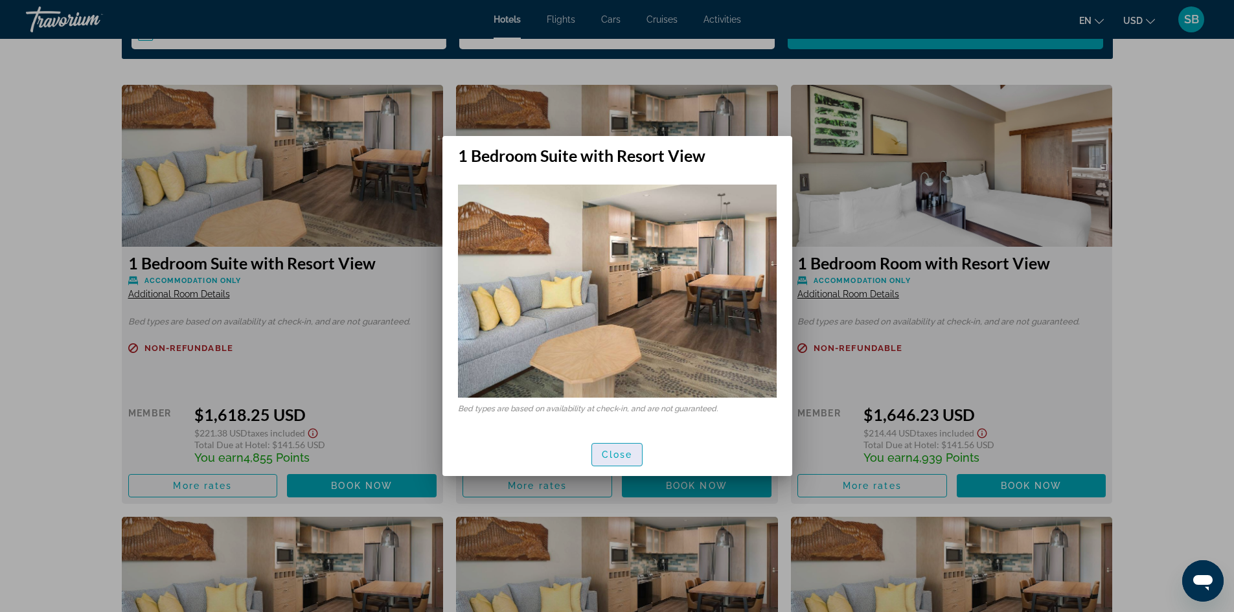
click at [635, 456] on span "button" at bounding box center [617, 454] width 51 height 31
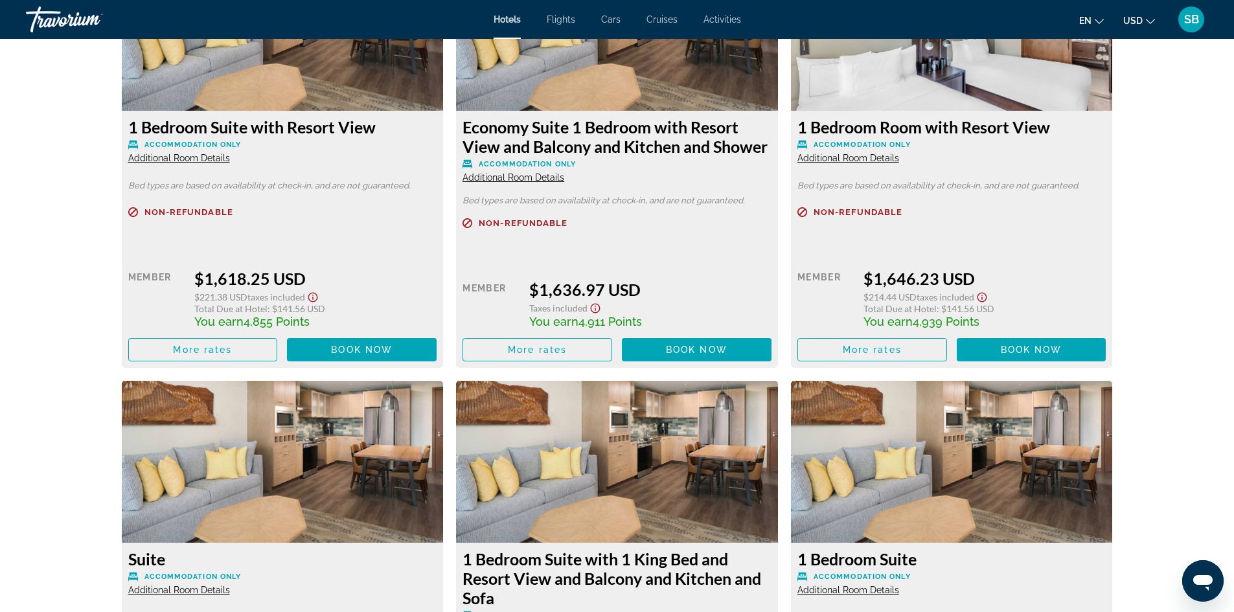
scroll to position [1944, 0]
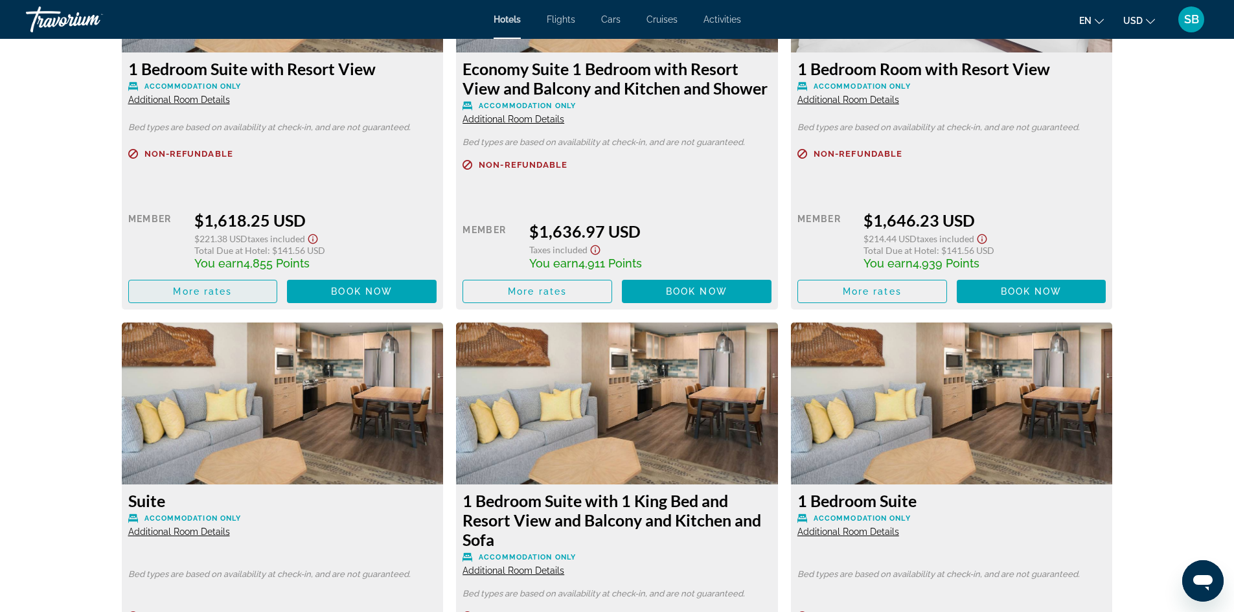
click at [191, 288] on span "More rates" at bounding box center [202, 291] width 59 height 10
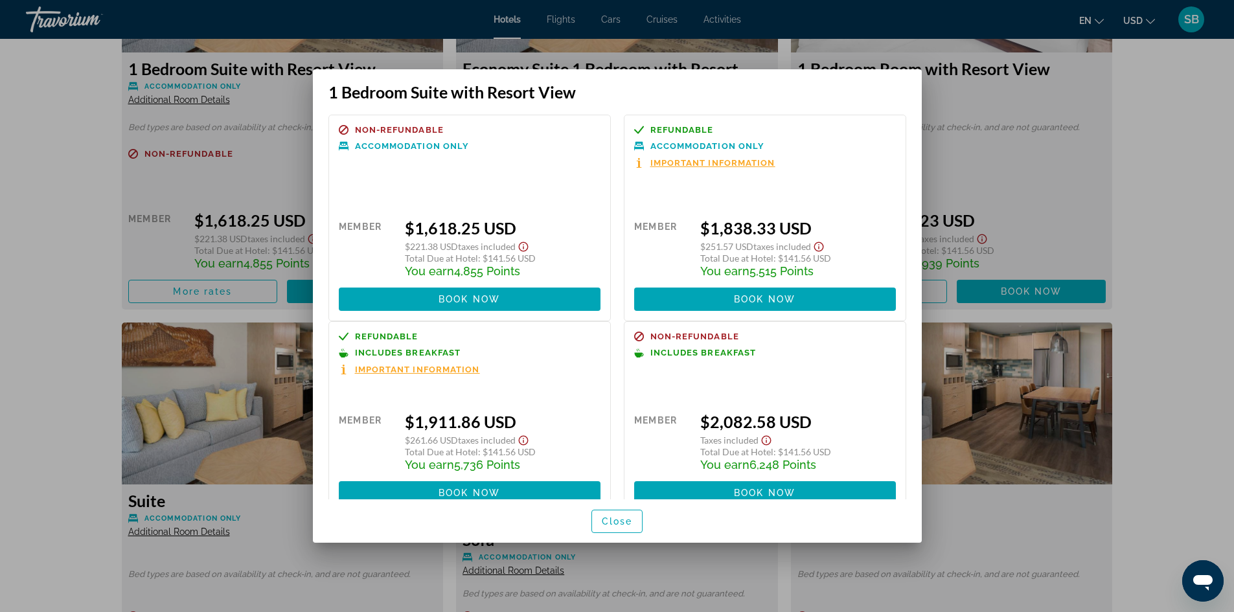
scroll to position [29, 0]
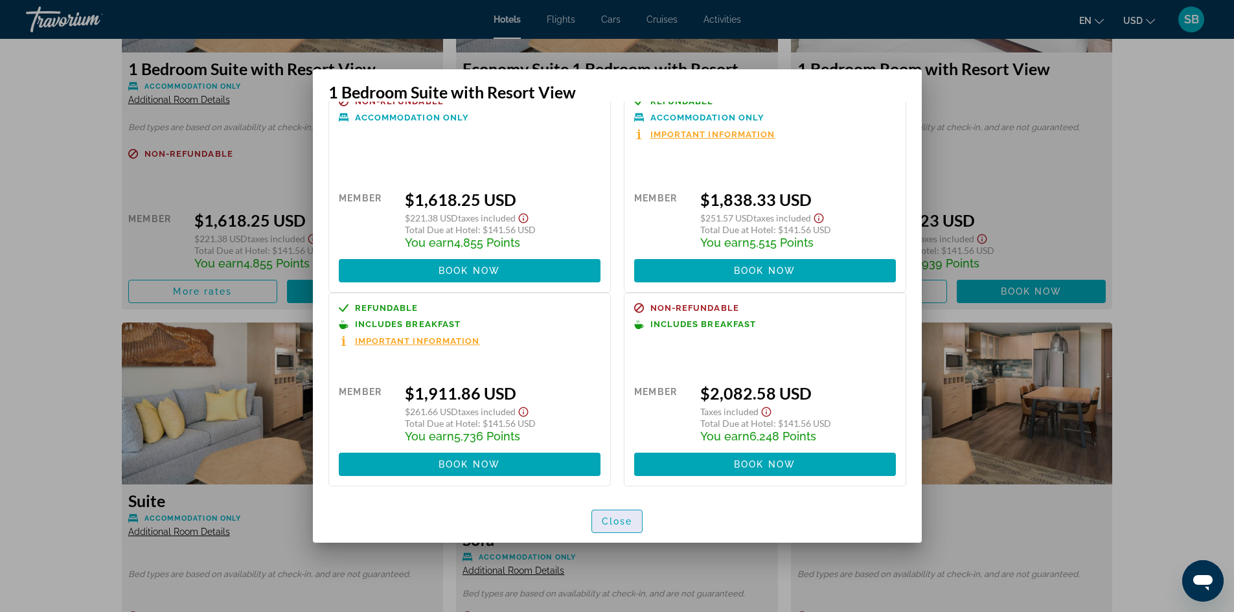
click at [615, 522] on span "Close" at bounding box center [617, 521] width 31 height 10
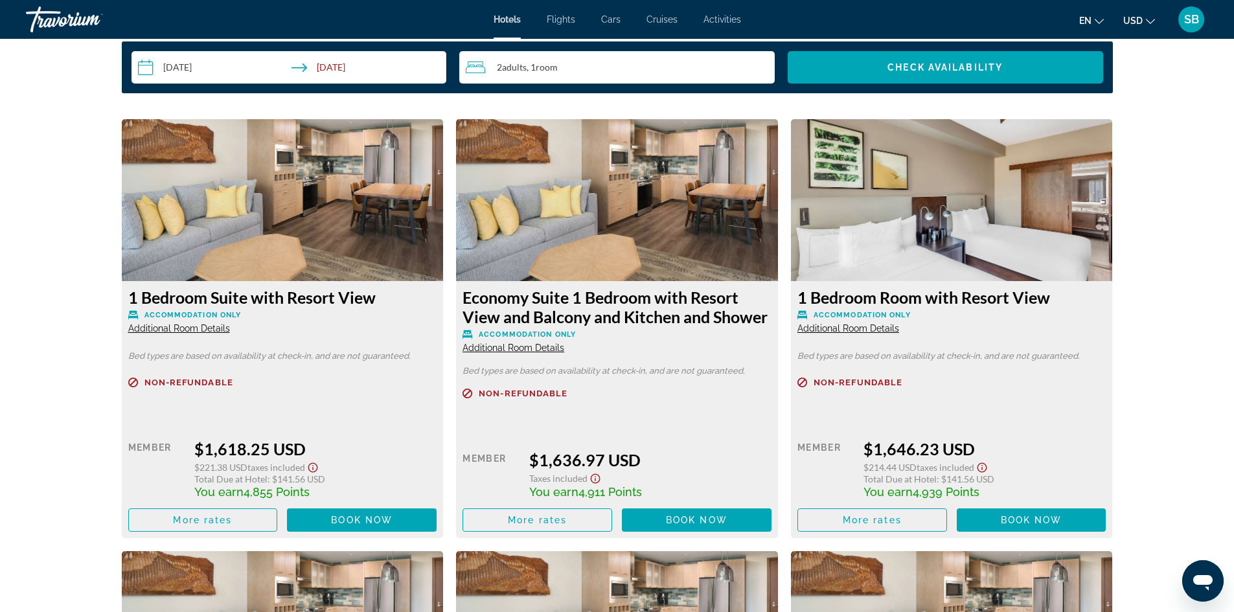
scroll to position [1685, 0]
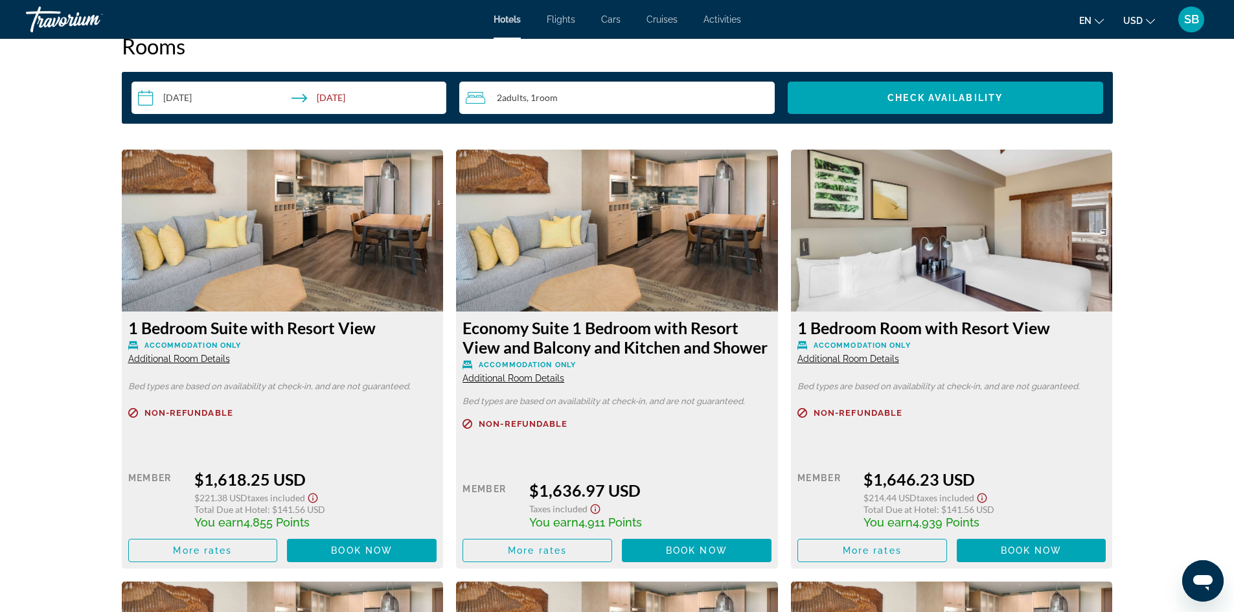
click at [257, 222] on img "Main content" at bounding box center [283, 231] width 322 height 162
click at [277, 257] on img "Main content" at bounding box center [283, 231] width 322 height 162
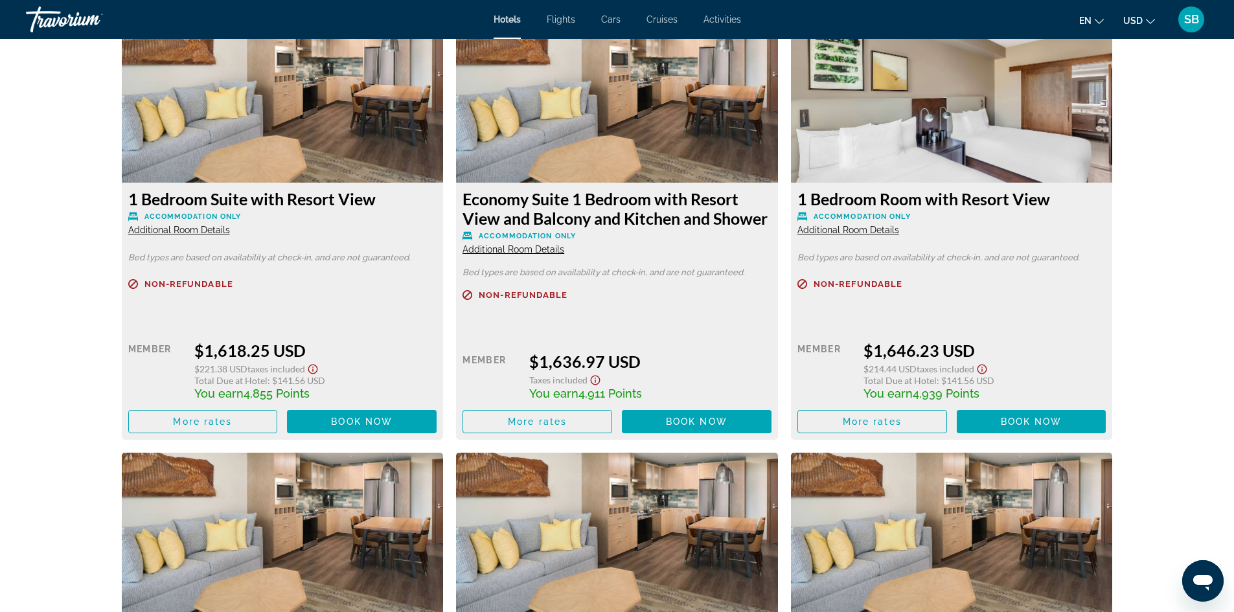
scroll to position [1814, 0]
click at [183, 231] on span "Additional Room Details" at bounding box center [179, 229] width 102 height 10
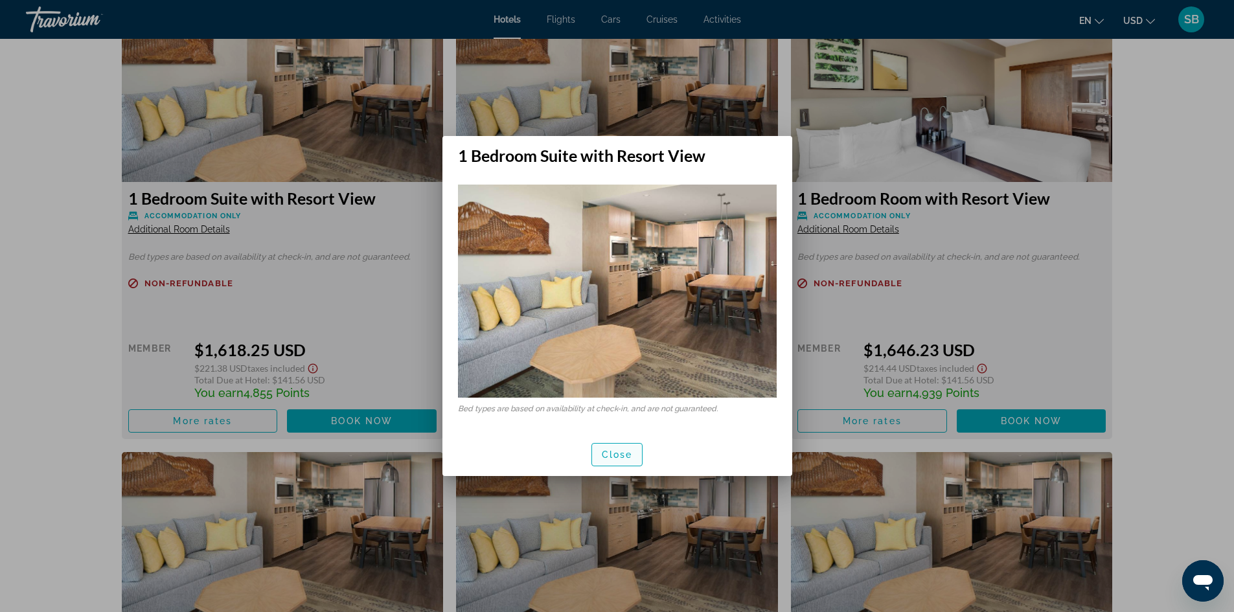
click at [615, 459] on span "Close" at bounding box center [617, 455] width 31 height 10
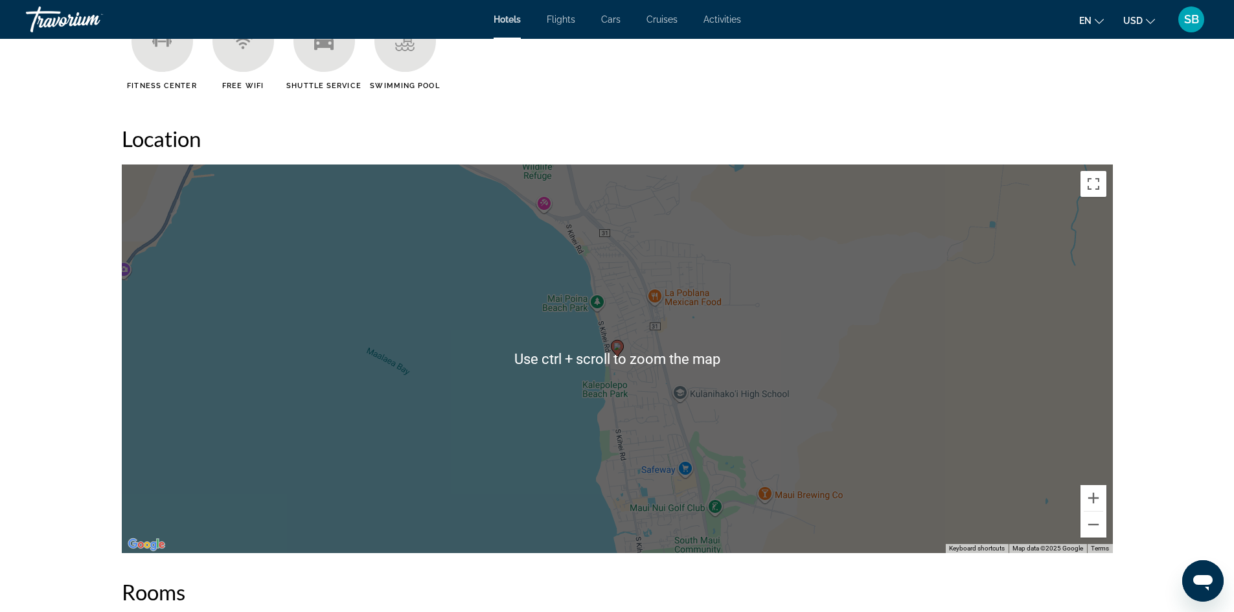
scroll to position [1166, 0]
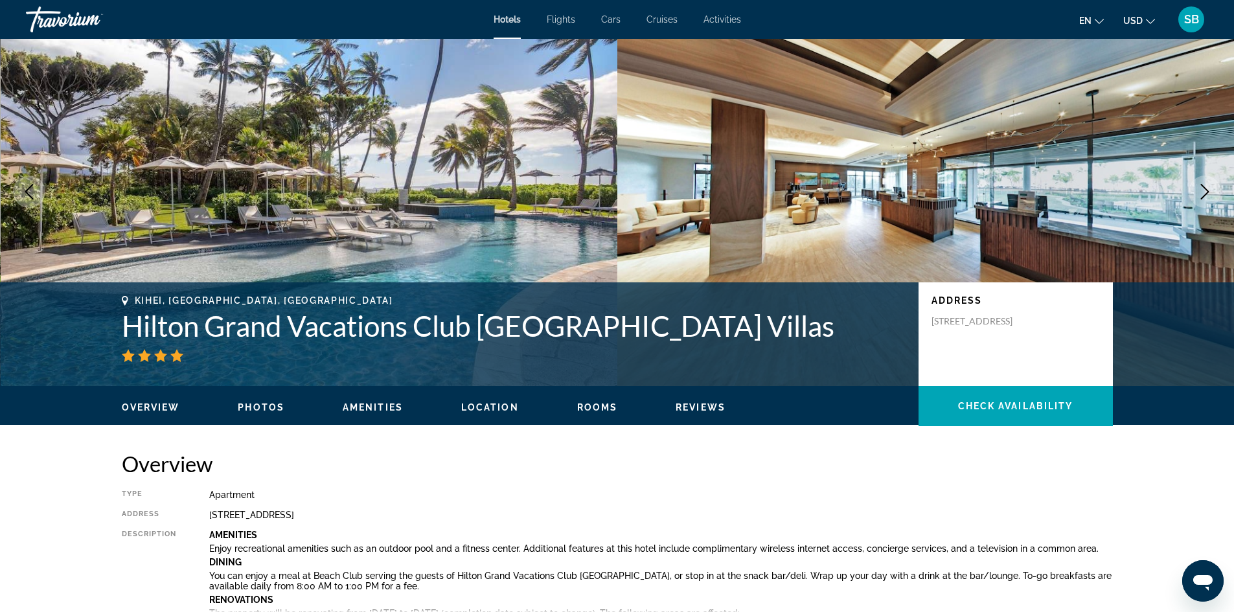
scroll to position [65, 0]
